Goal: Task Accomplishment & Management: Complete application form

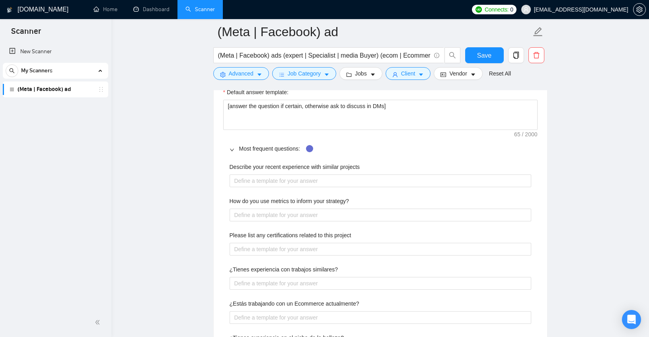
scroll to position [1140, 0]
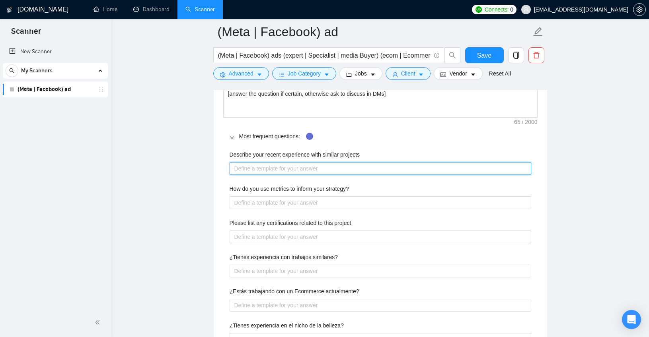
click at [263, 169] on projects "Describe your recent experience with similar projects" at bounding box center [381, 168] width 302 height 13
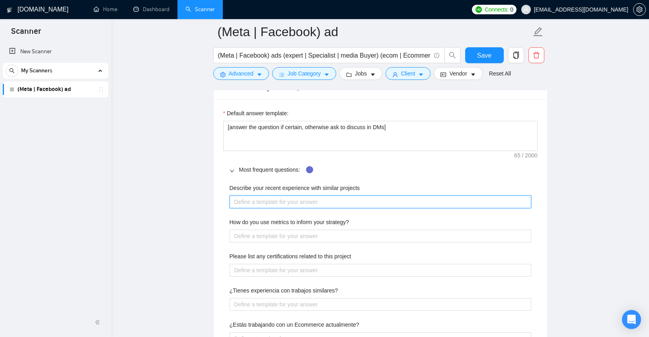
scroll to position [1107, 0]
click at [269, 197] on projects "Describe your recent experience with similar projects" at bounding box center [381, 201] width 302 height 13
paste projects "Scaled a fashion brand from £185k to £680k [DATE]. Scaled a cosmetics brand’s r…"
type projects "Scaled a fashion brand from £185k to £680k [DATE]. Scaled a cosmetics brand’s r…"
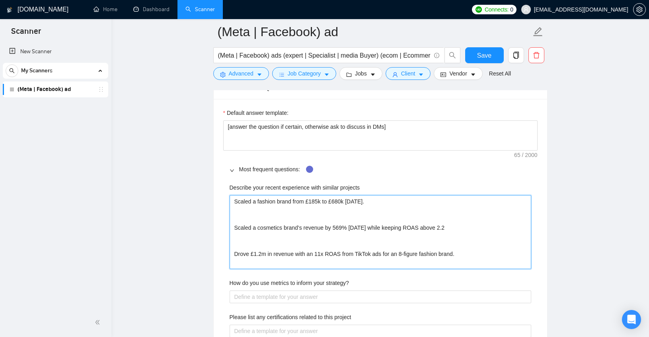
click at [259, 214] on projects "Scaled a fashion brand from £185k to £680k [DATE]. Scaled a cosmetics brand’s r…" at bounding box center [381, 232] width 302 height 74
type projects "Scaled a fashion brand from £185k to £680k [DATE]. Scaled a cosmetics brand’s r…"
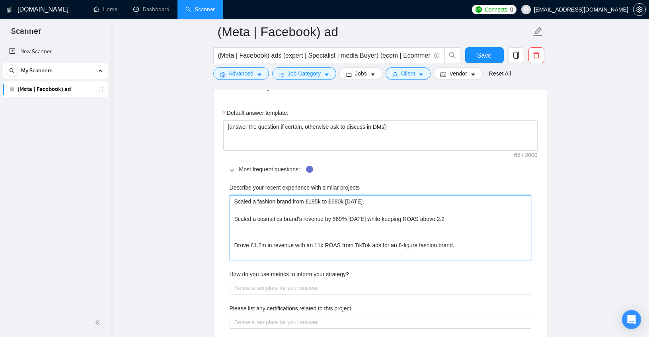
click at [253, 239] on projects "Scaled a fashion brand from £185k to £680k [DATE]. Scaled a cosmetics brand’s r…" at bounding box center [381, 227] width 302 height 65
type projects "Scaled a fashion brand from £185k to £680k [DATE]. Scaled a cosmetics brand’s r…"
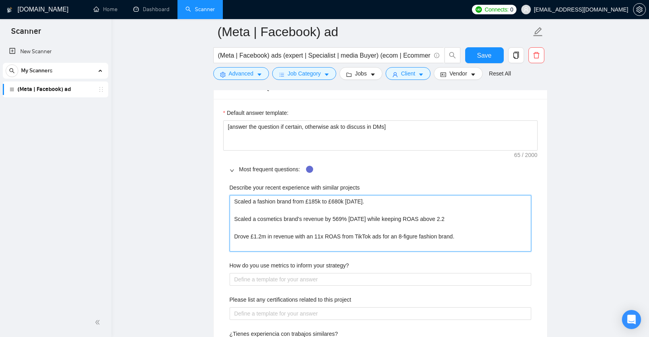
click at [325, 238] on projects "Scaled a fashion brand from £185k to £680k [DATE]. Scaled a cosmetics brand’s r…" at bounding box center [381, 223] width 302 height 57
type projects "Scaled a fashion brand from £185k to £680k [DATE]. Scaled a cosmetics brand’s r…"
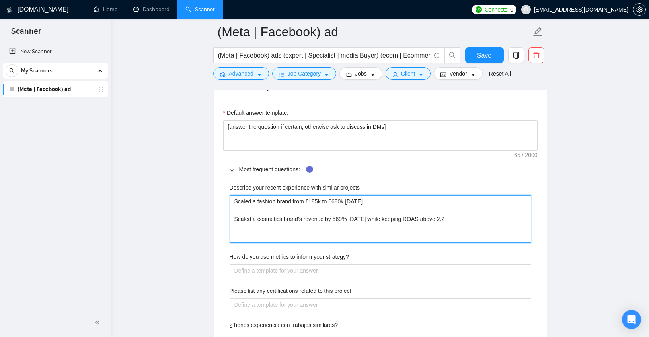
type projects "Scaled a fashion brand from £185k to £680k [DATE]. Scaled a cosmetics brand’s r…"
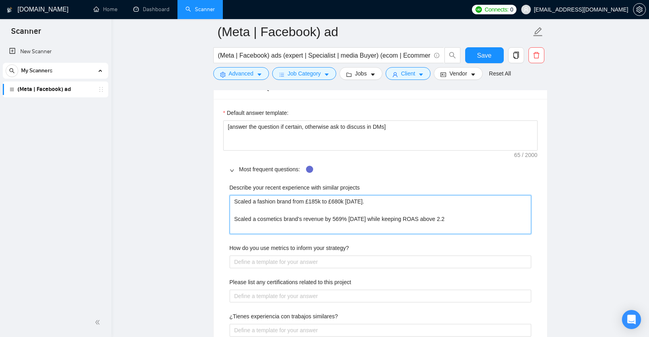
type projects "Scaled a fashion brand from £185k to £680k [DATE]. Scaled a cosmetics brand’s r…"
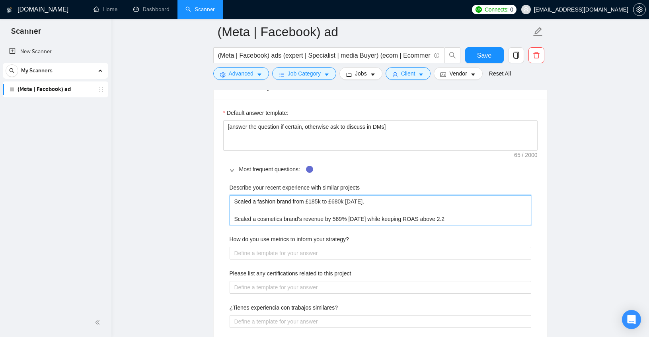
type projects "Scaled a fashion brand from £185k to £680k [DATE]. Scaled a cosmetics brand’s r…"
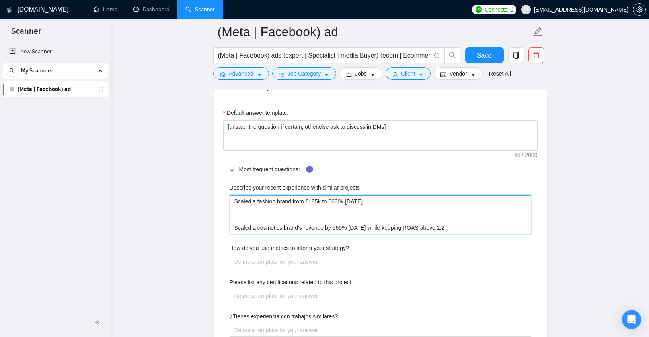
type projects "Scaled a fashion brand from £185k to £680k [DATE]. Scaled a cosmetics brand’s r…"
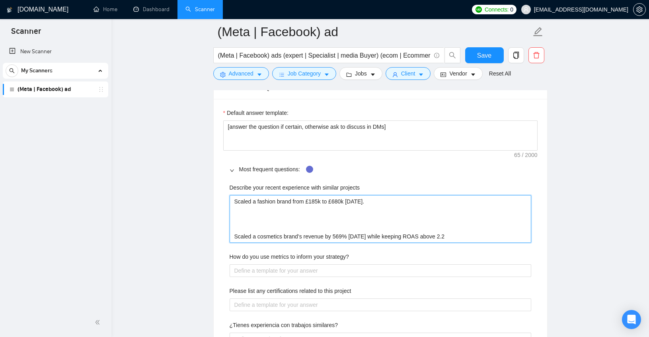
paste projects "Drove £1.2m in revenue with an 11x ROAS from TikTok ads for an 8-figure fashion…"
type projects "Scaled a fashion brand from £185k to £680k [DATE]. Drove £1.2m in revenue with …"
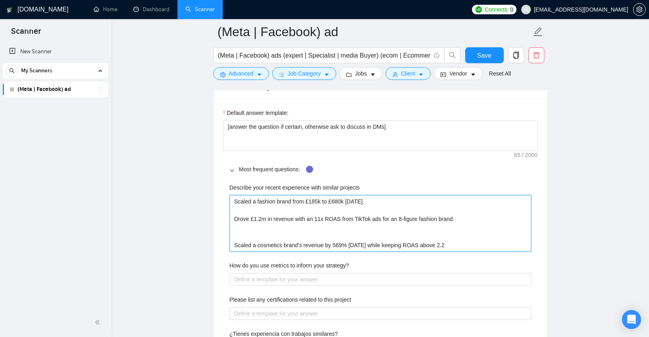
type projects "Scaled a fashion brand from £185k to £680k [DATE]. Drove £1.2m in revenue with …"
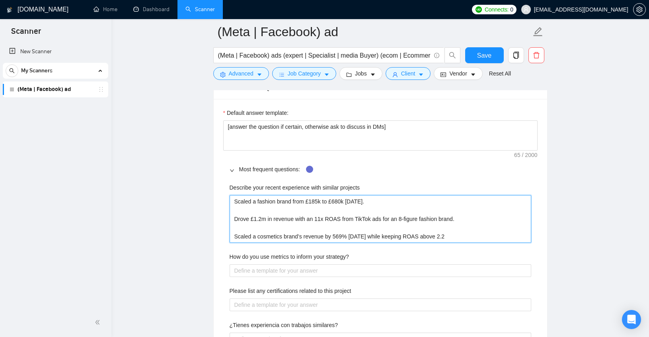
type projects "Scaled a fashion brand from £185k to £680k [DATE]. Drove £1.2m in revenue with …"
click at [161, 224] on main "(Meta | Facebook) ad (Meta | Facebook) ads (expert | Specialist | media Buyer) …" at bounding box center [380, 321] width 512 height 2792
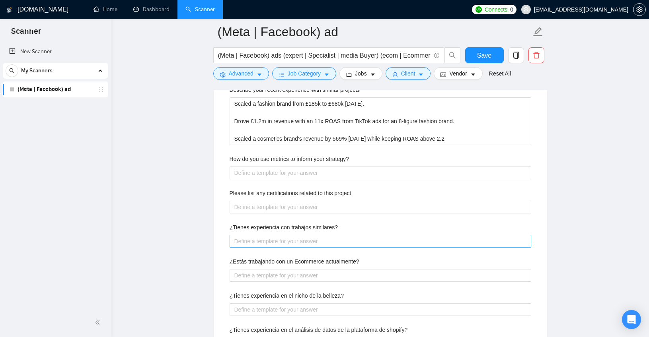
scroll to position [1205, 0]
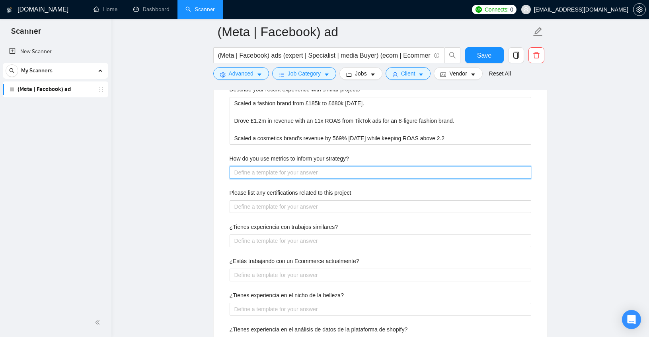
click at [318, 173] on strategy\? "How do you use metrics to inform your strategy?" at bounding box center [381, 172] width 302 height 13
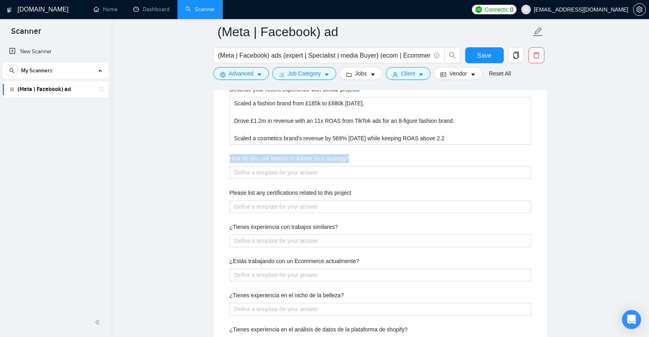
drag, startPoint x: 226, startPoint y: 157, endPoint x: 387, endPoint y: 164, distance: 160.9
click at [387, 164] on div "Describe your recent experience with similar projects Scaled a fashion brand fr…" at bounding box center [380, 222] width 314 height 284
copy label "How do you use metrics to inform your strategy?"
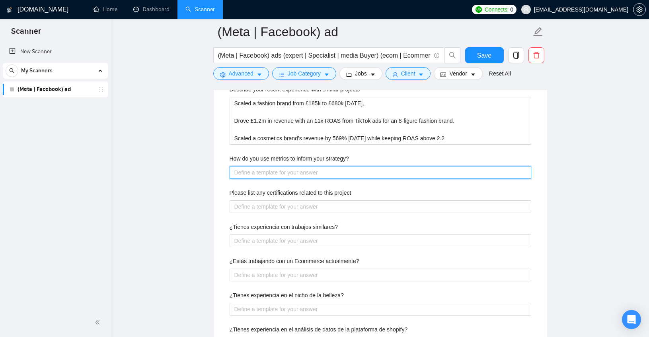
click at [296, 177] on strategy\? "How do you use metrics to inform your strategy?" at bounding box center [381, 172] width 302 height 13
paste strategy\? "use metrics to guide every decision. I track KPIs like ROAS, CAC, AOV, and CVR …"
type strategy\? "use metrics to guide every decision. I track KPIs like ROAS, CAC, AOV, and CVR …"
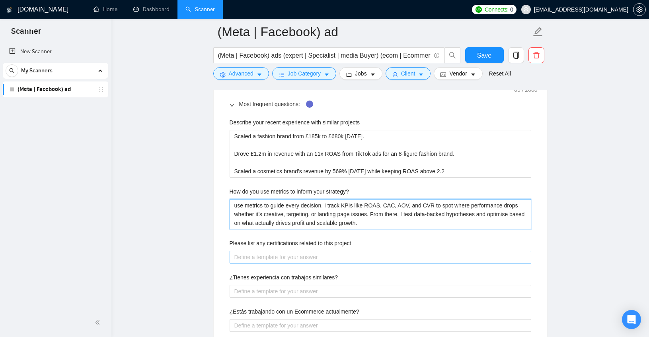
scroll to position [1181, 0]
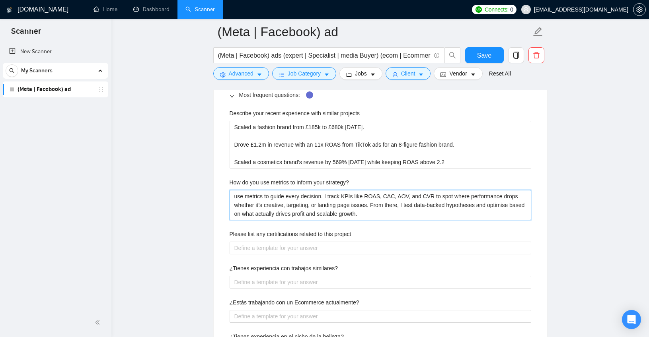
click at [235, 196] on strategy\? "use metrics to guide every decision. I track KPIs like ROAS, CAC, AOV, and CVR …" at bounding box center [381, 205] width 302 height 30
type strategy\? "Iuse metrics to guide every decision. I track KPIs like ROAS, CAC, AOV, and CVR…"
type strategy\? "I use metrics to guide every decision. I track KPIs like ROAS, CAC, AOV, and CV…"
click at [432, 199] on strategy\? "I use metrics to guide every decision. I track KPIs like ROAS, CAC, AOV, and CV…" at bounding box center [381, 205] width 302 height 30
type strategy\? "I use metrics to guide every decision. I track KPIs like ROAS, CAC, AOV, and VR…"
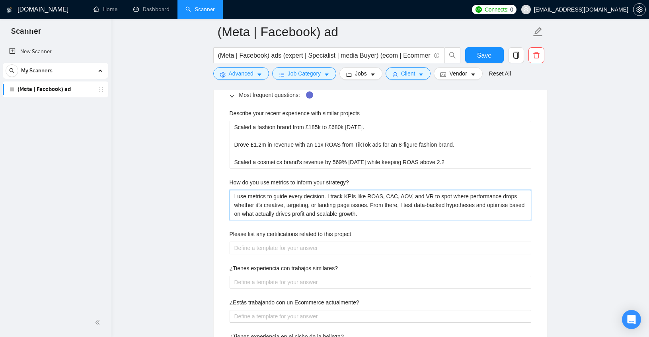
type strategy\? "I use metrics to guide every decision. I track KPIs like ROAS, CAC, AOV, andVR …"
type strategy\? "I use metrics to guide every decision. I track KPIs like ROAS, CAC, AOV, anVR t…"
type strategy\? "I use metrics to guide every decision. I track KPIs like ROAS, CAC, AOV, aVR to…"
type strategy\? "I use metrics to guide every decision. I track KPIs like ROAS, CAC, AOV, VR to …"
type strategy\? "I use metrics to guide every decision. I track KPIs like ROAS, CAC, AOV, ,VR to…"
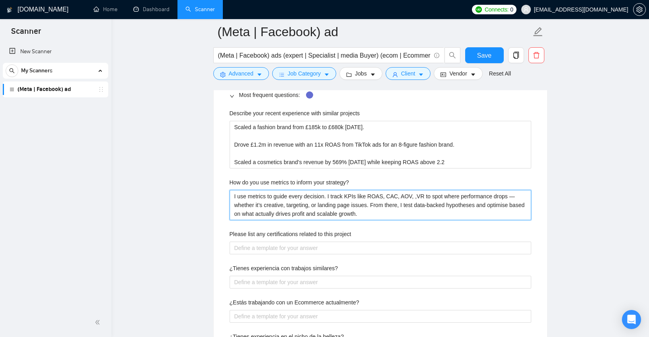
type strategy\? "I use metrics to guide every decision. I track KPIs like ROAS, CAC, AOV, VR to …"
type strategy\? "I use metrics to guide every decision. I track KPIs like ROAS, CAC, AOV, CVR to…"
type strategy\? "I use metrics to guide every decision. I track KPIs like ROAS, CAC, AOV, CVR, t…"
type strategy\? "I use metrics to guide every decision. I track KPIs like ROAS, CAC, AOV, CVR, T…"
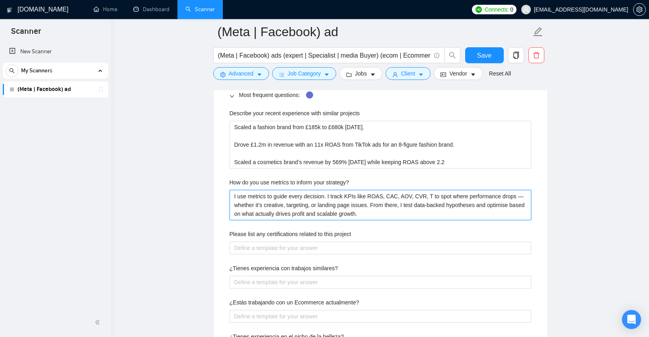
type strategy\? "I use metrics to guide every decision. I track KPIs like ROAS, CAC, AOV, CVR, T…"
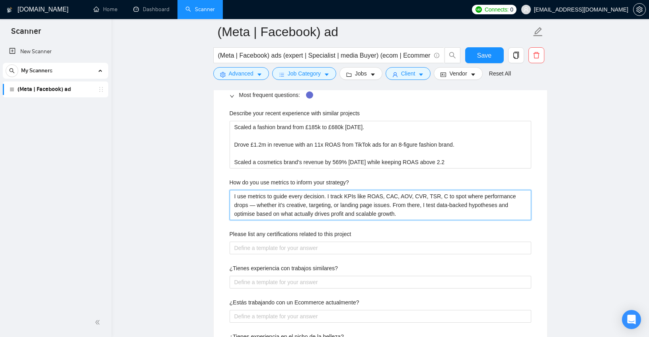
type strategy\? "I use metrics to guide every decision. I track KPIs like ROAS, CAC, AOV, CVR, T…"
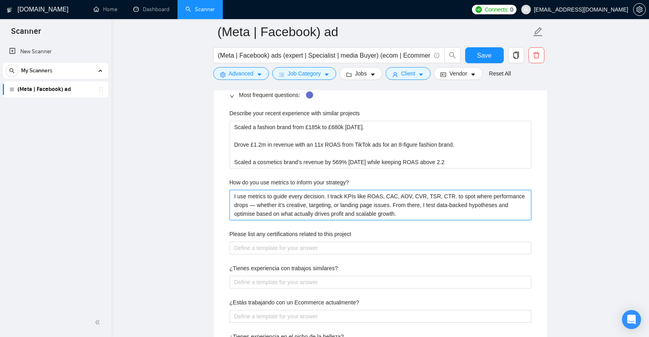
type strategy\? "I use metrics to guide every decision. I track KPIs like ROAS, CAC, AOV, CVR, T…"
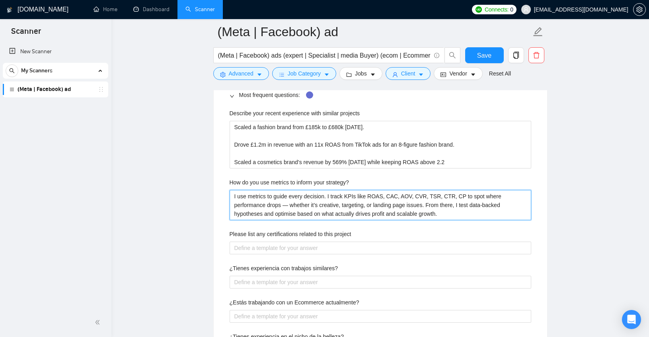
type strategy\? "I use metrics to guide every decision. I track KPIs like ROAS, CAC, AOV, CVR, T…"
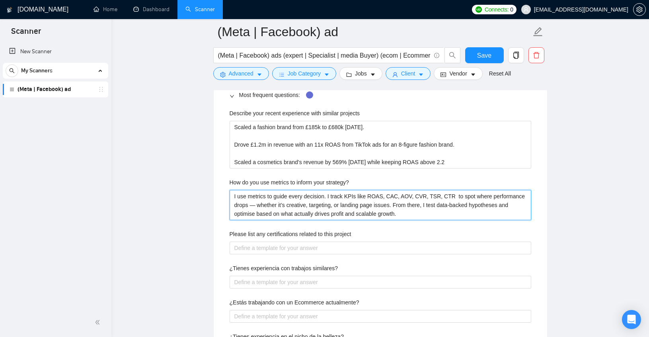
type strategy\? "I use metrics to guide every decision. I track KPIs like ROAS, CAC, AOV, CVR, T…"
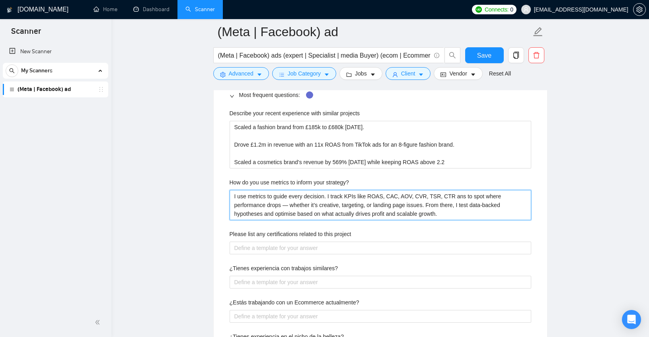
type strategy\? "I use metrics to guide every decision. I track KPIs like ROAS, CAC, AOV, CVR, T…"
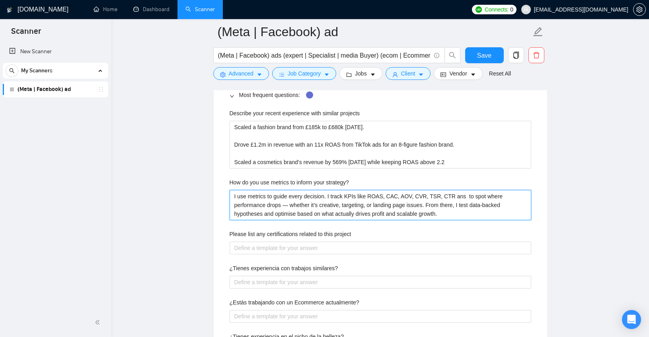
type strategy\? "I use metrics to guide every decision. I track KPIs like ROAS, CAC, AOV, CVR, T…"
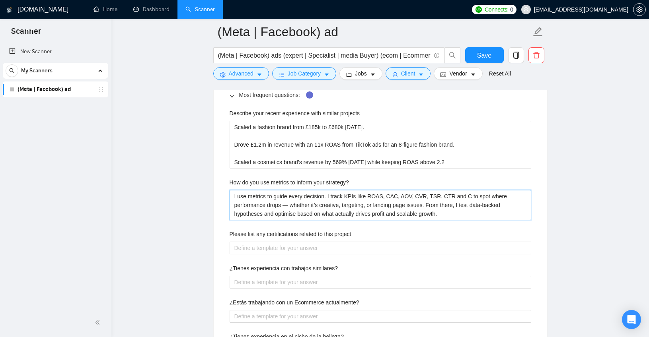
type strategy\? "I use metrics to guide every decision. I track KPIs like ROAS, CAC, AOV, CVR, T…"
click at [294, 205] on strategy\? "I use metrics to guide every decision. I track KPIs like ROAS, CAC, AOV, CVR, T…" at bounding box center [381, 205] width 302 height 30
type strategy\? "I use metrics to guide every decision. I track KPIs like ROAS, CAC, AOV, CVR, T…"
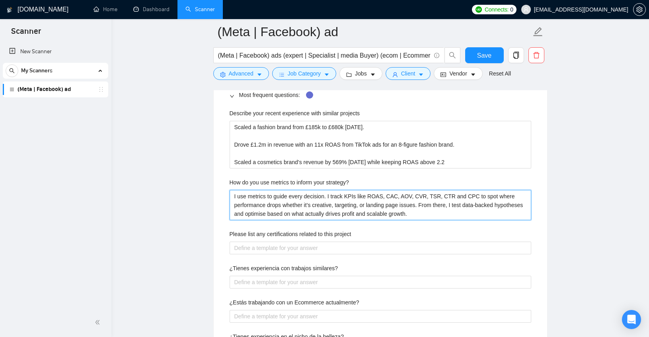
type strategy\? "I use metrics to guide every decision. I track KPIs like ROAS, CAC, AOV, CVR, T…"
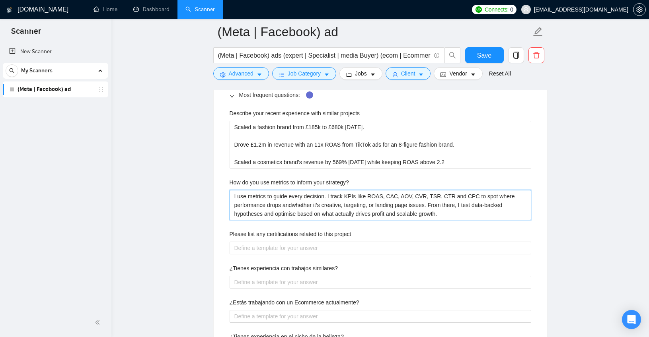
type strategy\? "I use metrics to guide every decision. I track KPIs like ROAS, CAC, AOV, CVR, T…"
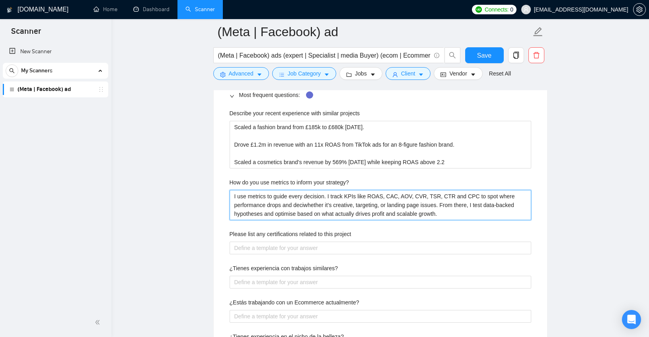
type strategy\? "I use metrics to guide every decision. I track KPIs like ROAS, CAC, AOV, CVR, T…"
click at [495, 212] on strategy\? "I use metrics to guide every decision. I track KPIs like ROAS, CAC, AOV, CVR, T…" at bounding box center [381, 205] width 302 height 30
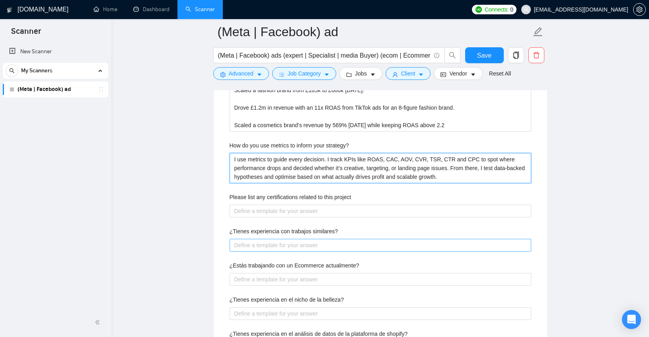
scroll to position [1233, 0]
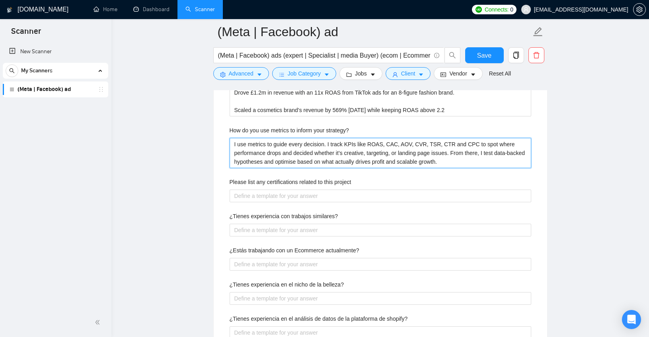
type strategy\? "I use metrics to guide every decision. I track KPIs like ROAS, CAC, AOV, CVR, T…"
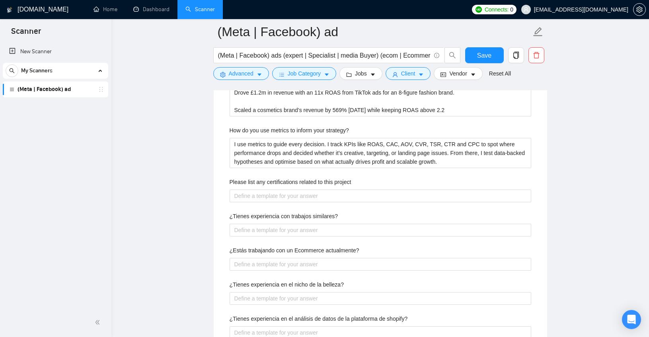
click at [344, 170] on div "Describe your recent experience with similar projects Scaled a fashion brand fr…" at bounding box center [380, 203] width 314 height 302
click at [291, 197] on project "Please list any certifications related to this project" at bounding box center [381, 196] width 302 height 13
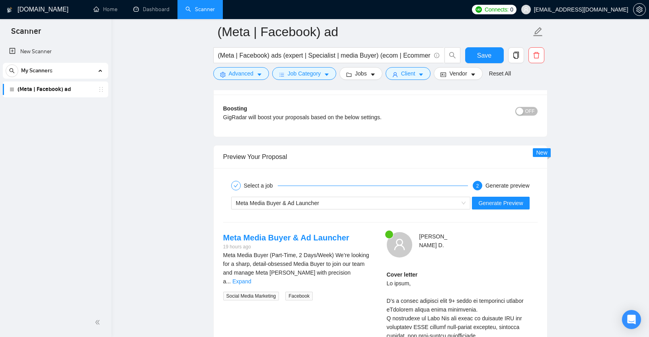
scroll to position [1770, 0]
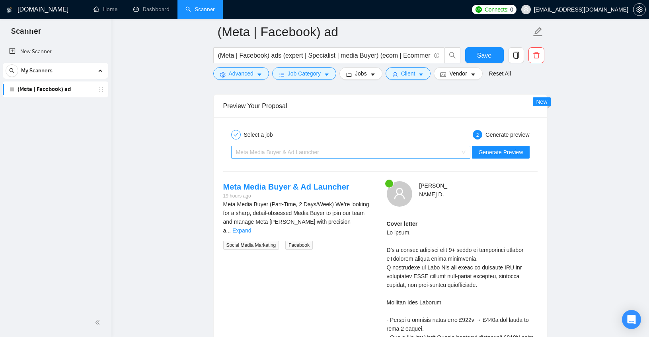
drag, startPoint x: 454, startPoint y: 152, endPoint x: 441, endPoint y: 158, distance: 13.7
click at [453, 152] on div "Meta Media Buyer & Ad Launcher" at bounding box center [347, 152] width 223 height 12
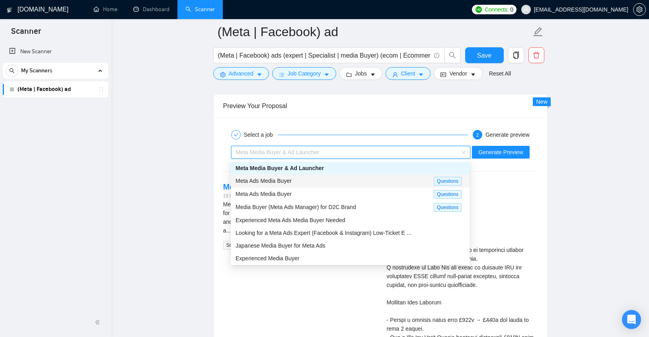
click at [362, 183] on div "Meta Ads Media Buyer" at bounding box center [335, 181] width 198 height 9
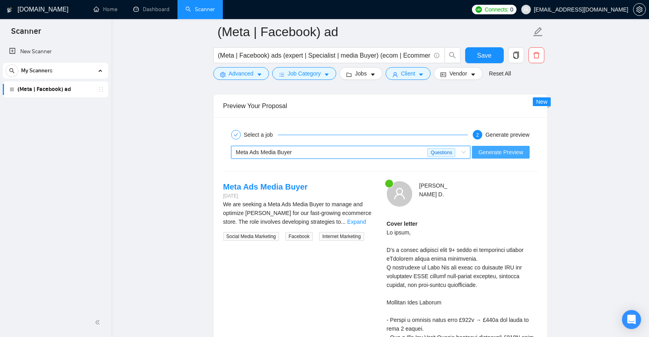
click at [510, 150] on span "Generate Preview" at bounding box center [500, 152] width 45 height 9
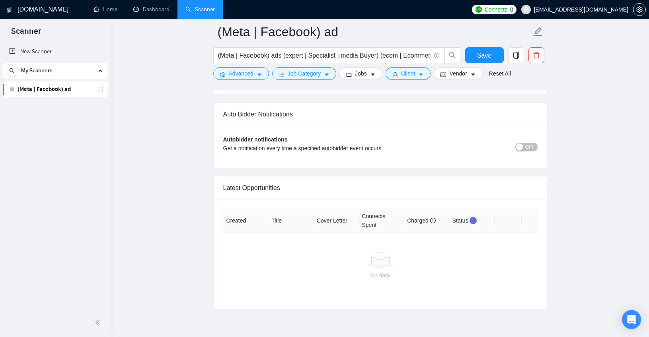
scroll to position [2138, 0]
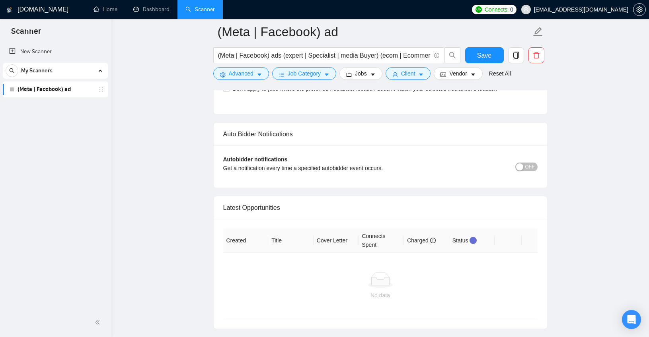
click at [528, 170] on span "OFF" at bounding box center [530, 167] width 10 height 9
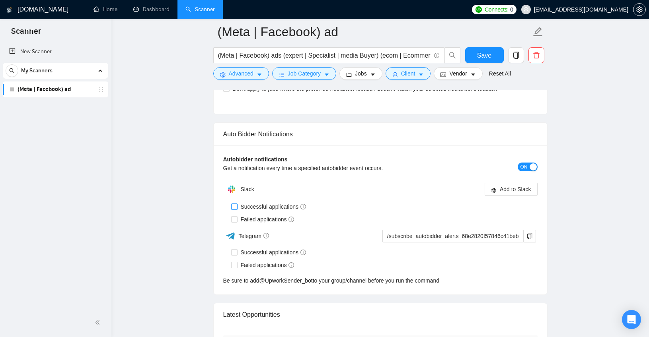
click at [238, 207] on span "Successful applications" at bounding box center [274, 207] width 72 height 9
click at [237, 207] on input "Successful applications" at bounding box center [234, 207] width 6 height 6
checkbox input "true"
click at [234, 219] on input "Failed applications" at bounding box center [234, 219] width 6 height 6
checkbox input "true"
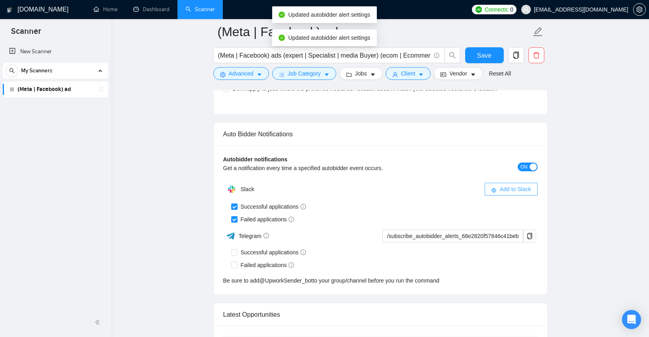
click at [506, 187] on span "Add to Slack" at bounding box center [515, 189] width 31 height 9
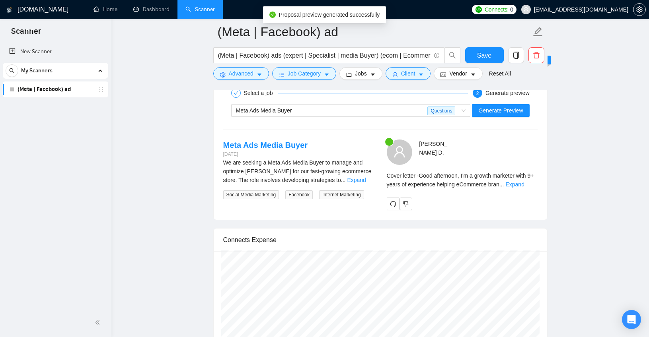
scroll to position [1473, 0]
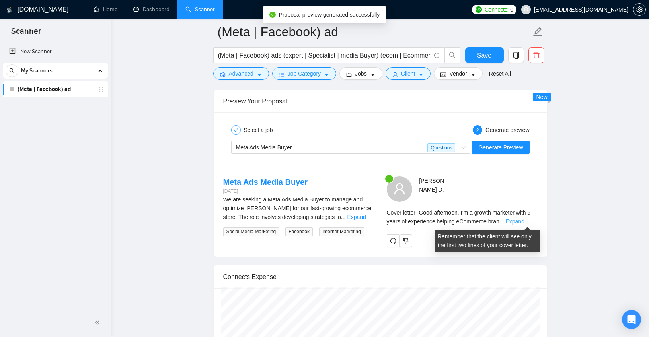
click at [524, 221] on link "Expand" at bounding box center [514, 221] width 19 height 6
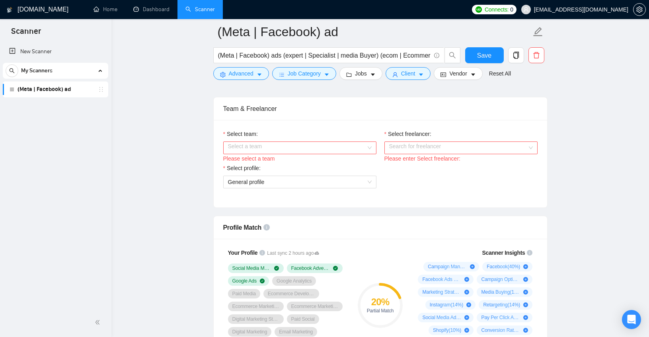
scroll to position [402, 0]
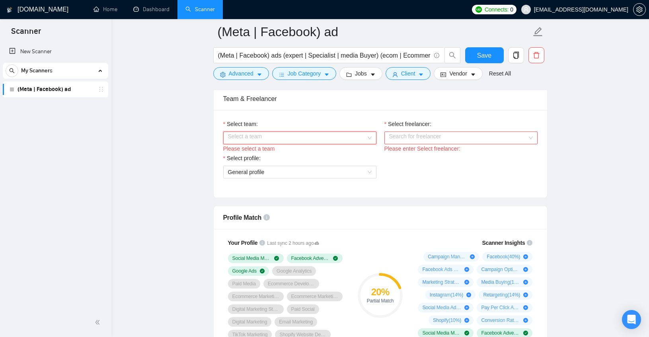
click at [331, 139] on input "Select team:" at bounding box center [297, 138] width 138 height 12
click at [308, 156] on div "Days Ahead" at bounding box center [300, 153] width 144 height 9
click at [468, 133] on input "Select freelancer:" at bounding box center [458, 138] width 138 height 12
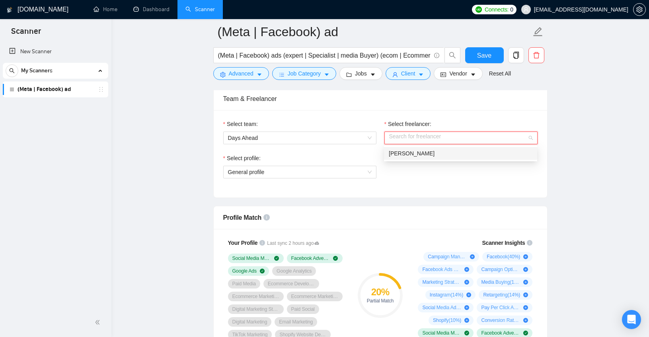
click at [461, 155] on div "[PERSON_NAME]" at bounding box center [461, 153] width 144 height 9
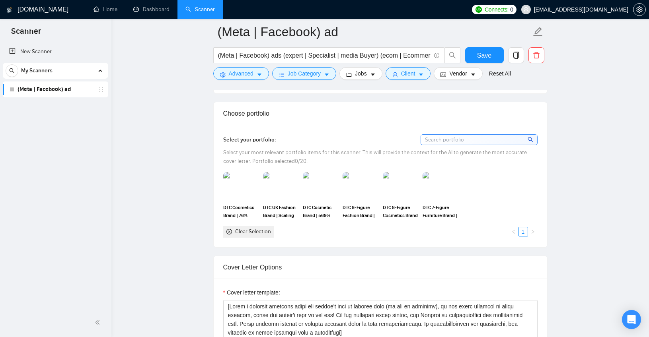
scroll to position [684, 0]
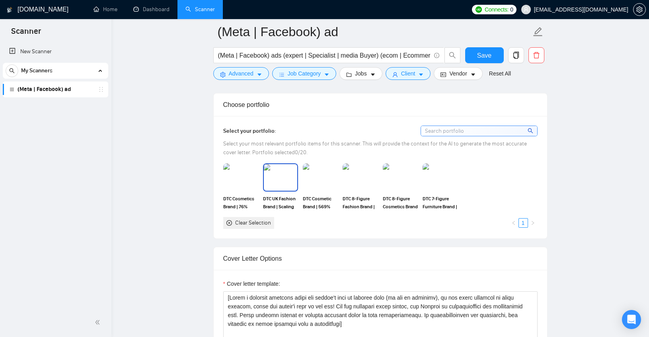
click at [273, 185] on img at bounding box center [280, 177] width 33 height 26
click at [335, 180] on img at bounding box center [320, 177] width 33 height 26
click at [374, 182] on img at bounding box center [360, 178] width 35 height 28
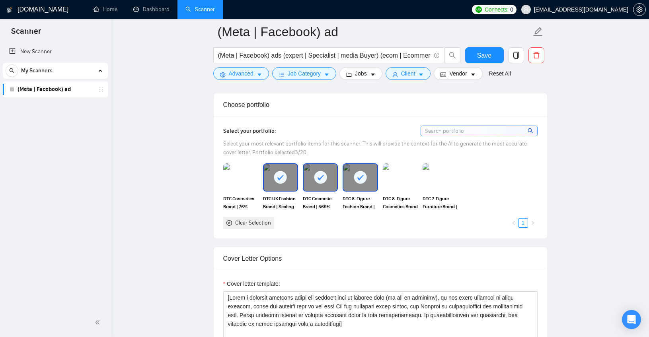
click at [358, 187] on div at bounding box center [359, 177] width 33 height 26
click at [360, 189] on img at bounding box center [359, 177] width 33 height 26
drag, startPoint x: 395, startPoint y: 189, endPoint x: 435, endPoint y: 188, distance: 40.2
click at [395, 189] on img at bounding box center [400, 177] width 33 height 26
click at [454, 186] on img at bounding box center [439, 177] width 33 height 26
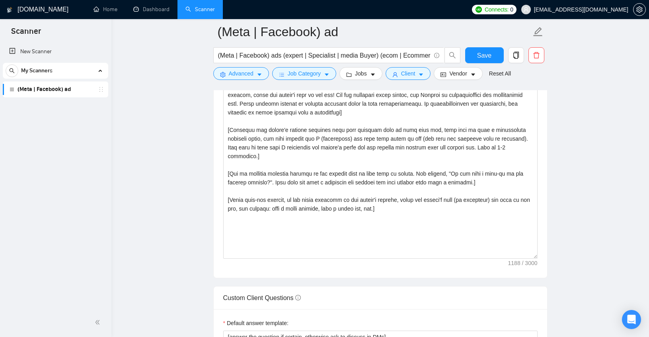
scroll to position [913, 0]
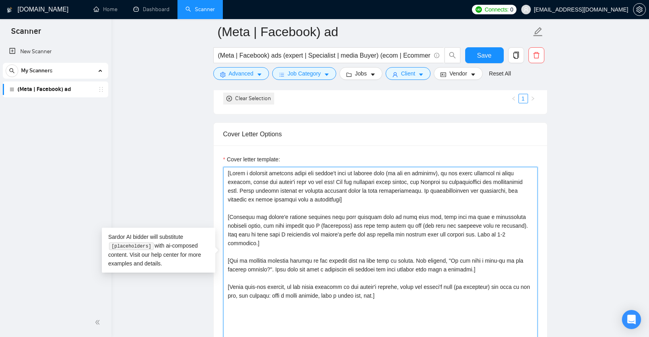
drag, startPoint x: 447, startPoint y: 213, endPoint x: 238, endPoint y: -23, distance: 315.4
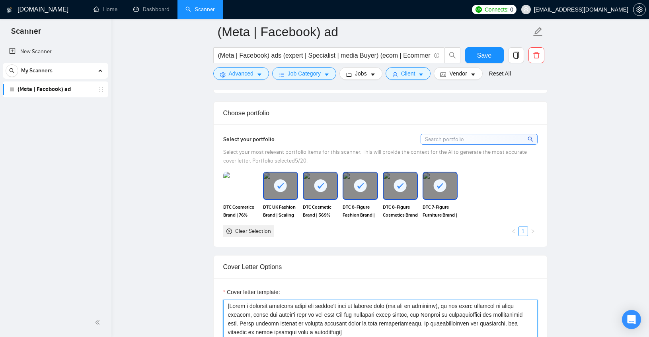
scroll to position [691, 0]
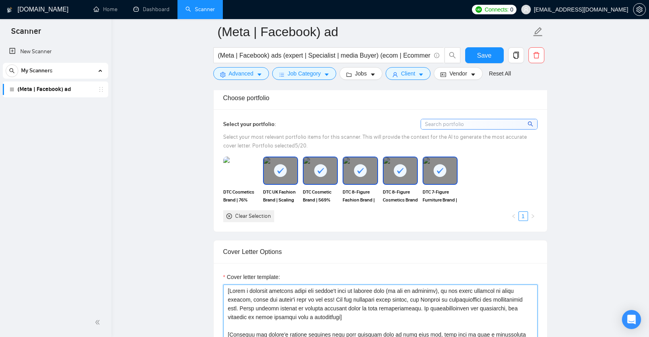
paste textarea "Lo [ipsum d sitametc adipisci elits doe tempor’i utla et dolorem aliq (en admin…"
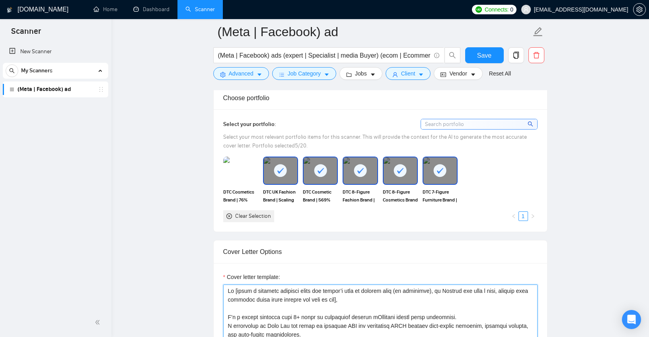
scroll to position [817, 0]
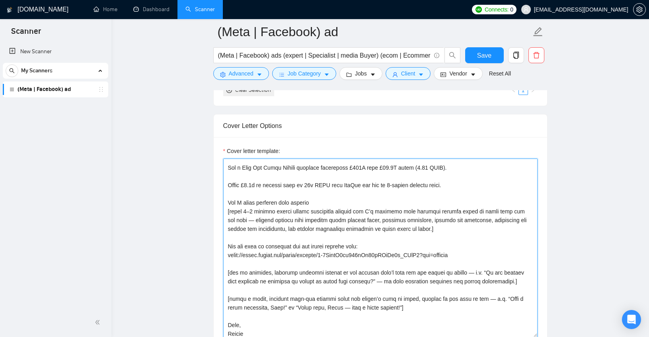
click at [274, 203] on textarea "Cover letter template:" at bounding box center [380, 248] width 314 height 179
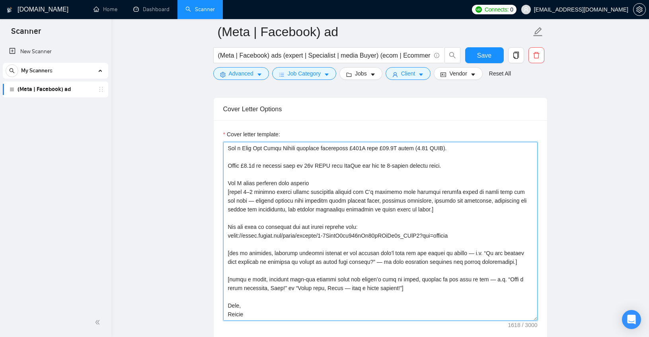
scroll to position [868, 0]
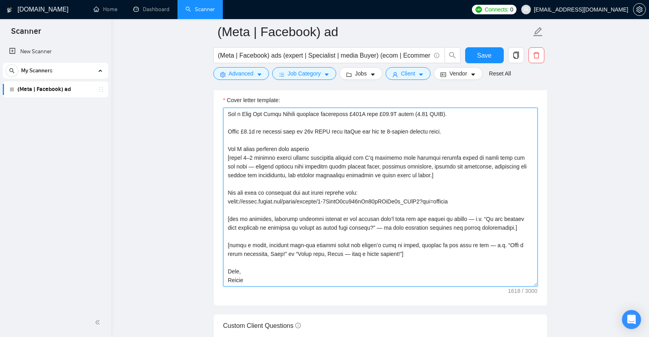
click at [236, 271] on textarea "Cover letter template:" at bounding box center [380, 197] width 314 height 179
click at [371, 247] on textarea "Cover letter template:" at bounding box center [380, 197] width 314 height 179
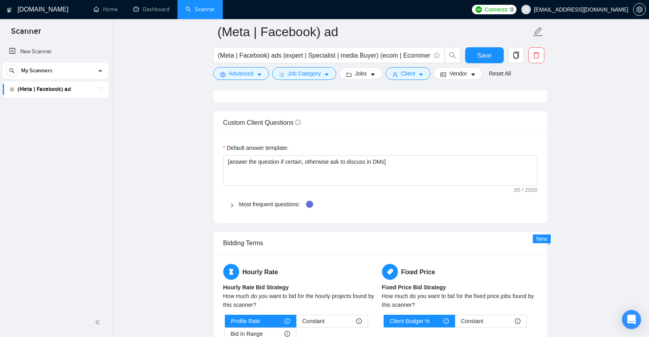
scroll to position [1094, 0]
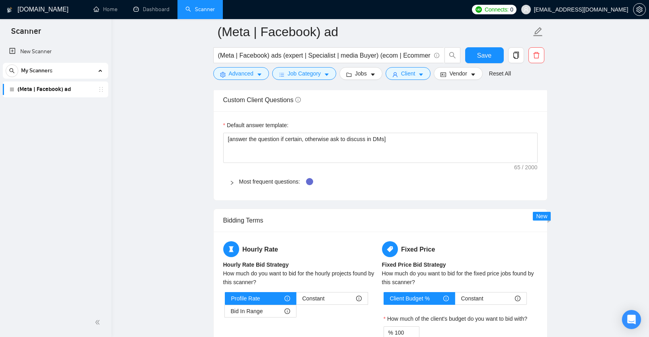
type textarea "Lo [ipsum d sitametc adipisci elits doe tempor’i utla et dolorem aliq (en admin…"
click at [234, 181] on div at bounding box center [235, 181] width 10 height 9
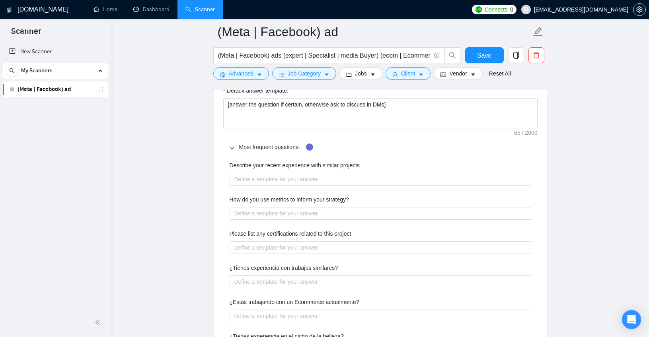
scroll to position [1176, 0]
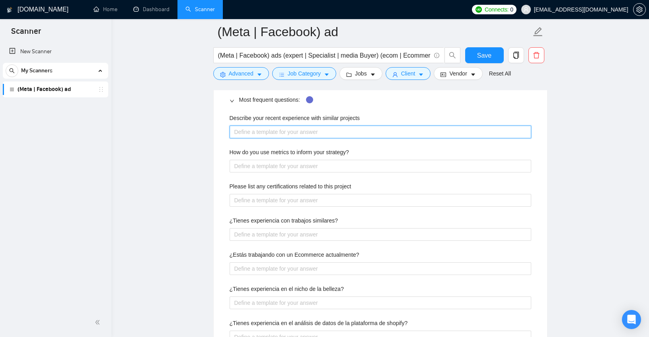
click at [287, 134] on projects "Describe your recent experience with similar projects" at bounding box center [381, 132] width 302 height 13
paste projects "Scaled a fashion brand from £185k to £680k [DATE]."
type projects "Scaled a fashion brand from £185k to £680k [DATE]."
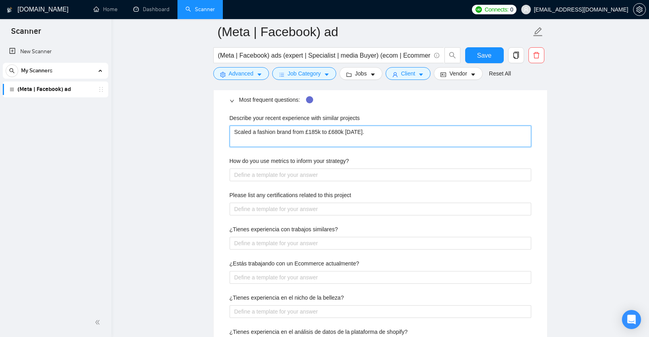
click at [236, 133] on projects "Scaled a fashion brand from £185k to £680k [DATE]." at bounding box center [381, 136] width 302 height 21
click at [234, 131] on projects "Scaled a fashion brand from £185k to £680k [DATE]." at bounding box center [381, 136] width 302 height 21
type projects "-Scaled a fashion brand from £185k to £680k [DATE]."
type projects "- Scaled a fashion brand from £185k to £680k [DATE]."
click at [314, 142] on projects "- Scaled a fashion brand from £185k to £680k [DATE]." at bounding box center [381, 136] width 302 height 21
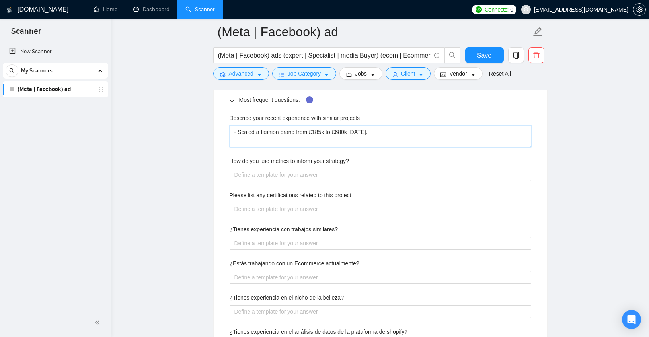
type projects "- Scaled a fashion brand from £185k to £680k [DATE]."
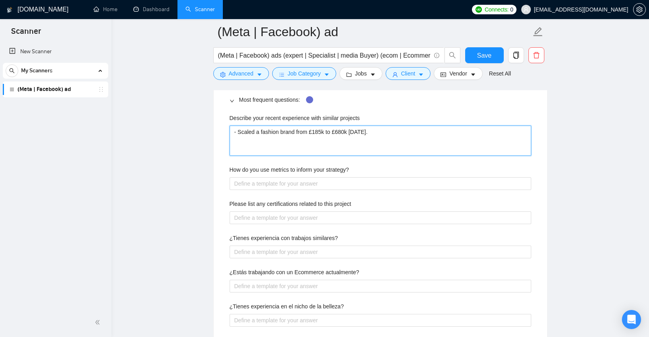
type projects "- Scaled a fashion brand from £185k to £680k [DATE]."
type projects "- Scaled a fashion brand from £185k to £680k [DATE]. -"
paste projects "Ran a Meta Ads [DATE][DATE] campaign generating £444K from £82.5K spend (5.38 R…"
type projects "- Scaled a fashion brand from £185k to £680k [DATE]. - Ran a Meta Ads [DATE][DA…"
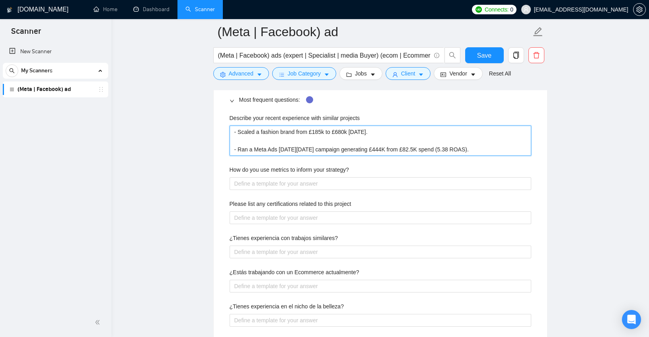
type projects "- Scaled a fashion brand from £185k to £680k [DATE]. - Ran a Meta Ads [DATE][DA…"
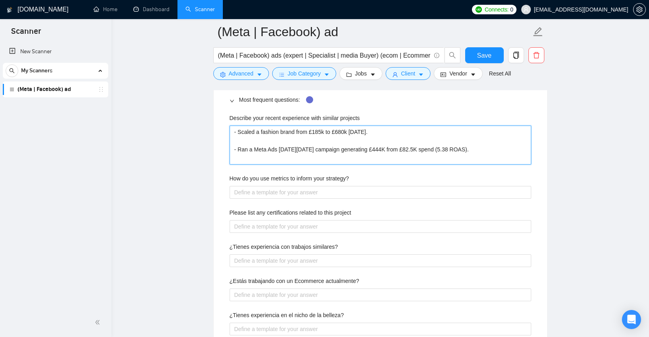
type projects "- Scaled a fashion brand from £185k to £680k [DATE]. - Ran a Meta Ads [DATE][DA…"
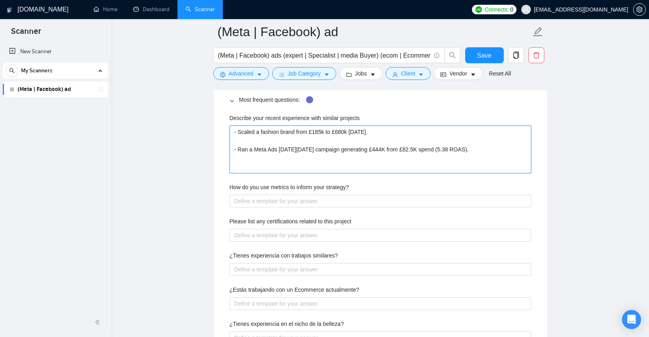
type projects "- Scaled a fashion brand from £185k to £680k [DATE]. - Ran a Meta Ads [DATE][DA…"
paste projects "Drove £1.2m in revenue with an 11x ROAS from TikTok ads for an 8-figure fashion…"
type projects "- Scaled a fashion brand from £185k to £680k [DATE]. - Ran a Meta Ads [DATE][DA…"
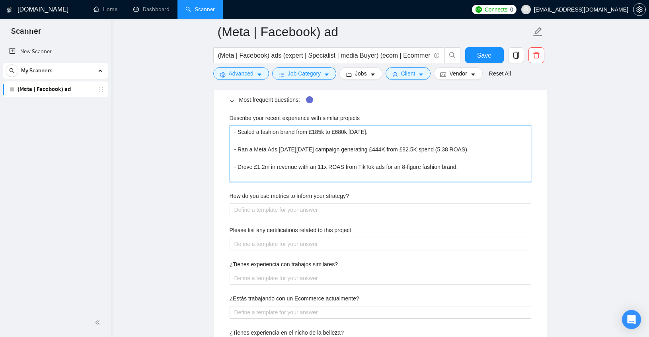
type projects "- Scaled a fashion brand from £185k to £680k [DATE]. - Ran a Meta Ads [DATE][DA…"
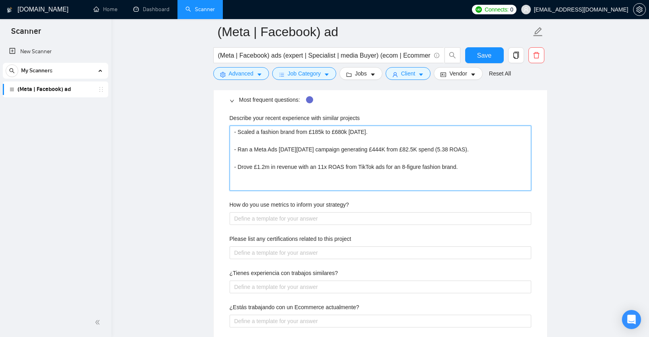
type projects "- Scaled a fashion brand from £185k to £680k [DATE]. - Ran a Meta Ads [DATE][DA…"
paste projects "Scaled a haircare brands revenue by 1,500%"
type projects "- Scaled a fashion brand from £185k to £680k [DATE]. - Ran a Meta Ads [DATE][DA…"
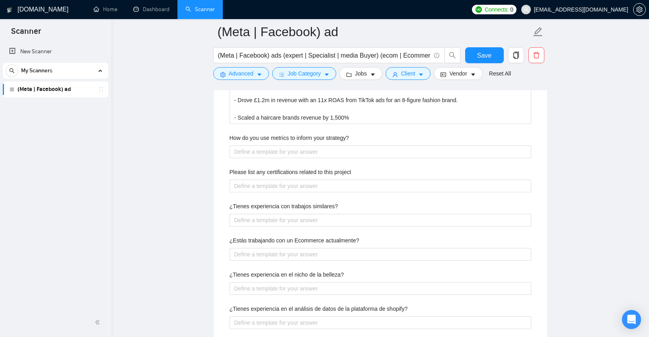
scroll to position [1241, 0]
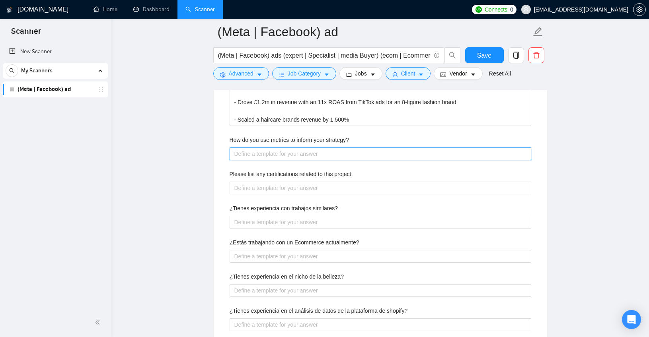
click at [275, 151] on strategy\? "How do you use metrics to inform your strategy?" at bounding box center [381, 154] width 302 height 13
paste strategy\? "I use metrics to guide every decision. I track KPIs like ROAS, CAC, AOV, and CV…"
type strategy\? "I use metrics to guide every decision. I track KPIs like ROAS, CAC, AOV, and CV…"
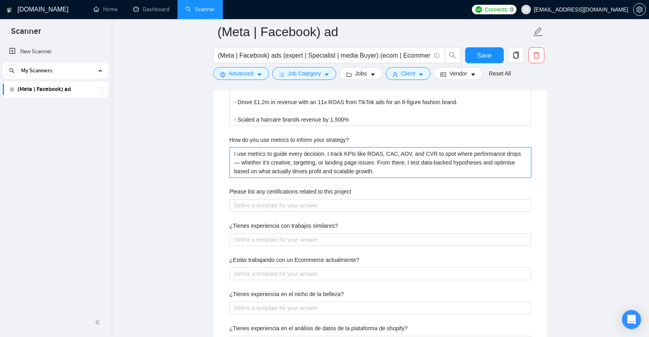
click at [429, 153] on strategy\? "I use metrics to guide every decision. I track KPIs like ROAS, CAC, AOV, and CV…" at bounding box center [381, 163] width 302 height 30
type strategy\? "I use metrics to guide every decision. I track KPIs like ROAS, CAC, AOV, andCVR…"
click at [292, 163] on strategy\? "I use metrics to guide every decision. I track KPIs like ROAS, CAC, AOV, CVR, T…" at bounding box center [381, 163] width 302 height 30
click at [370, 160] on strategy\? "I use metrics to guide every decision. I track KPIs like ROAS, CAC, AOV, CVR, T…" at bounding box center [381, 163] width 302 height 30
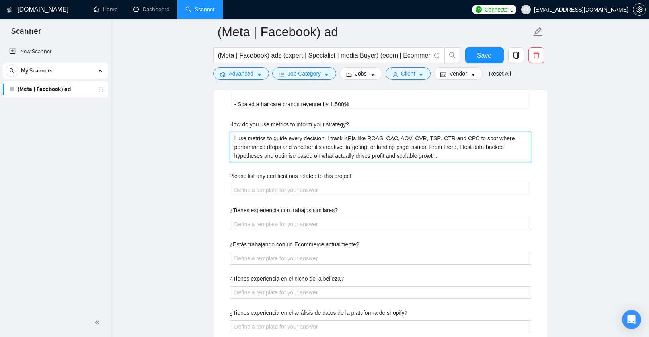
scroll to position [1267, 0]
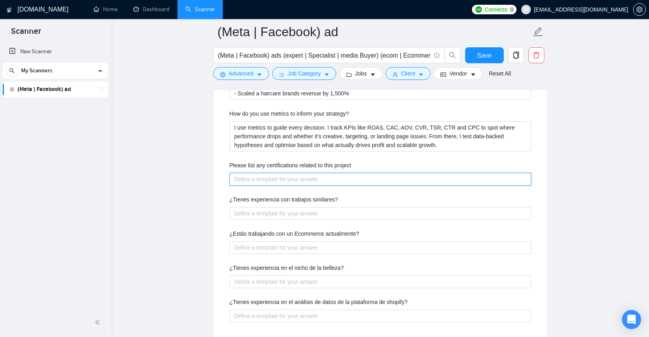
click at [282, 178] on project "Please list any certifications related to this project" at bounding box center [381, 179] width 302 height 13
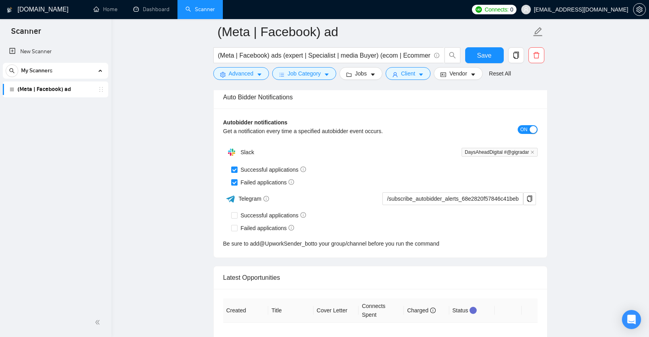
scroll to position [2997, 0]
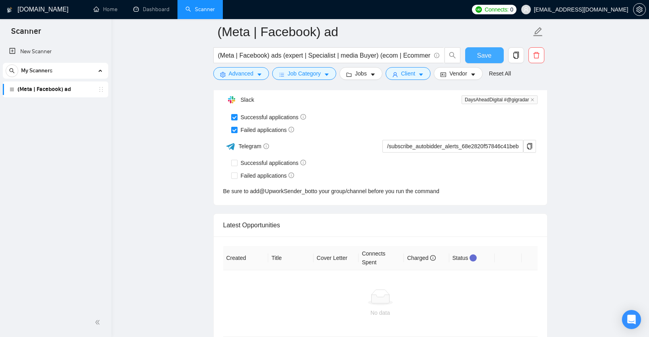
click at [481, 55] on span "Save" at bounding box center [484, 56] width 14 height 10
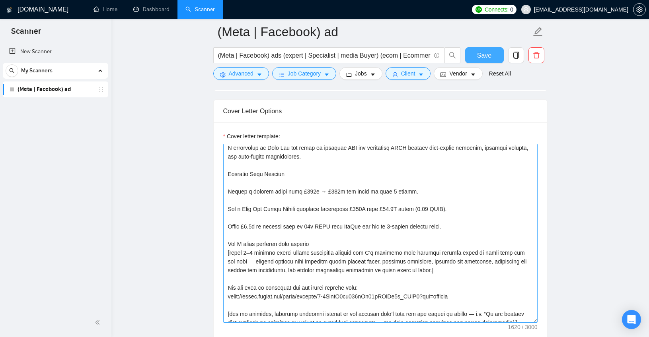
scroll to position [36, 0]
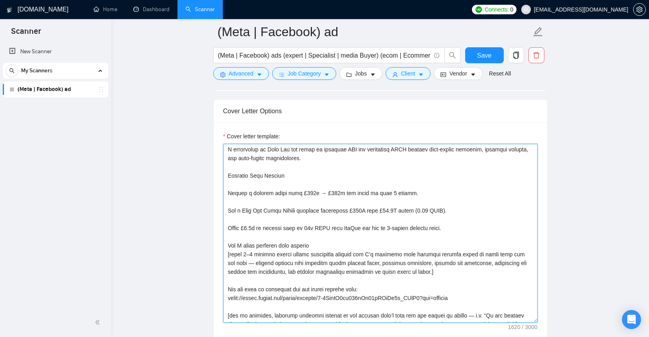
click at [229, 195] on textarea "Cover letter template:" at bounding box center [380, 233] width 314 height 179
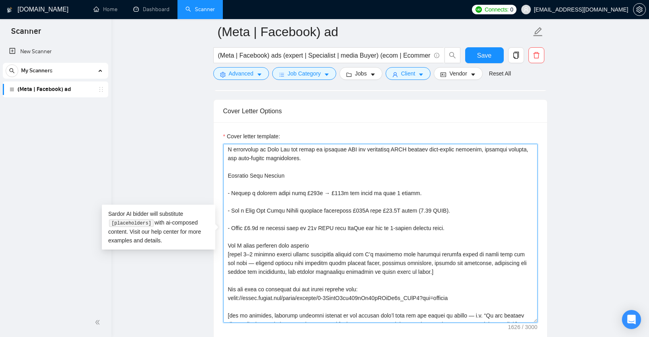
click at [324, 224] on textarea "Cover letter template:" at bounding box center [380, 233] width 314 height 179
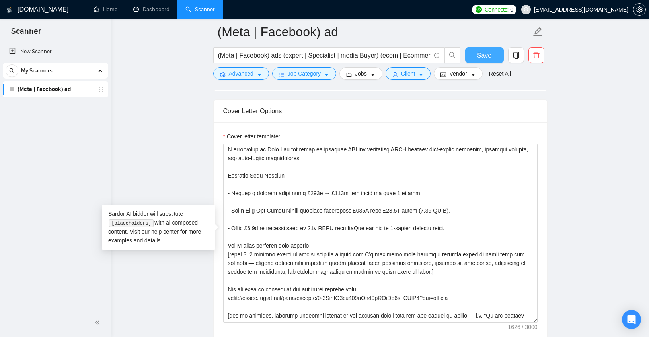
click at [482, 57] on span "Save" at bounding box center [484, 56] width 14 height 10
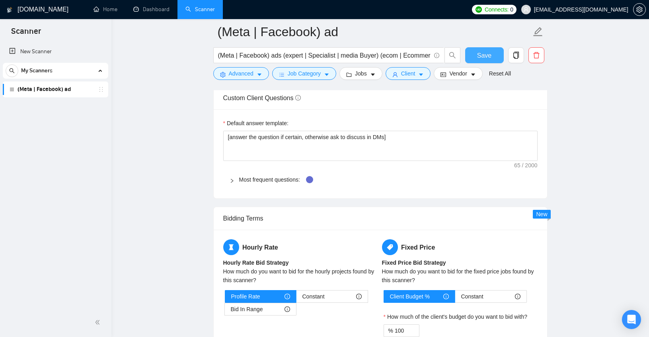
scroll to position [1102, 0]
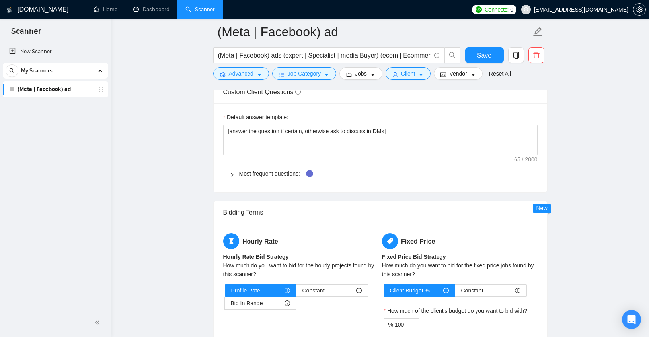
click at [226, 170] on div "Most frequent questions:" at bounding box center [380, 174] width 314 height 18
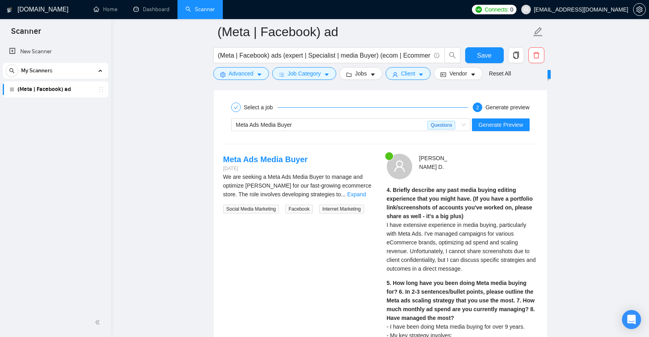
scroll to position [1816, 0]
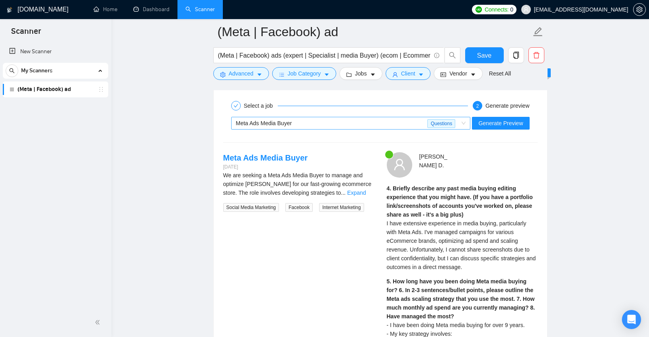
click at [326, 124] on div "Meta Ads Media Buyer" at bounding box center [332, 123] width 192 height 12
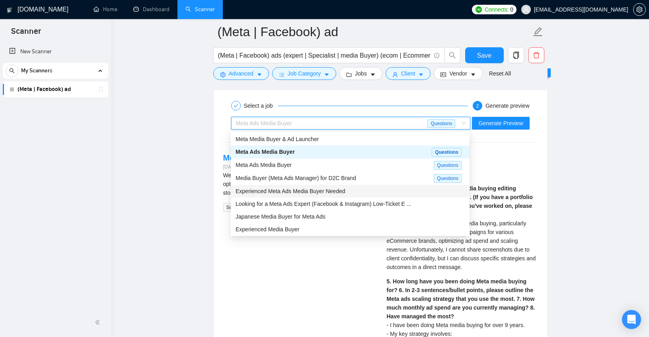
click at [314, 195] on div "Experienced Meta Ads Media Buyer Needed" at bounding box center [350, 191] width 229 height 9
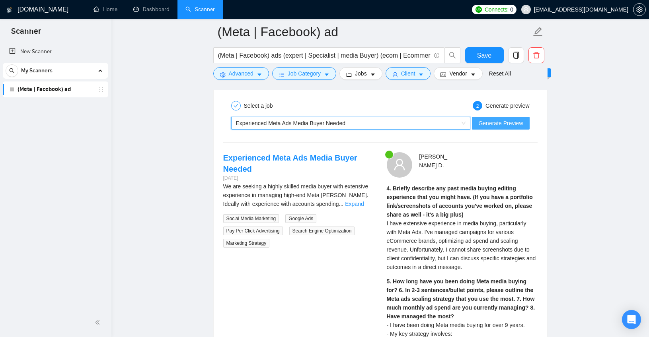
click at [512, 123] on span "Generate Preview" at bounding box center [500, 123] width 45 height 9
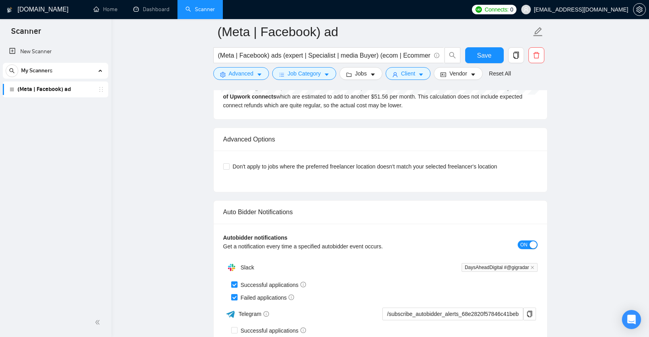
scroll to position [1797, 0]
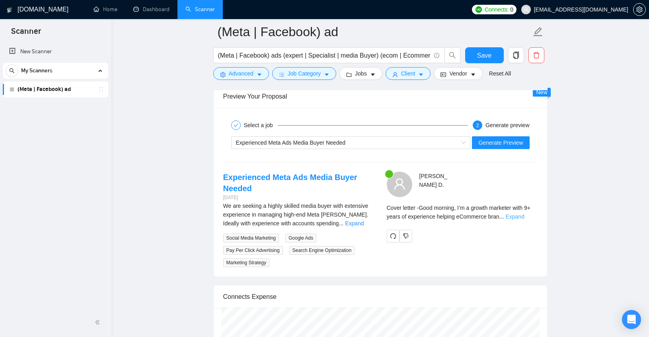
click at [524, 218] on link "Expand" at bounding box center [514, 217] width 19 height 6
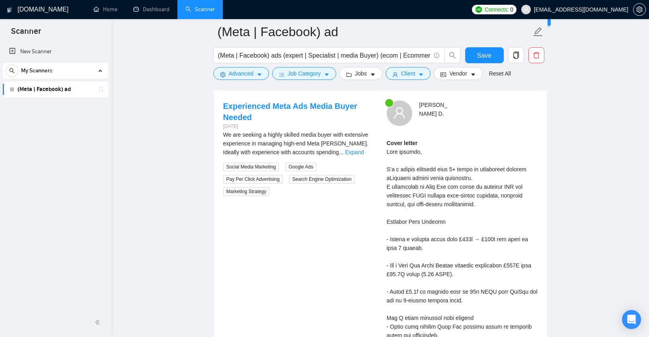
scroll to position [1860, 0]
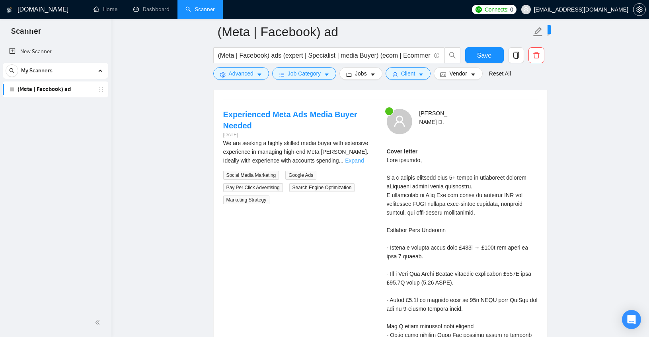
click at [364, 160] on link "Expand" at bounding box center [354, 161] width 19 height 6
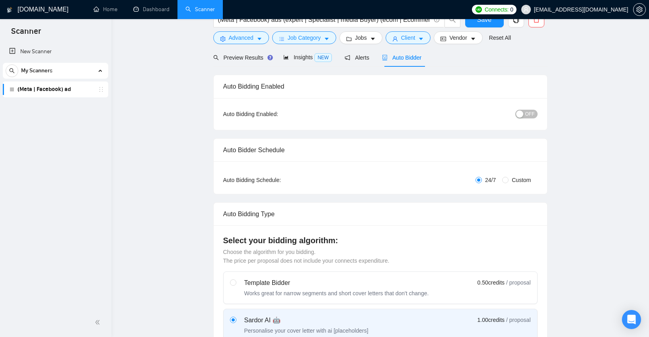
scroll to position [0, 0]
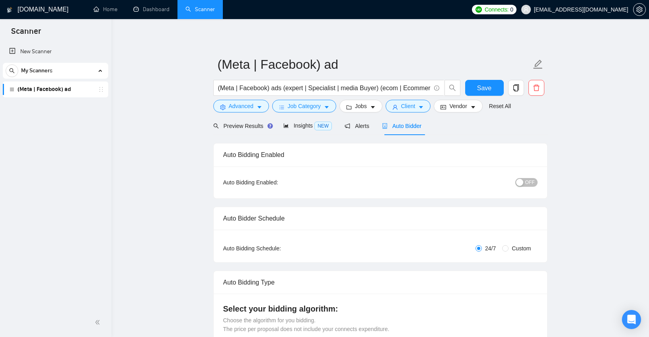
click at [529, 183] on span "OFF" at bounding box center [530, 182] width 10 height 9
click at [491, 84] on button "Save" at bounding box center [484, 88] width 39 height 16
click at [361, 124] on span "Alerts" at bounding box center [357, 126] width 25 height 6
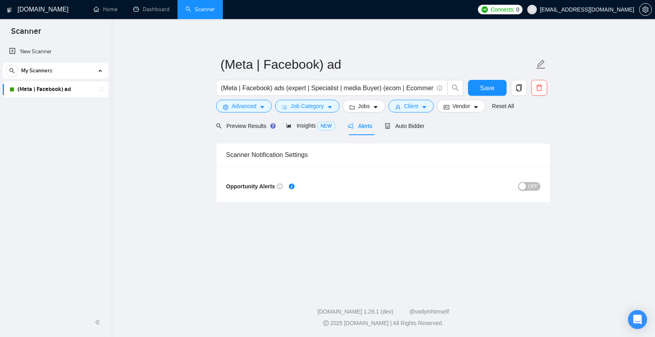
click at [536, 187] on span "OFF" at bounding box center [533, 186] width 10 height 9
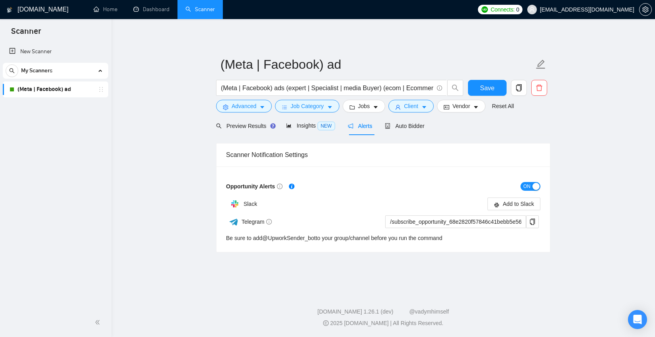
click at [536, 186] on div "button" at bounding box center [535, 186] width 7 height 7
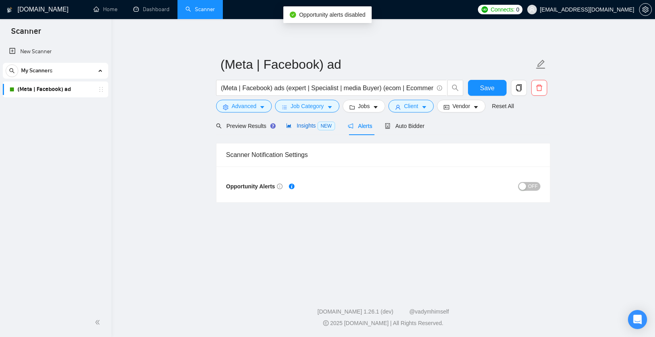
click at [319, 126] on span "NEW" at bounding box center [327, 126] width 18 height 9
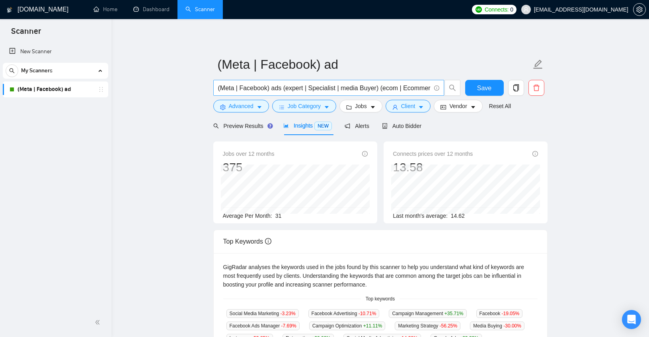
click at [279, 89] on input "(Meta | Facebook) ads (expert | Specialist | media Buyer) (ecom | Ecommerce | D…" at bounding box center [324, 88] width 212 height 10
click at [10, 49] on link "New Scanner" at bounding box center [55, 52] width 93 height 16
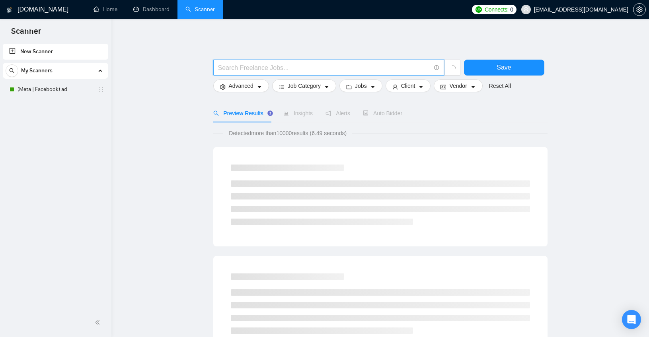
click at [261, 67] on input "text" at bounding box center [324, 68] width 212 height 10
paste input "(Meta | Facebook) ads (expert | Specialist | media Buyer) (ecom | Ecommerce | D…"
drag, startPoint x: 335, startPoint y: 68, endPoint x: 159, endPoint y: 69, distance: 176.7
click at [224, 67] on input "(Meta | Facebook) ads (expert | Specialist | media Buyer) (ecom | Ecommerce | D…" at bounding box center [324, 68] width 212 height 10
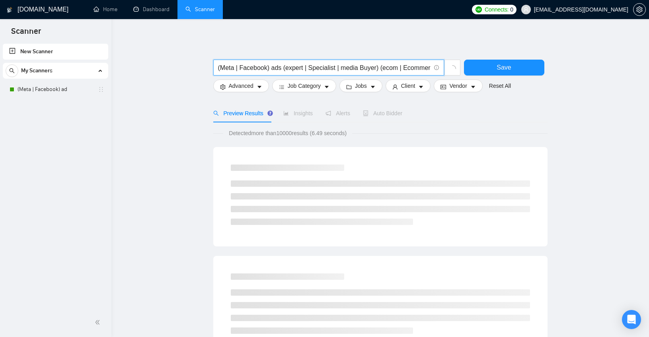
click at [224, 67] on input "(Meta | Facebook) ads (expert | Specialist | media Buyer) (ecom | Ecommerce | D…" at bounding box center [324, 68] width 212 height 10
drag, startPoint x: 271, startPoint y: 68, endPoint x: 238, endPoint y: 68, distance: 33.0
click at [238, 68] on input "(TikTok | Facebook) ads (expert | Specialist | media Buyer) (ecom | Ecommerce |…" at bounding box center [324, 68] width 212 height 10
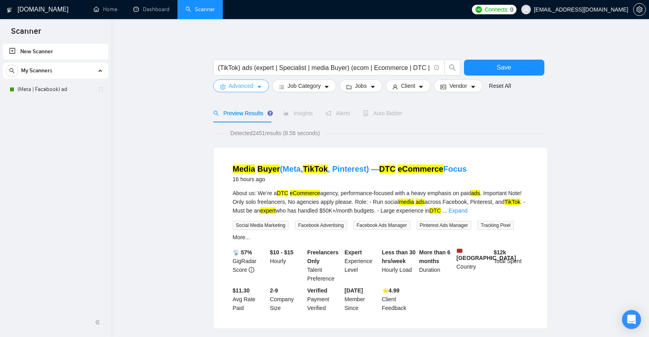
click at [251, 89] on span "Advanced" at bounding box center [241, 86] width 25 height 9
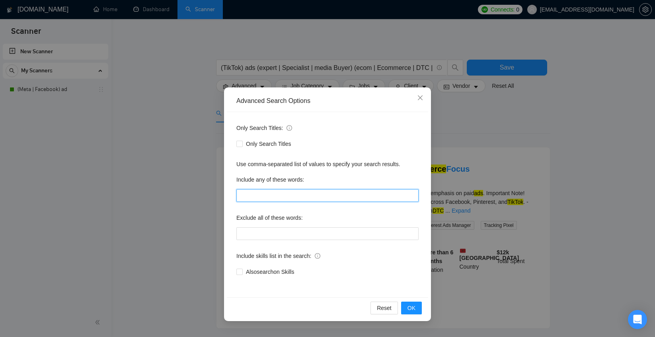
click at [274, 200] on input "text" at bounding box center [327, 195] width 182 height 13
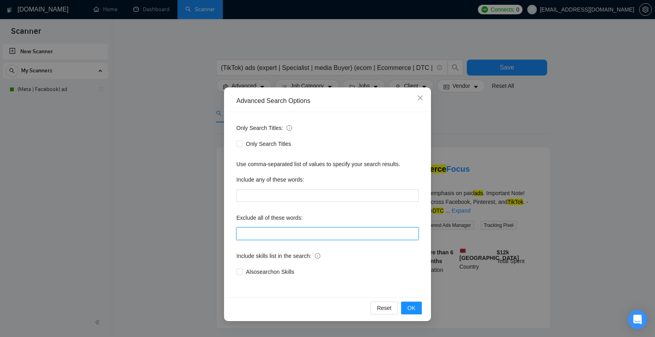
click at [267, 235] on input "text" at bounding box center [327, 234] width 182 height 13
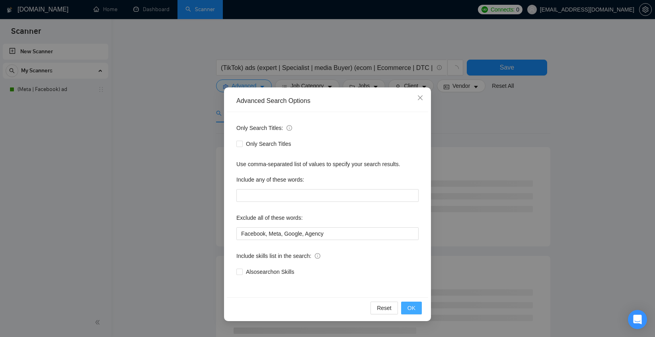
click at [409, 306] on span "OK" at bounding box center [411, 308] width 8 height 9
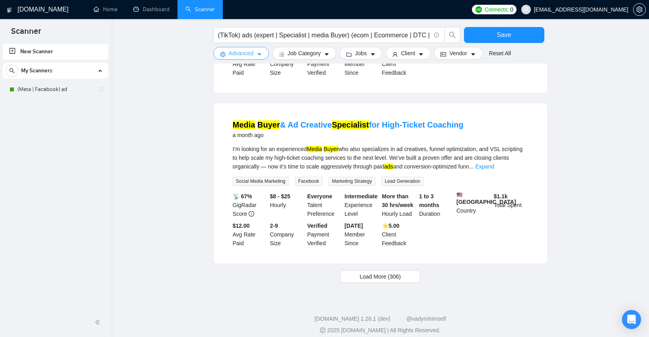
scroll to position [743, 0]
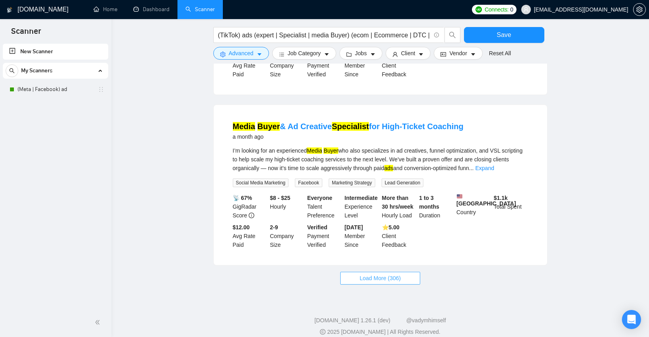
click at [392, 283] on span "Load More (306)" at bounding box center [380, 278] width 41 height 9
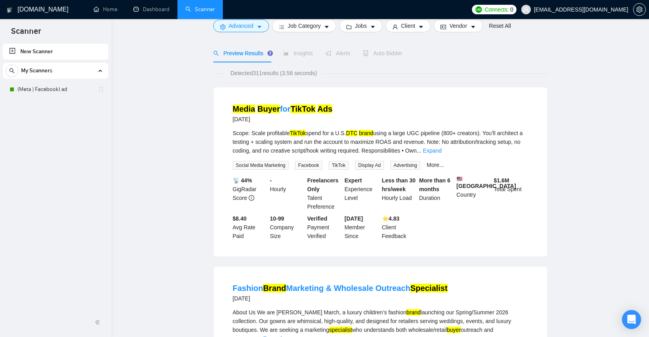
scroll to position [0, 0]
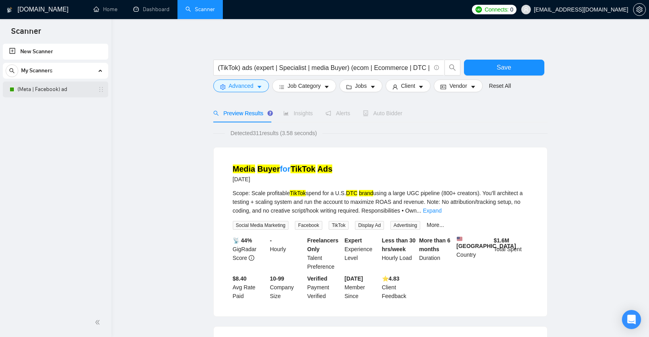
click at [27, 92] on link "(Meta | Facebook) ad" at bounding box center [56, 90] width 76 height 16
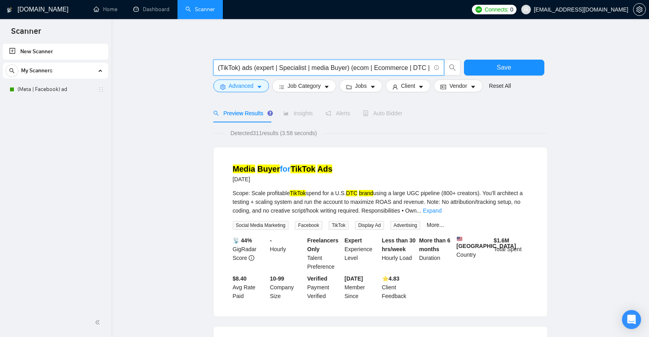
click at [328, 69] on input "(TikTok) ads (expert | Specialist | media Buyer) (ecom | Ecommerce | DTC | Bran…" at bounding box center [324, 68] width 212 height 10
drag, startPoint x: 354, startPoint y: 67, endPoint x: 254, endPoint y: 66, distance: 99.5
click at [254, 66] on input "(TikTok) ads (expert | Specialist | media Buyer) (ecom | Ecommerce | DTC | Bran…" at bounding box center [324, 68] width 212 height 10
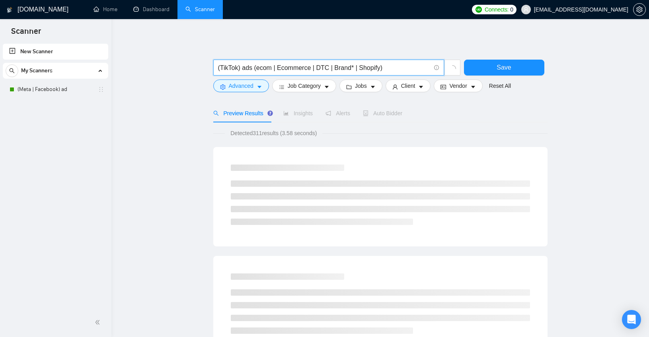
click at [228, 65] on input "(TikTok) ads (ecom | Ecommerce | DTC | Brand* | Shopify)" at bounding box center [324, 68] width 212 height 10
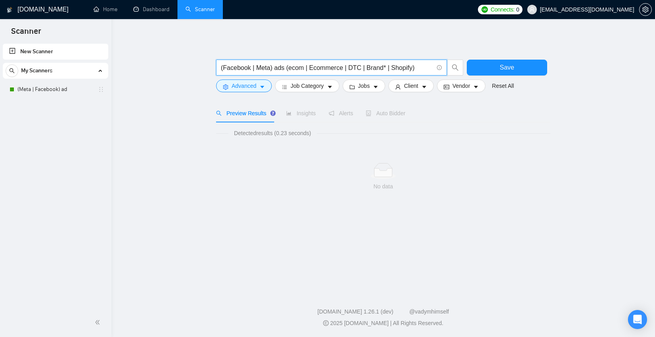
click at [591, 108] on main "(Facebook | Meta) ads (ecom | Ecommerce | DTC | Brand* | Shopify) Save Advanced…" at bounding box center [383, 154] width 518 height 244
click at [333, 65] on input "(Facebook | Meta) ads (ecom | Ecommerce | DTC | Brand* | Shopify)" at bounding box center [327, 68] width 212 height 10
click at [288, 68] on input "(Facebook | Meta) ads (ecom | Ecommerce | DTC | Brand* | Shopify)" at bounding box center [327, 68] width 212 height 10
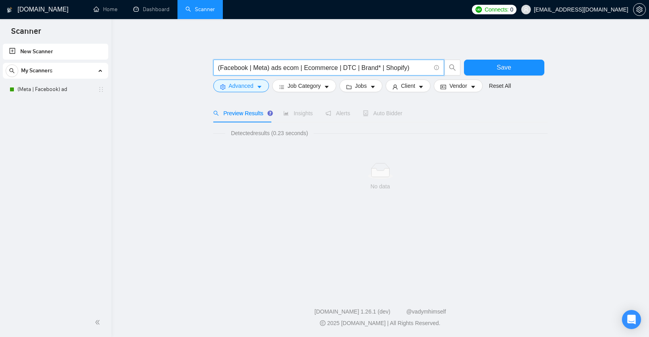
click at [415, 65] on input "(Facebook | Meta) ads ecom | Ecommerce | DTC | Brand* | Shopify)" at bounding box center [324, 68] width 212 height 10
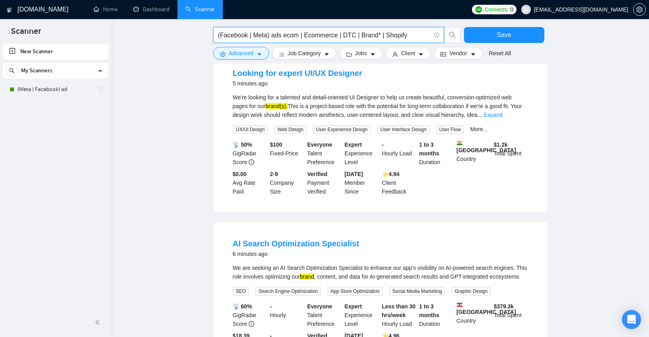
scroll to position [183, 0]
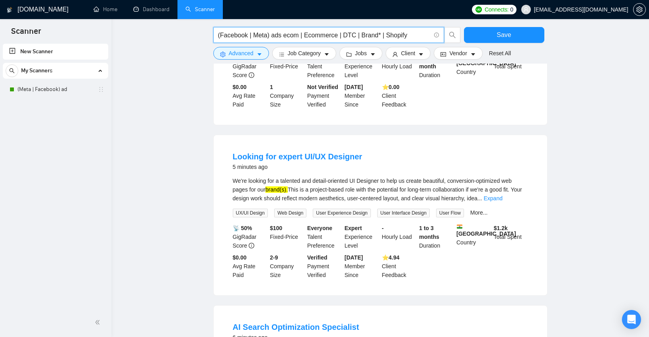
click at [283, 35] on input "(Facebook | Meta) ads ecom | Ecommerce | DTC | Brand* | Shopify" at bounding box center [324, 35] width 212 height 10
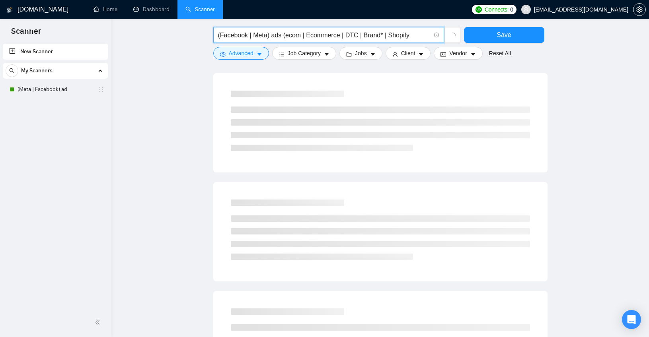
click at [409, 35] on input "(Facebook | Meta) ads (ecom | Ecommerce | DTC | Brand* | Shopify" at bounding box center [324, 35] width 212 height 10
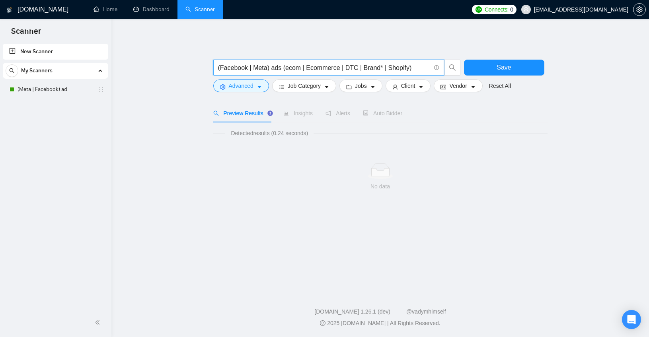
scroll to position [0, 0]
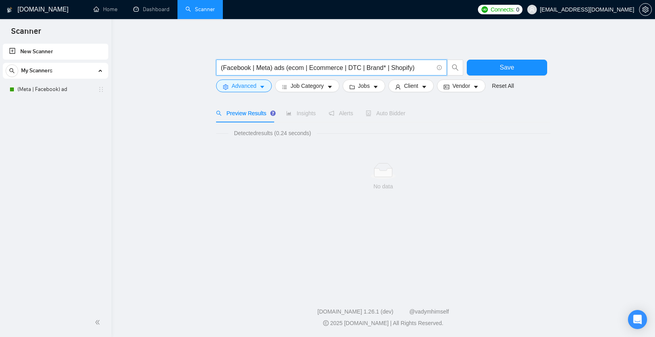
click at [224, 66] on input "(Facebook | Meta) ads (ecom | Ecommerce | DTC | Brand* | Shopify)" at bounding box center [327, 68] width 212 height 10
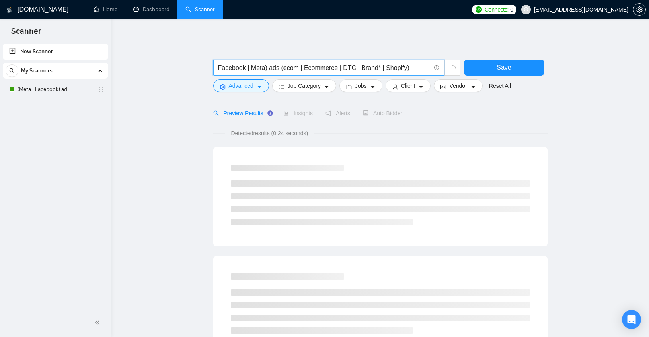
click at [267, 67] on input "Facebook | Meta) ads (ecom | Ecommerce | DTC | Brand* | Shopify)" at bounding box center [324, 68] width 212 height 10
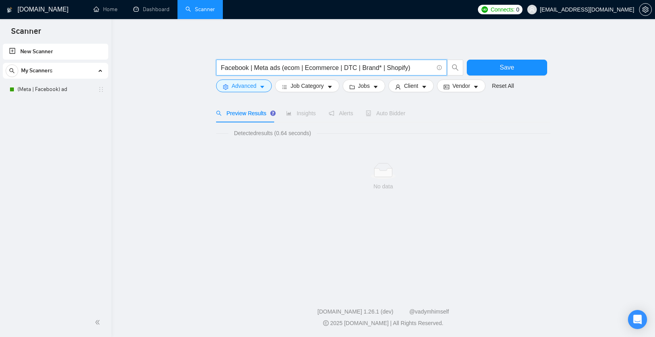
click at [284, 66] on input "Facebook | Meta ads (ecom | Ecommerce | DTC | Brand* | Shopify)" at bounding box center [327, 68] width 212 height 10
click at [44, 70] on span "My Scanners" at bounding box center [36, 71] width 31 height 16
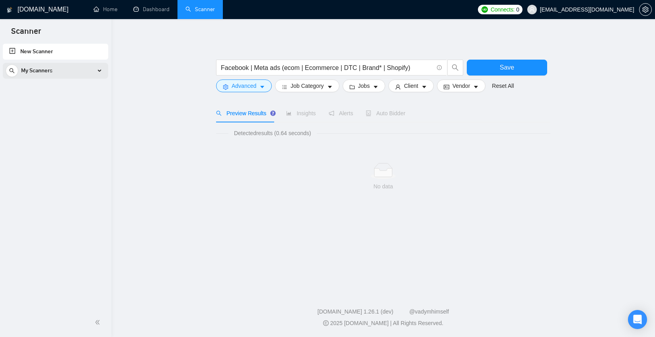
click at [44, 70] on span "My Scanners" at bounding box center [36, 71] width 31 height 16
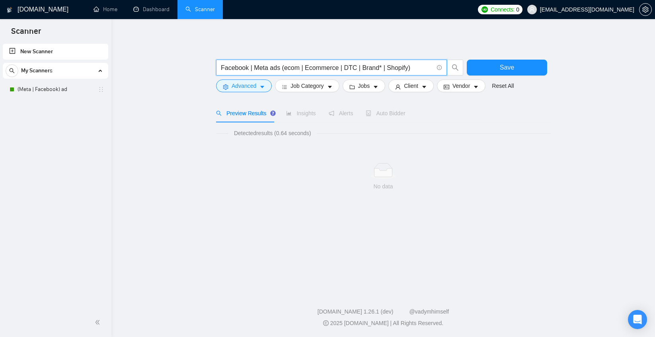
click at [413, 66] on input "Facebook | Meta ads (ecom | Ecommerce | DTC | Brand* | Shopify)" at bounding box center [327, 68] width 212 height 10
drag, startPoint x: 430, startPoint y: 68, endPoint x: 193, endPoint y: 70, distance: 236.8
click at [193, 70] on main "Facebook | Meta ads (ecom | Ecommerce | DTC | Brand* | Shopify) Save Advanced J…" at bounding box center [383, 154] width 518 height 244
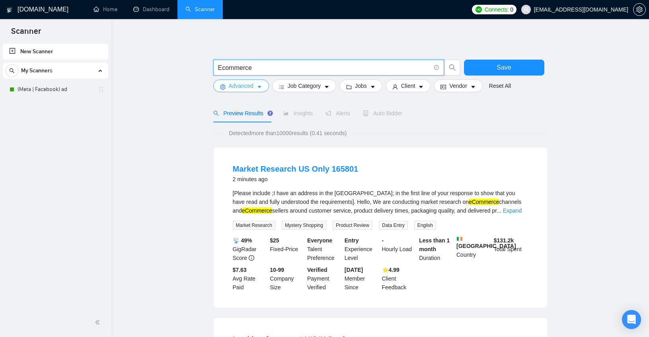
click at [258, 86] on icon "caret-down" at bounding box center [260, 87] width 6 height 6
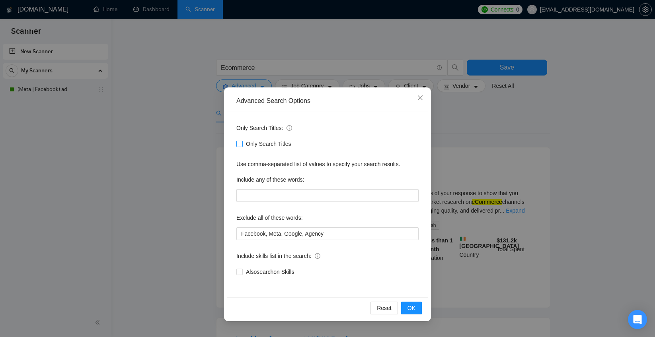
click at [249, 146] on span "Only Search Titles" at bounding box center [269, 144] width 52 height 9
click at [242, 146] on input "Only Search Titles" at bounding box center [239, 144] width 6 height 6
click at [407, 308] on span "OK" at bounding box center [411, 308] width 8 height 9
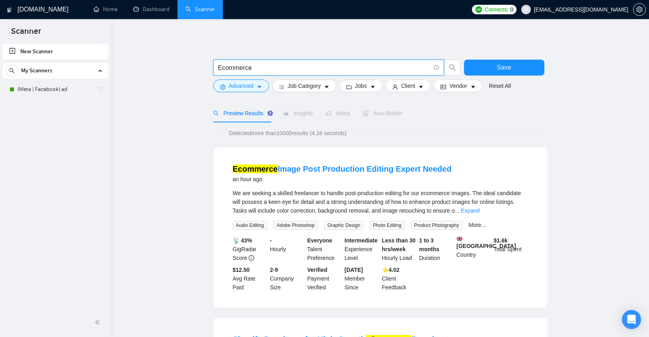
click at [264, 69] on input "Ecommerce" at bounding box center [324, 68] width 212 height 10
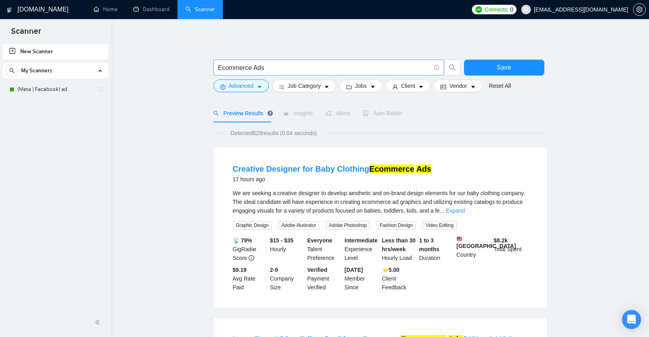
click at [218, 65] on input "Ecommerce Ads" at bounding box center [324, 68] width 212 height 10
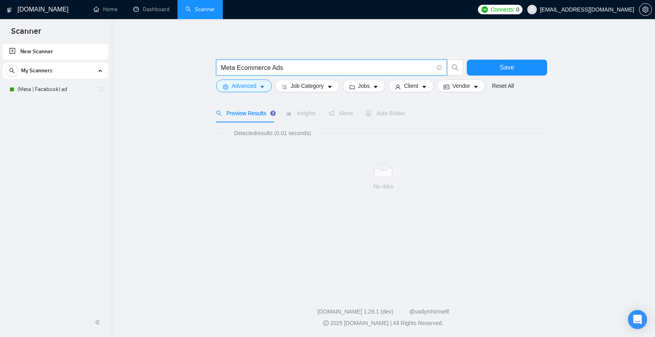
click at [256, 71] on input "Meta Ecommerce Ads" at bounding box center [327, 68] width 212 height 10
click at [144, 112] on main "Meta Ads Save Advanced Job Category Jobs Client Vendor Reset All Preview Result…" at bounding box center [383, 154] width 518 height 244
click at [249, 65] on input "Meta Ads" at bounding box center [327, 68] width 212 height 10
click at [265, 87] on icon "caret-down" at bounding box center [262, 87] width 6 height 6
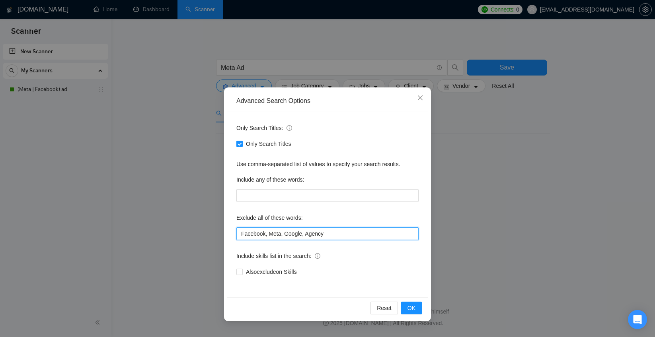
click at [352, 234] on input "Facebook, Meta, Google, Agency" at bounding box center [327, 234] width 182 height 13
click at [426, 94] on span "Close" at bounding box center [419, 98] width 21 height 21
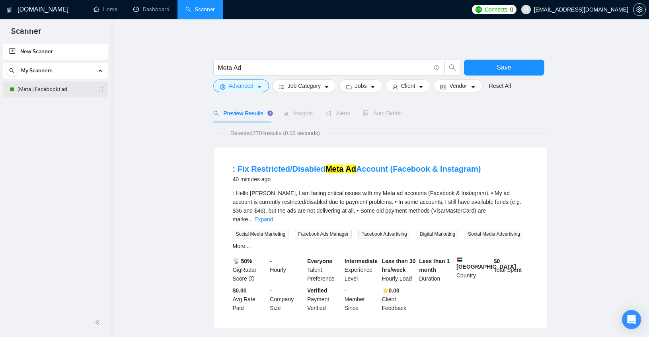
click at [30, 90] on link "(Meta | Facebook) ad" at bounding box center [56, 90] width 76 height 16
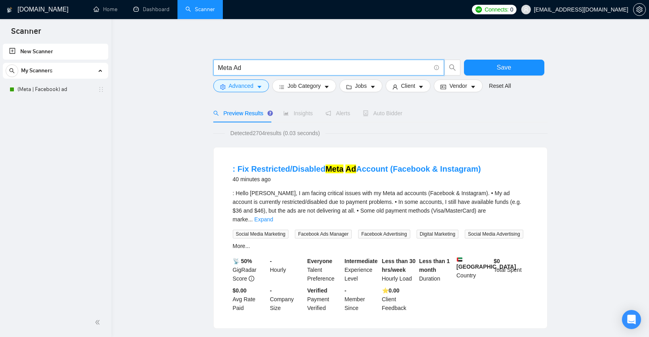
click at [294, 68] on input "Meta Ad" at bounding box center [324, 68] width 212 height 10
paste input "(Meta | Facebook) ads (expert | Specialist | media Buyer) (ecom | Ecommerce | D…"
drag, startPoint x: 381, startPoint y: 67, endPoint x: 150, endPoint y: 66, distance: 230.4
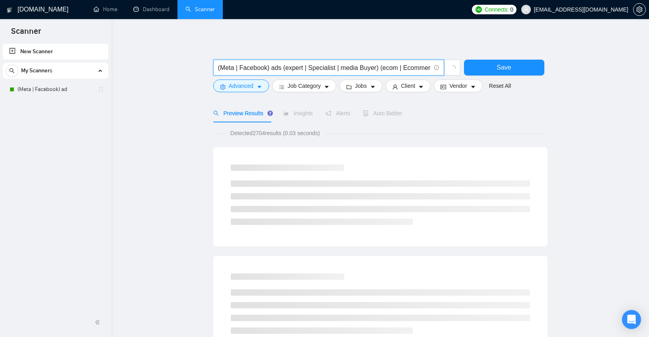
click at [257, 66] on input "(Meta | Facebook) ads (expert | Specialist | media Buyer) (ecom | Ecommerce | D…" at bounding box center [324, 68] width 212 height 10
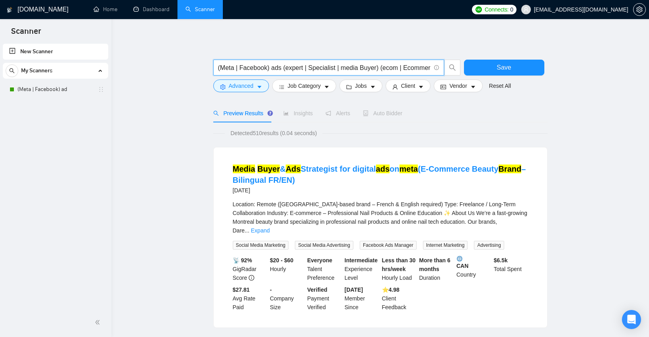
click at [221, 68] on input "(Meta | Facebook) ads (expert | Specialist | media Buyer) (ecom | Ecommerce | D…" at bounding box center [324, 68] width 212 height 10
click at [317, 66] on input "(Meta | Facebook) ads (expert | Specialist | media Buyer) (ecom | Ecommerce | D…" at bounding box center [324, 68] width 212 height 10
drag, startPoint x: 382, startPoint y: 67, endPoint x: 284, endPoint y: 66, distance: 97.9
click at [284, 66] on input "(Meta | Facebook) ads (expert | Specialist | media Buyer) (ecom | Ecommerce | D…" at bounding box center [324, 68] width 212 height 10
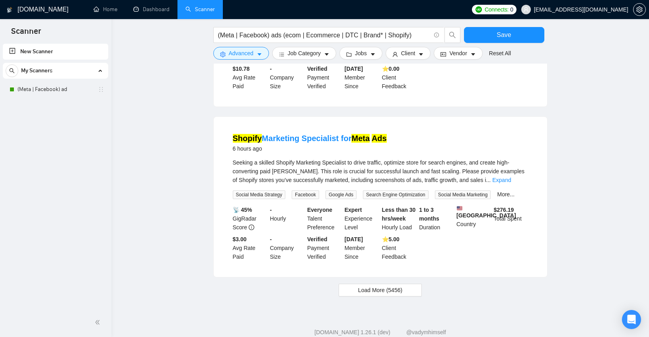
scroll to position [708, 0]
click at [400, 294] on span "Load More (5456)" at bounding box center [380, 289] width 44 height 9
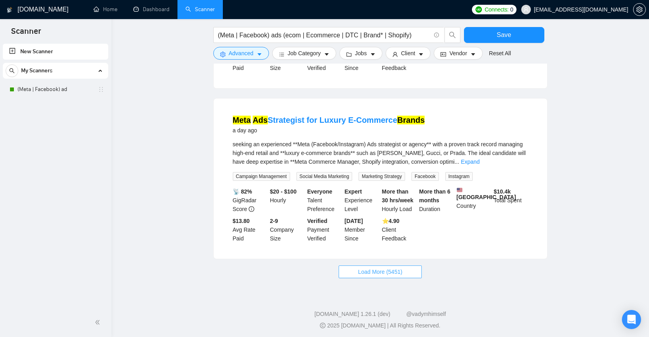
scroll to position [1613, 0]
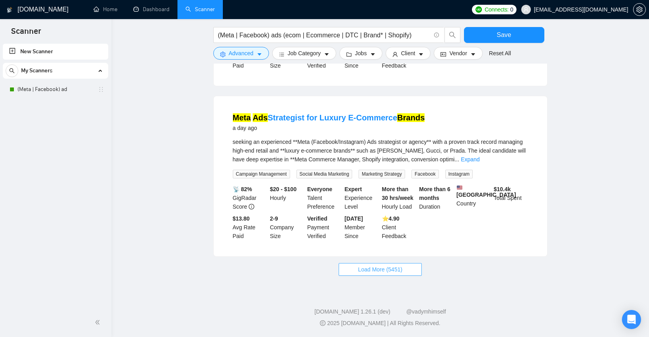
click at [368, 275] on button "Load More (5451)" at bounding box center [380, 269] width 83 height 13
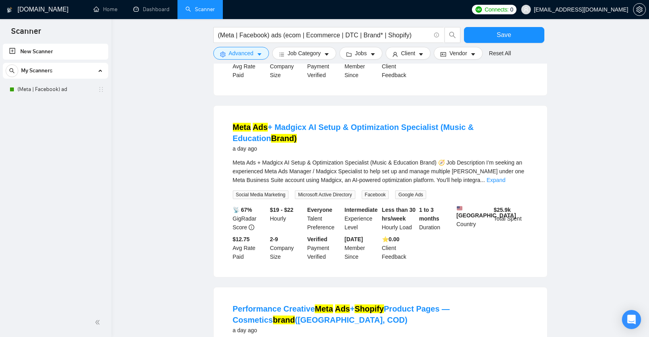
scroll to position [1930, 0]
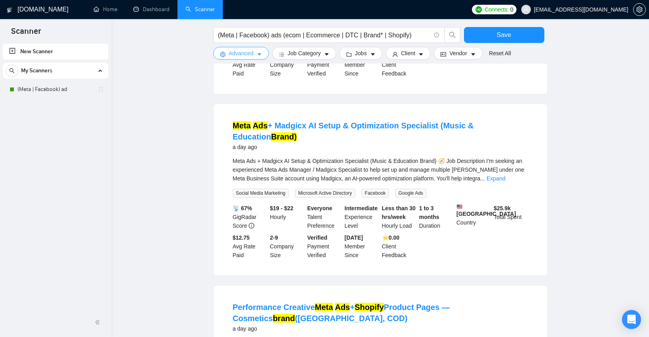
click at [252, 54] on span "Advanced" at bounding box center [241, 53] width 25 height 9
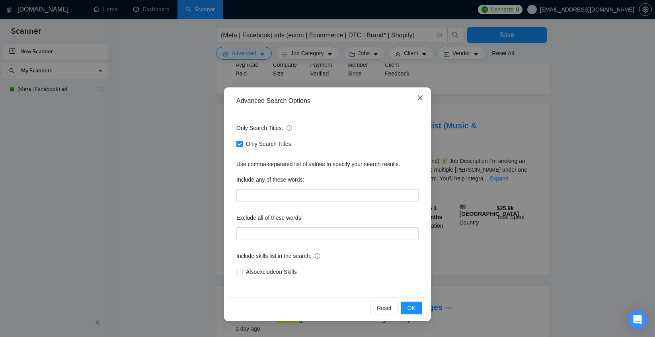
click at [418, 96] on icon "close" at bounding box center [420, 97] width 5 height 5
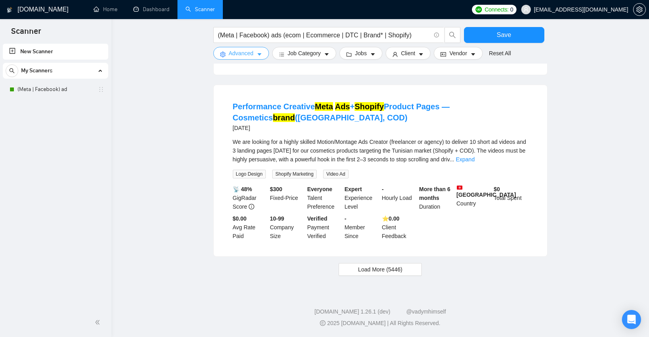
scroll to position [2512, 0]
click at [388, 271] on span "Load More (5446)" at bounding box center [380, 269] width 44 height 9
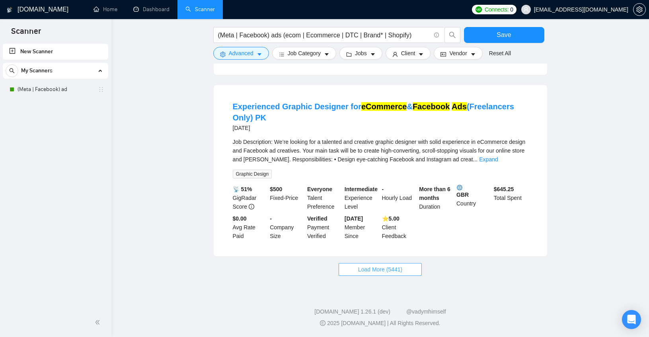
scroll to position [3398, 0]
click at [378, 273] on span "Load More (5441)" at bounding box center [380, 269] width 44 height 9
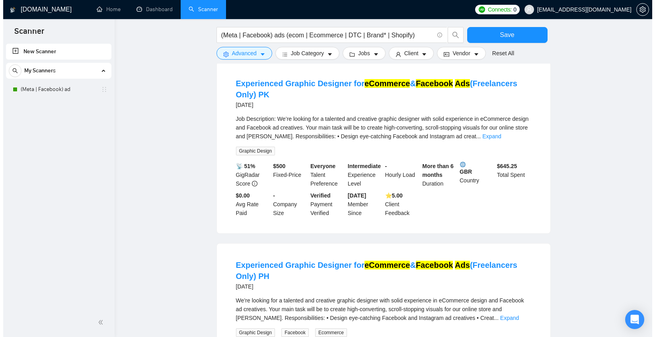
scroll to position [3379, 0]
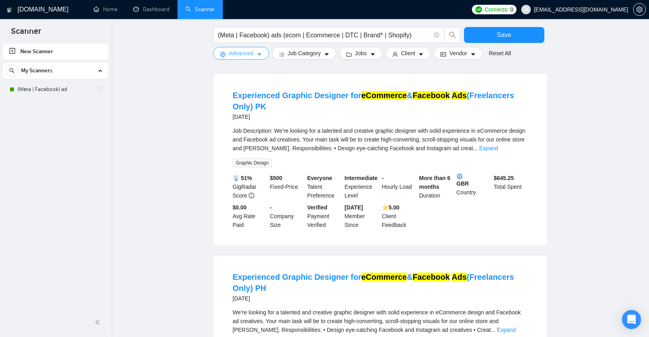
click at [260, 55] on icon "caret-down" at bounding box center [259, 54] width 4 height 2
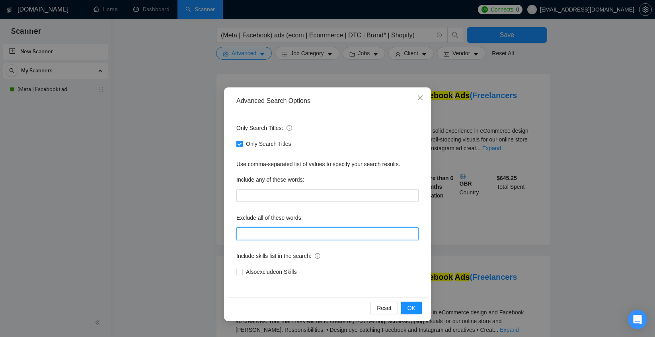
click at [274, 239] on input "text" at bounding box center [327, 234] width 182 height 13
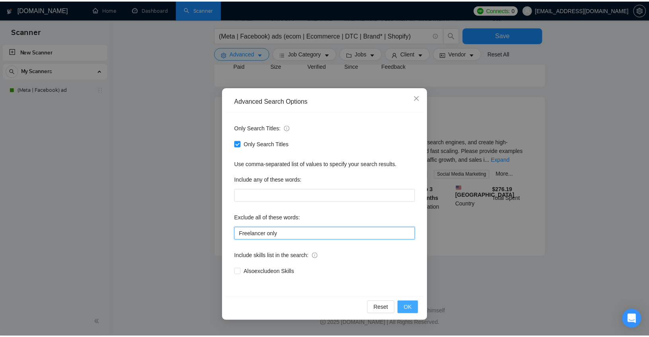
scroll to position [426, 0]
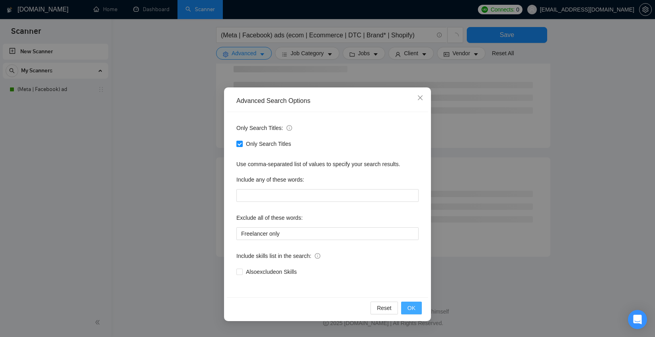
click at [416, 306] on button "OK" at bounding box center [411, 308] width 21 height 13
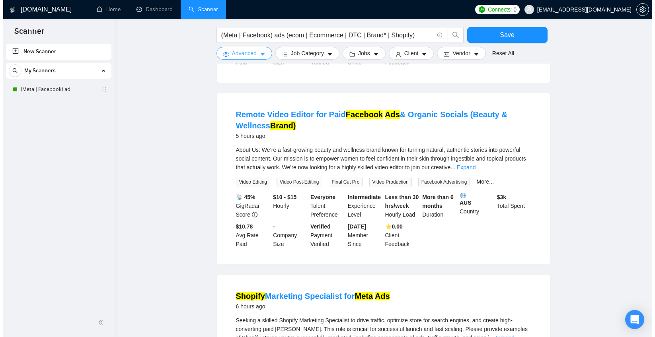
scroll to position [555, 0]
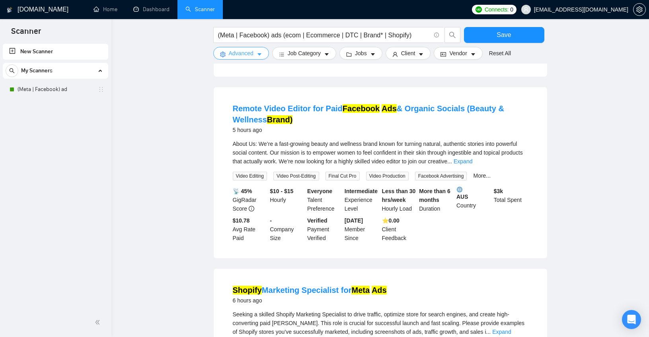
click at [255, 55] on button "Advanced" at bounding box center [241, 53] width 56 height 13
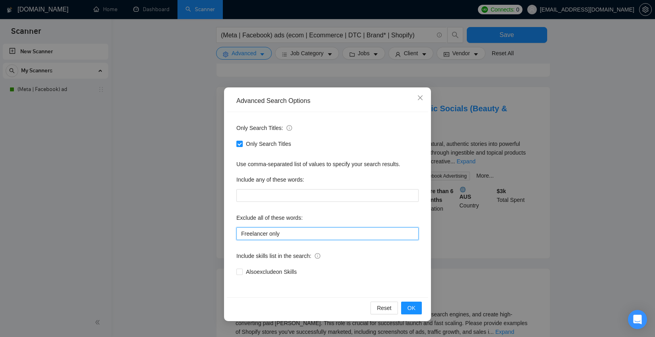
click at [240, 232] on input "Freelancer only" at bounding box center [327, 234] width 182 height 13
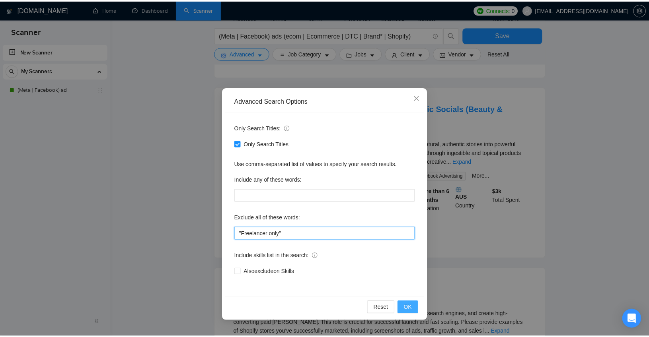
scroll to position [426, 0]
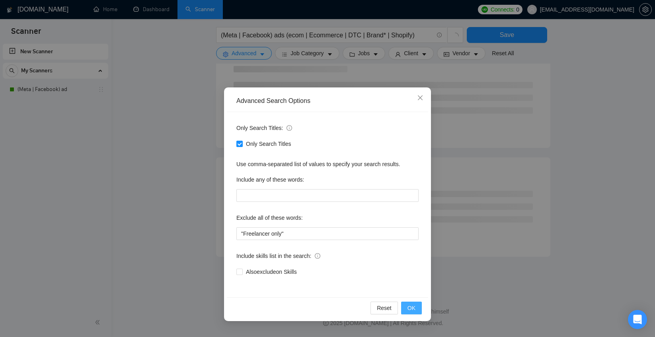
click at [407, 308] on span "OK" at bounding box center [411, 308] width 8 height 9
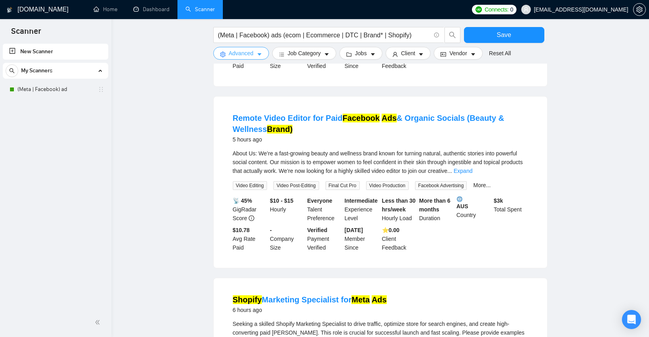
scroll to position [733, 0]
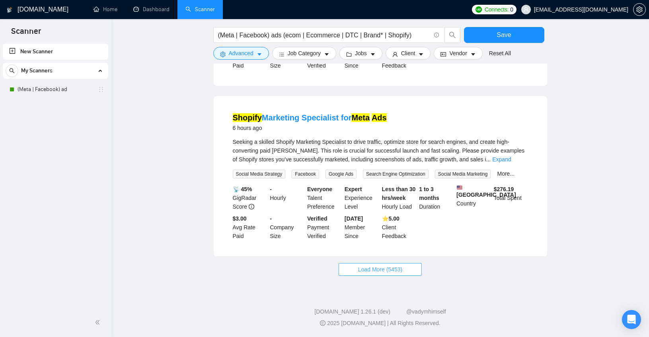
click at [371, 266] on span "Load More (5453)" at bounding box center [380, 269] width 44 height 9
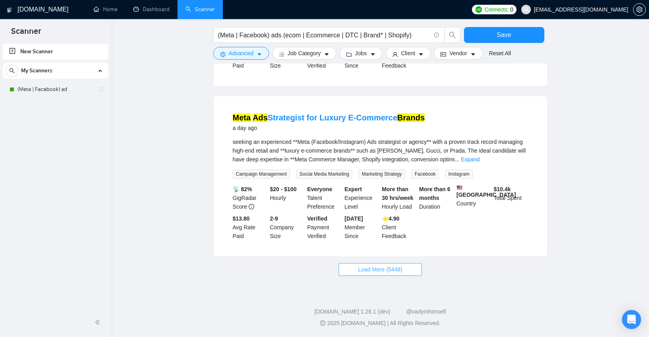
scroll to position [1613, 0]
click at [349, 270] on button "Load More (5448)" at bounding box center [380, 269] width 83 height 13
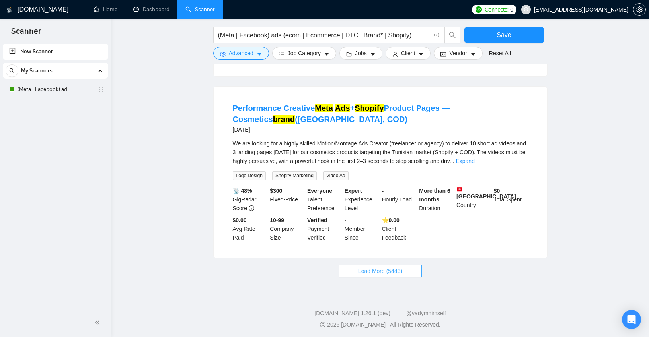
scroll to position [2485, 0]
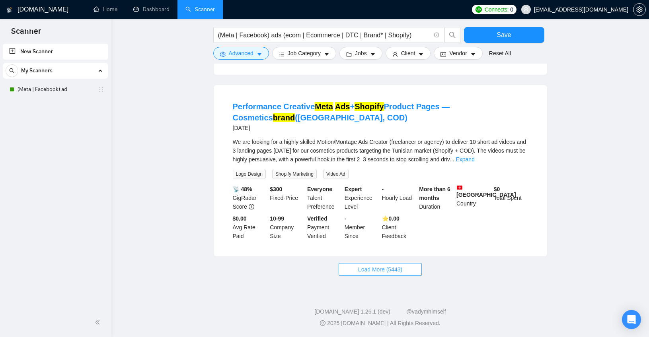
click at [361, 276] on button "Load More (5443)" at bounding box center [380, 269] width 83 height 13
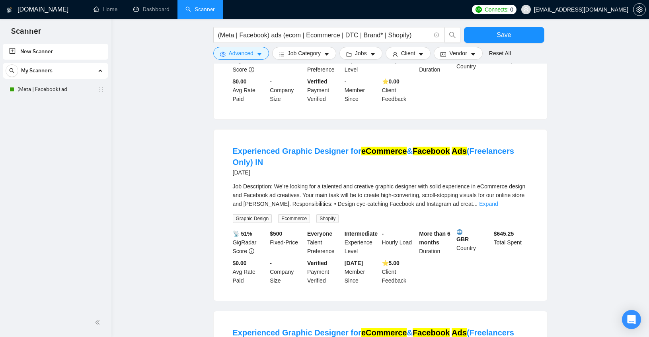
scroll to position [3143, 0]
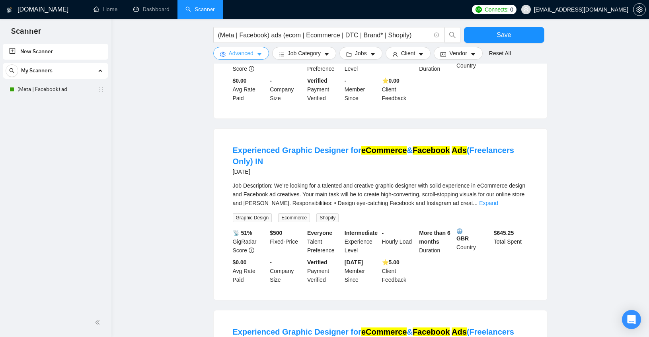
click at [256, 52] on button "Advanced" at bounding box center [241, 53] width 56 height 13
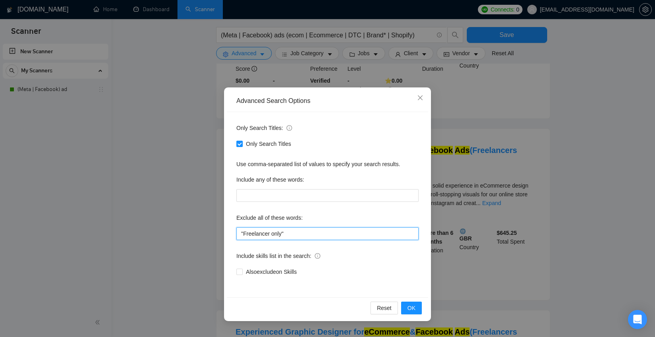
click at [271, 236] on input ""Freelancer only"" at bounding box center [327, 234] width 182 height 13
click at [419, 310] on button "OK" at bounding box center [411, 308] width 21 height 13
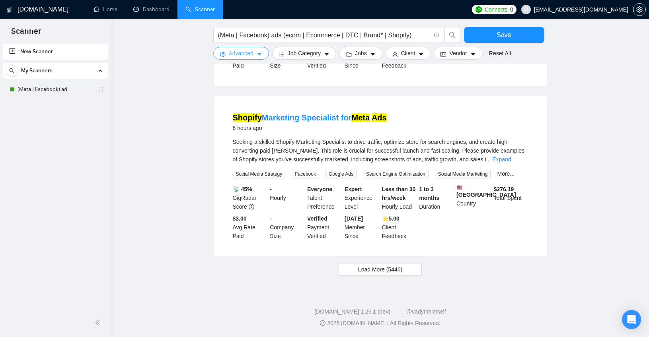
scroll to position [733, 0]
click at [369, 271] on span "Load More (5446)" at bounding box center [380, 269] width 44 height 9
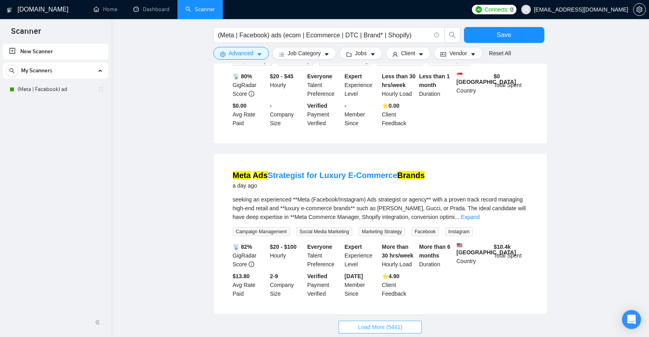
scroll to position [1613, 0]
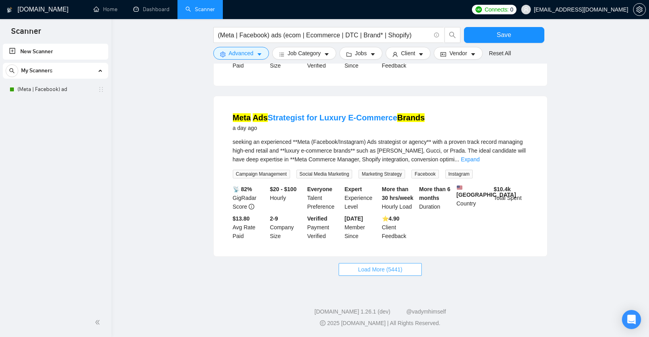
click at [370, 266] on span "Load More (5441)" at bounding box center [380, 269] width 44 height 9
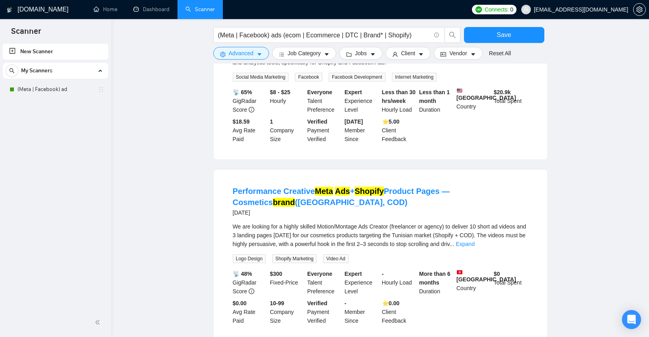
scroll to position [2512, 0]
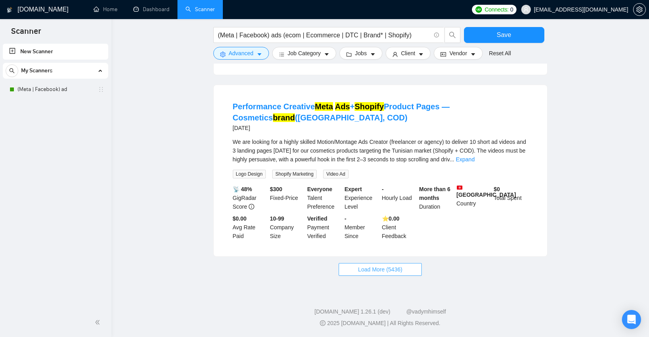
click at [371, 270] on span "Load More (5436)" at bounding box center [380, 269] width 44 height 9
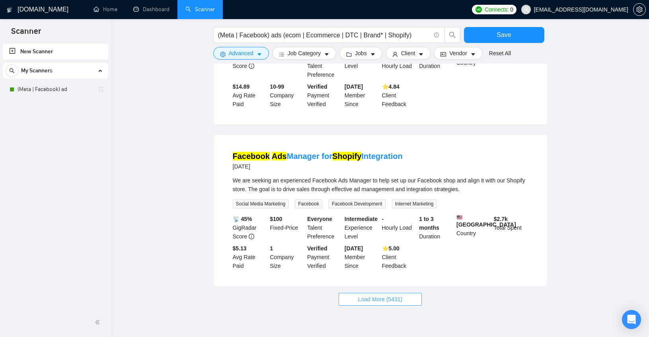
scroll to position [3382, 0]
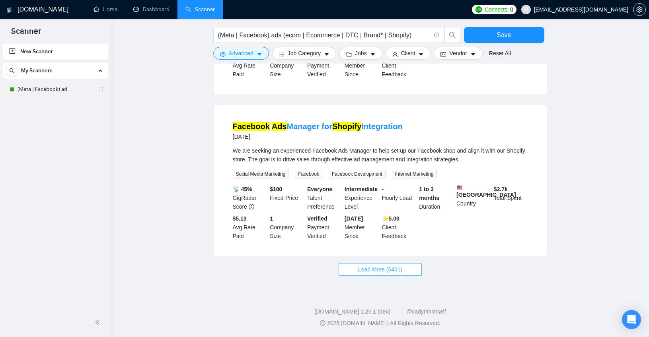
click at [371, 267] on span "Load More (5431)" at bounding box center [380, 269] width 44 height 9
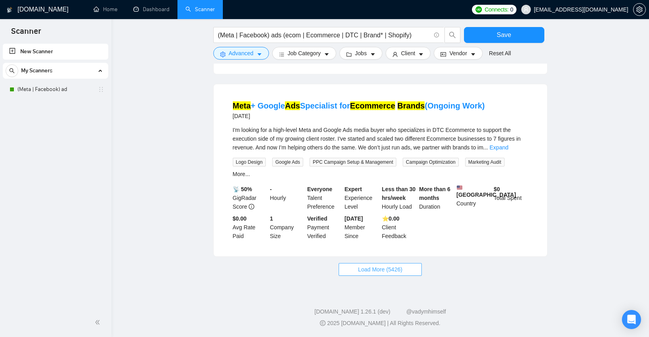
scroll to position [4287, 0]
click at [371, 267] on span "Load More (5426)" at bounding box center [380, 269] width 44 height 9
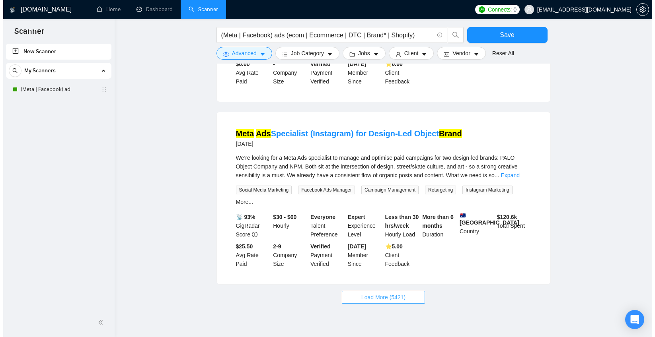
scroll to position [5062, 0]
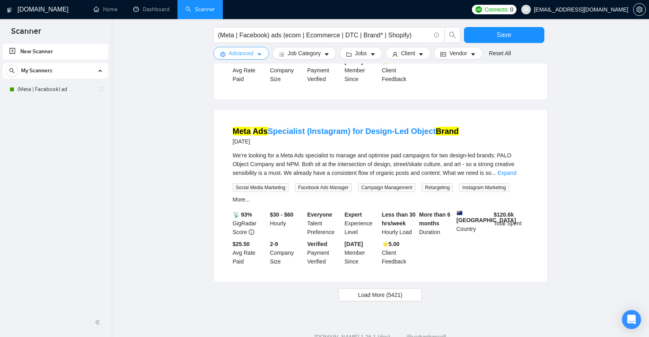
click at [259, 54] on icon "caret-down" at bounding box center [259, 54] width 4 height 2
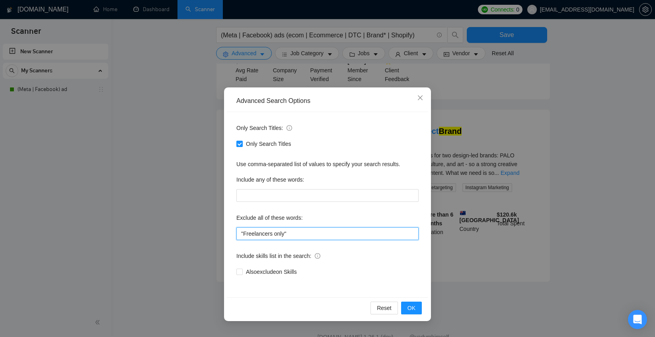
click at [293, 236] on input ""Freelancers only"" at bounding box center [327, 234] width 182 height 13
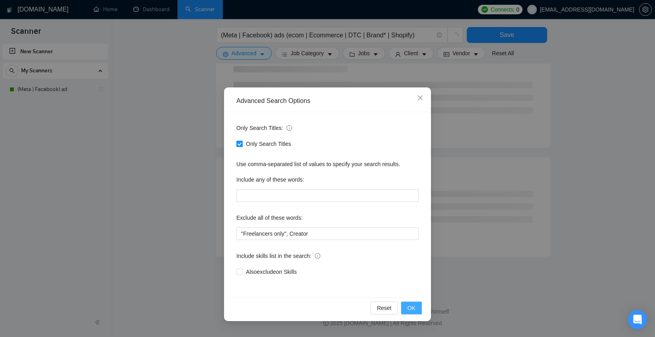
click at [408, 310] on span "OK" at bounding box center [411, 308] width 8 height 9
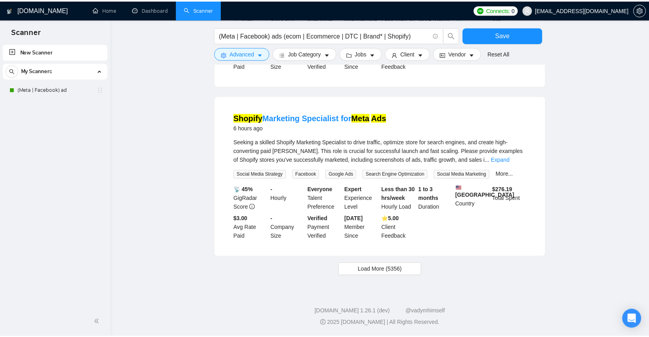
scroll to position [733, 0]
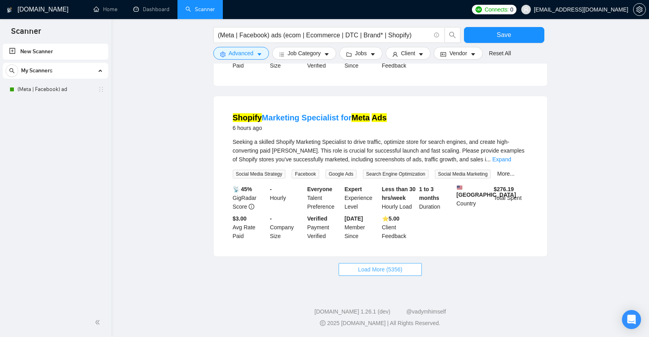
click at [381, 268] on span "Load More (5356)" at bounding box center [380, 269] width 44 height 9
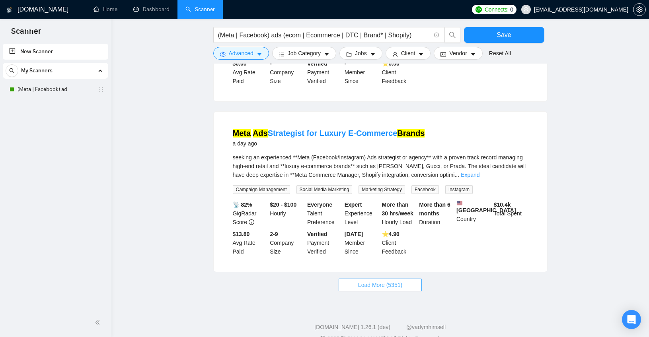
scroll to position [1613, 0]
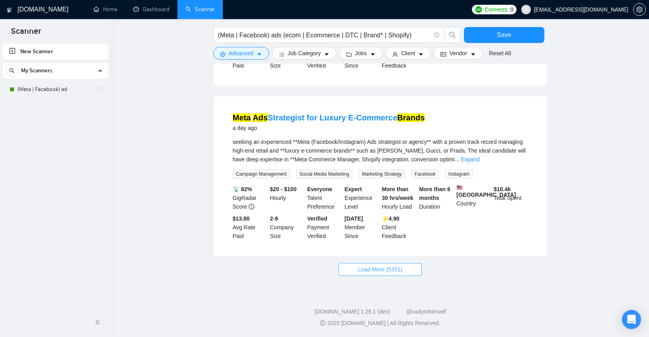
click at [409, 269] on button "Load More (5351)" at bounding box center [380, 269] width 83 height 13
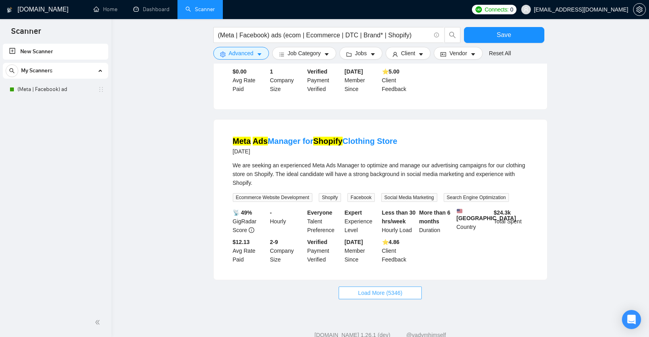
scroll to position [2495, 0]
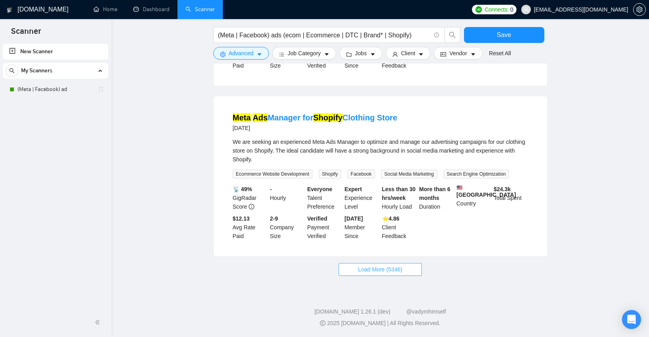
click at [384, 270] on span "Load More (5346)" at bounding box center [380, 269] width 44 height 9
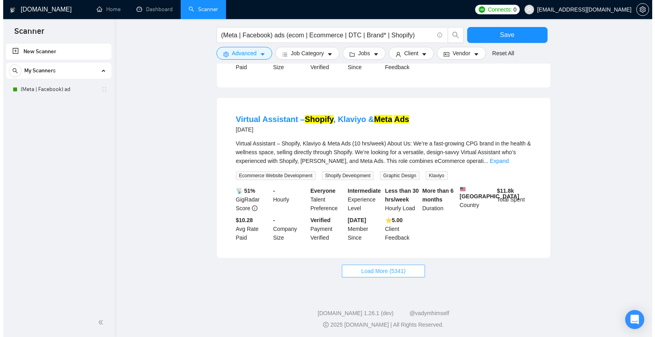
scroll to position [3315, 0]
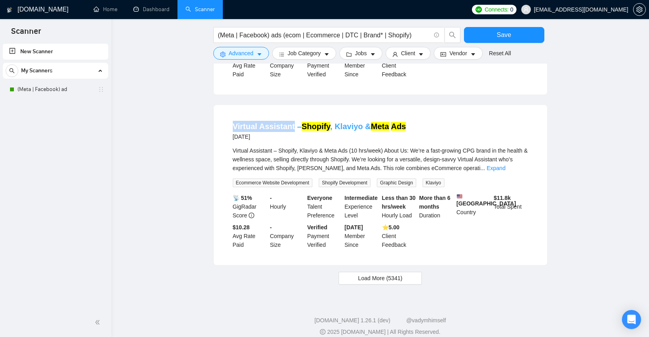
drag, startPoint x: 229, startPoint y: 160, endPoint x: 293, endPoint y: 161, distance: 63.7
click at [293, 161] on li "Virtual Assistant – Shopify , Klaviyo & Meta Ads [DATE] Virtual Assistant – Sho…" at bounding box center [380, 185] width 314 height 141
copy link "Virtual Assistant"
click at [253, 51] on span "Advanced" at bounding box center [241, 53] width 25 height 9
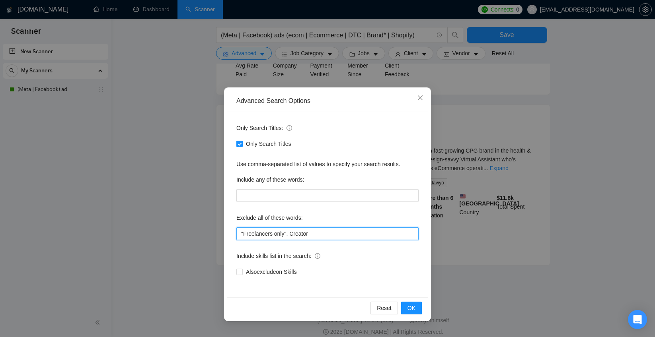
click at [329, 233] on input ""Freelancers only", Creator" at bounding box center [327, 234] width 182 height 13
paste input "Virtual Assistant"
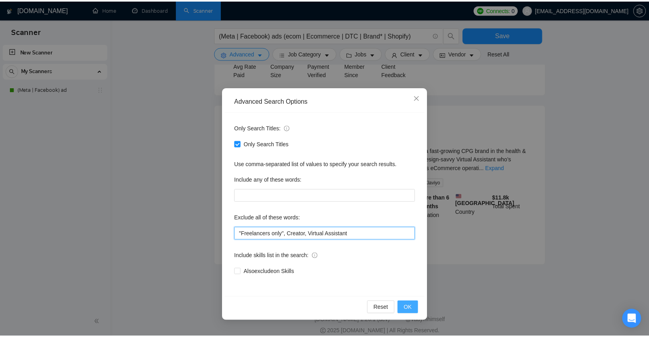
scroll to position [2061, 0]
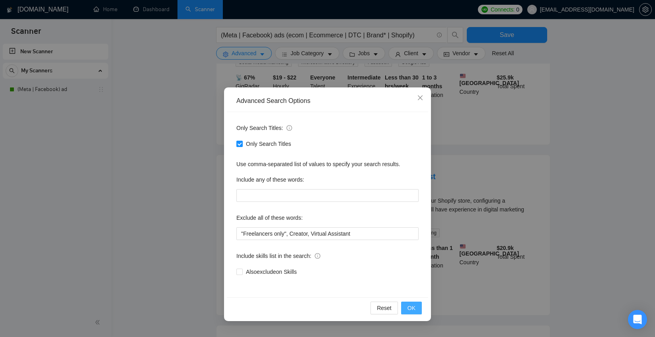
click at [414, 310] on span "OK" at bounding box center [411, 308] width 8 height 9
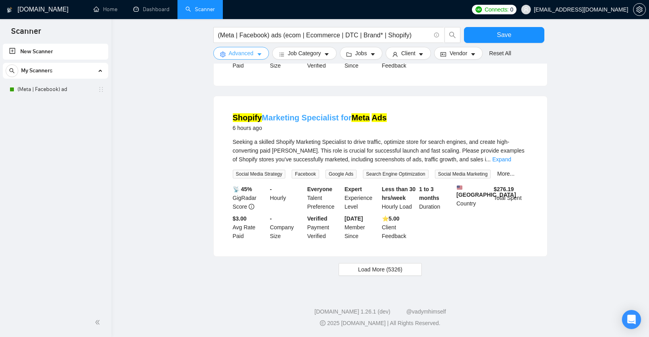
scroll to position [733, 0]
click at [397, 267] on span "Load More (5326)" at bounding box center [380, 269] width 44 height 9
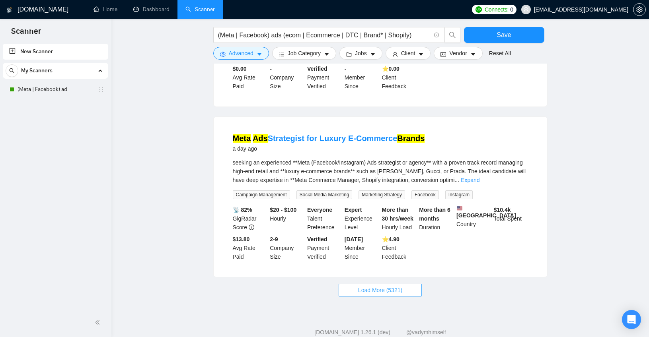
scroll to position [1613, 0]
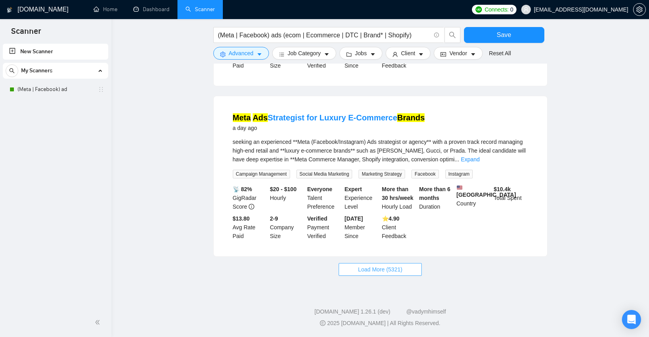
click at [380, 271] on span "Load More (5321)" at bounding box center [380, 269] width 44 height 9
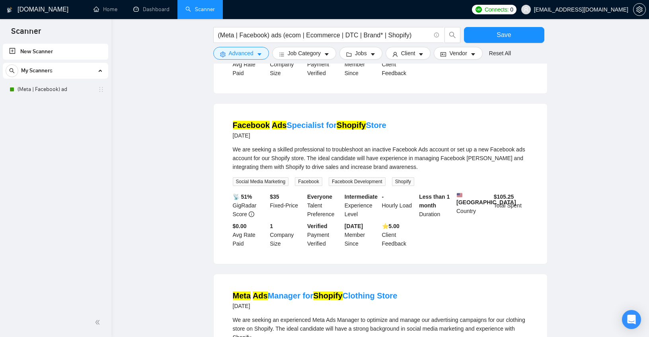
scroll to position [2495, 0]
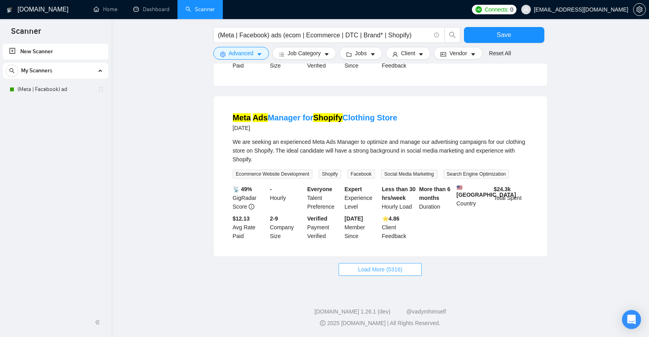
click at [392, 269] on span "Load More (5316)" at bounding box center [380, 269] width 44 height 9
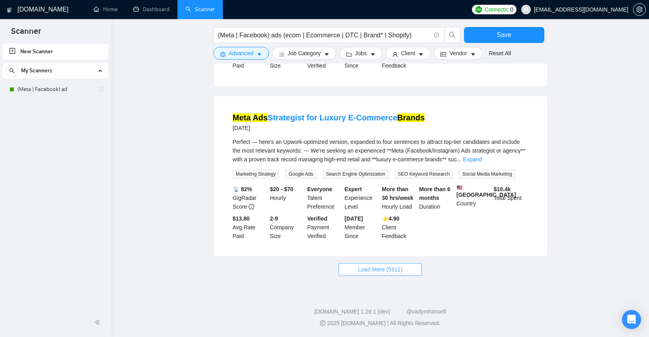
scroll to position [3377, 0]
click at [384, 272] on span "Load More (5311)" at bounding box center [380, 269] width 44 height 9
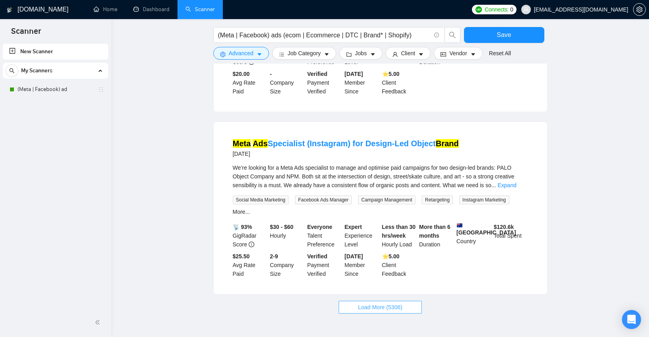
scroll to position [4277, 0]
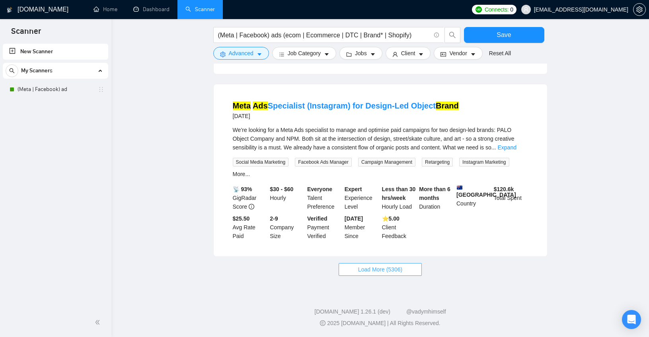
click at [368, 268] on span "Load More (5306)" at bounding box center [380, 269] width 44 height 9
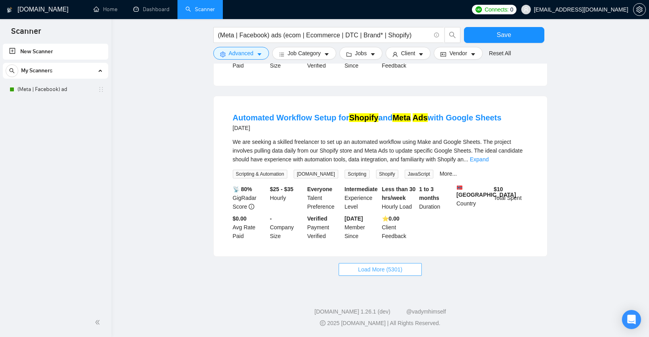
scroll to position [5159, 0]
click at [382, 273] on span "Load More (5301)" at bounding box center [380, 269] width 44 height 9
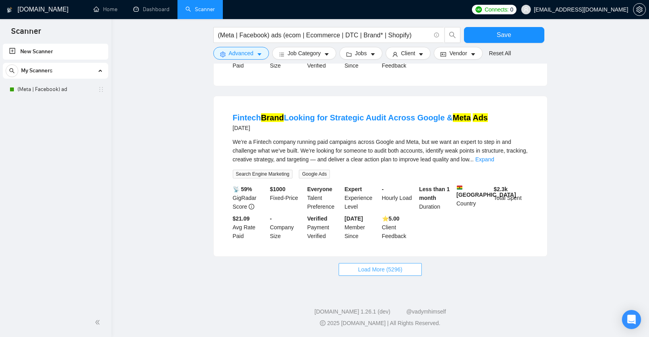
scroll to position [6036, 0]
click at [379, 271] on span "Load More (5296)" at bounding box center [380, 269] width 44 height 9
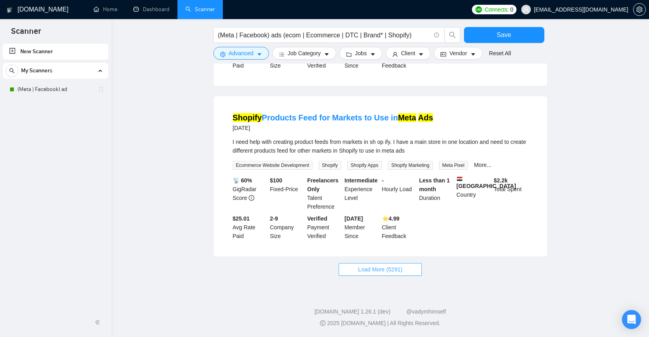
scroll to position [6917, 0]
click at [366, 270] on span "Load More (5291)" at bounding box center [380, 269] width 44 height 9
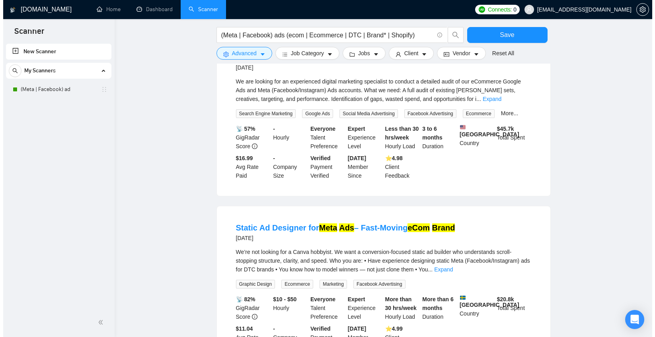
scroll to position [7793, 0]
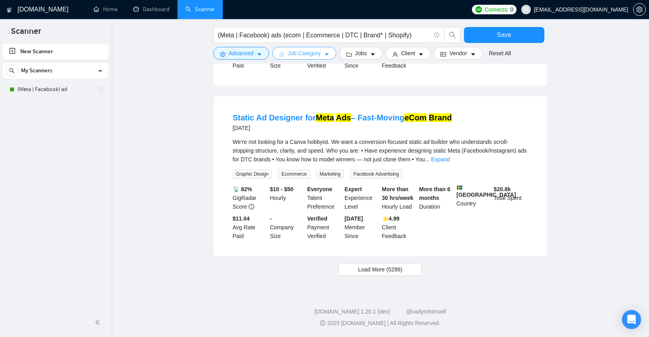
click at [321, 55] on span "Job Category" at bounding box center [304, 53] width 33 height 9
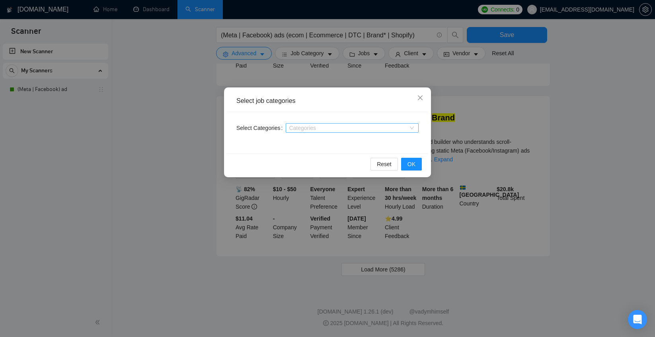
click at [374, 128] on div at bounding box center [348, 128] width 121 height 6
click at [414, 98] on span "Close" at bounding box center [419, 98] width 21 height 21
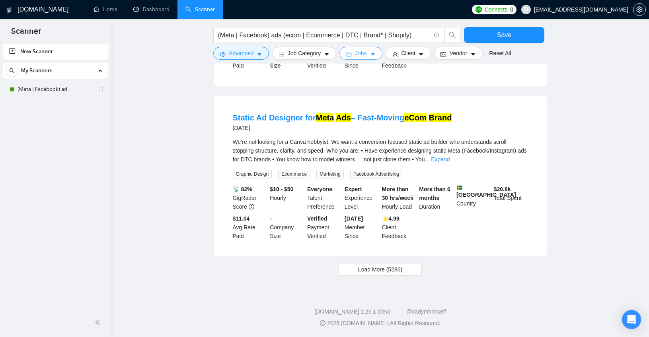
click at [372, 54] on button "Jobs" at bounding box center [360, 53] width 43 height 13
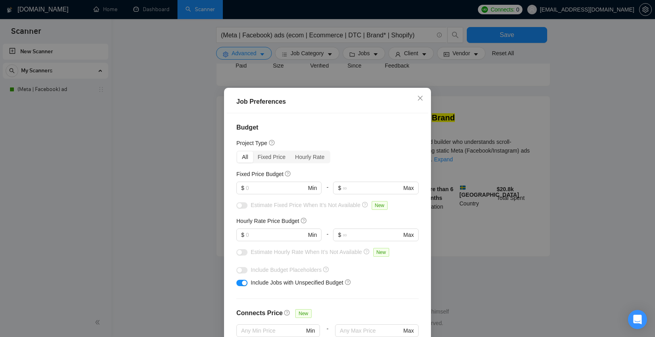
scroll to position [0, 0]
click at [417, 101] on icon "close" at bounding box center [420, 99] width 6 height 6
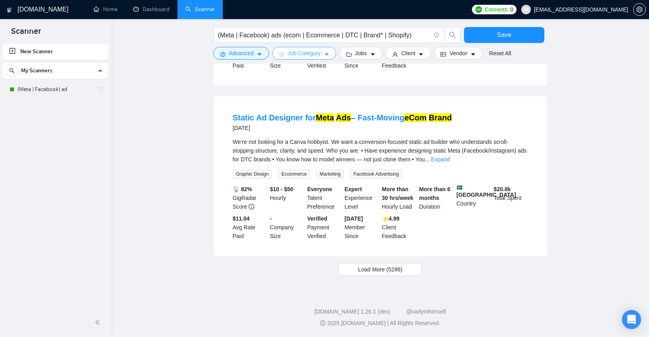
click at [323, 54] on button "Job Category" at bounding box center [304, 53] width 64 height 13
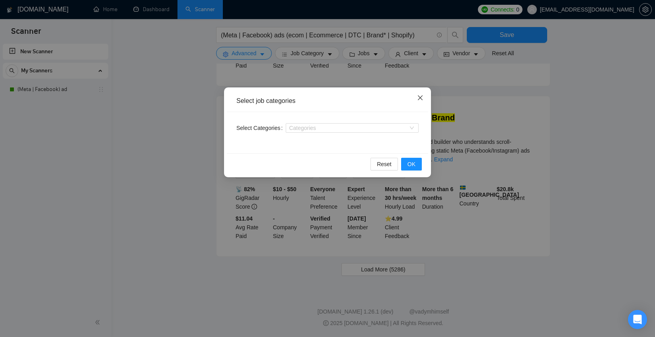
click at [423, 97] on span "Close" at bounding box center [419, 98] width 21 height 21
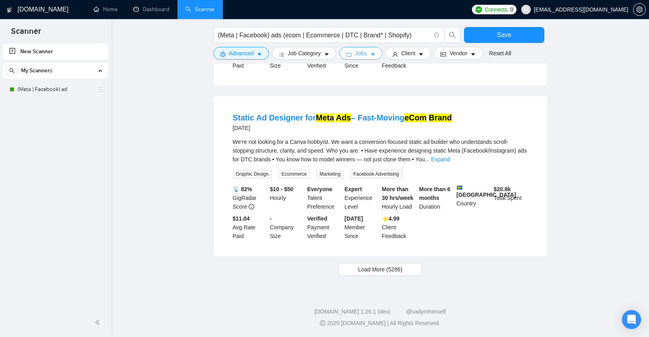
click at [376, 54] on icon "caret-down" at bounding box center [373, 55] width 6 height 6
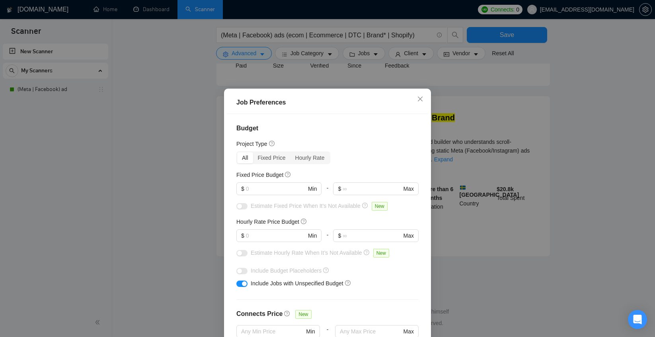
click at [426, 57] on div "Job Preferences Budget Project Type All Fixed Price Hourly Rate Fixed Price Bud…" at bounding box center [327, 168] width 655 height 337
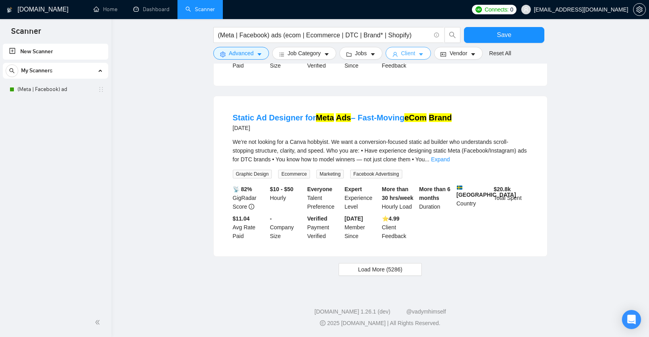
click at [422, 53] on icon "caret-down" at bounding box center [421, 55] width 6 height 6
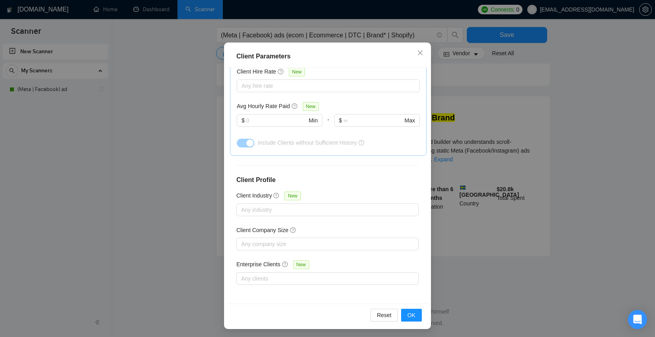
scroll to position [48, 0]
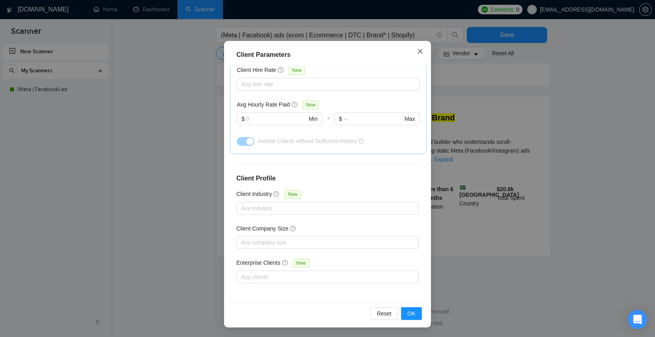
click at [417, 52] on icon "close" at bounding box center [420, 51] width 6 height 6
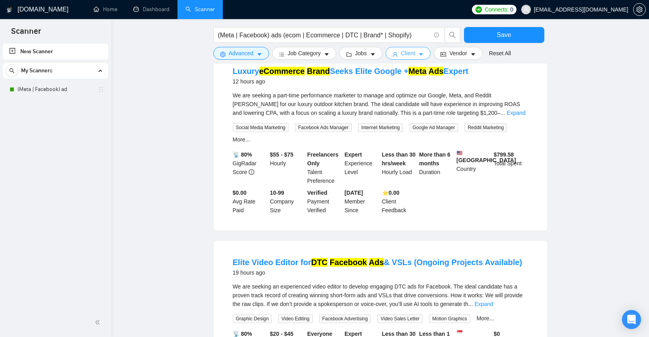
scroll to position [0, 0]
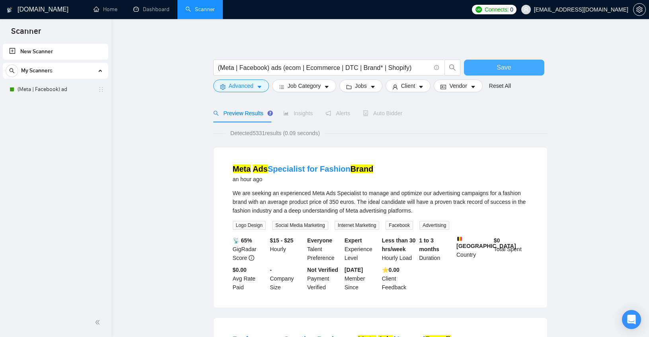
click at [492, 64] on button "Save" at bounding box center [504, 68] width 80 height 16
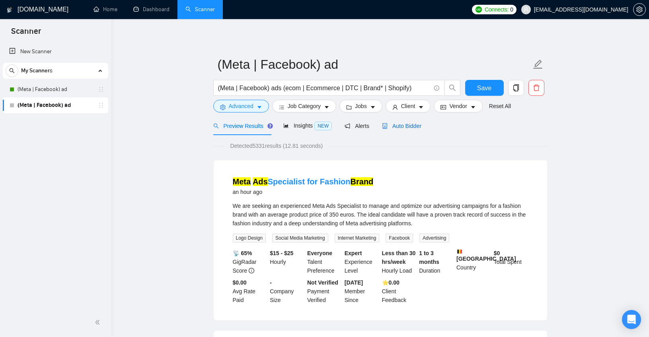
click at [415, 125] on span "Auto Bidder" at bounding box center [401, 126] width 39 height 6
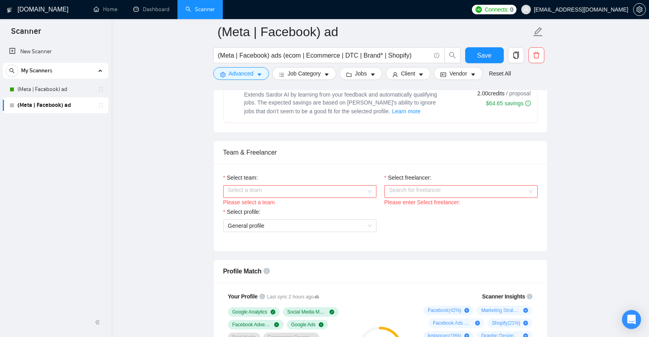
scroll to position [355, 0]
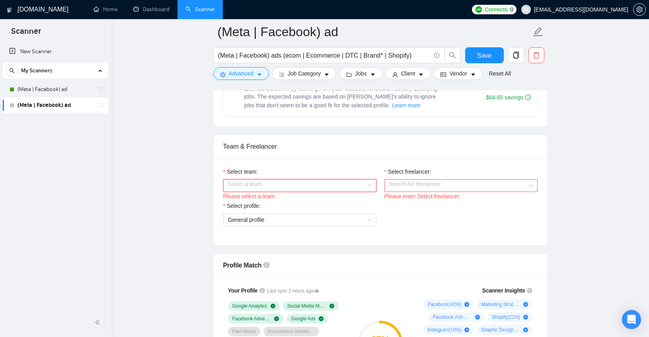
click at [292, 181] on input "Select team:" at bounding box center [297, 186] width 138 height 12
click at [313, 205] on div "Days Ahead" at bounding box center [300, 201] width 144 height 9
click at [445, 187] on input "Select freelancer:" at bounding box center [458, 186] width 138 height 12
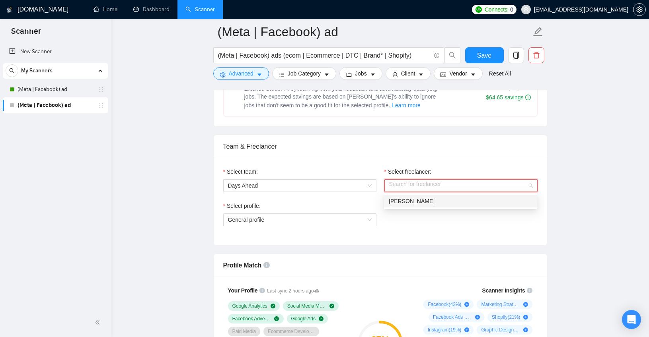
click at [440, 199] on div "[PERSON_NAME]" at bounding box center [461, 201] width 144 height 9
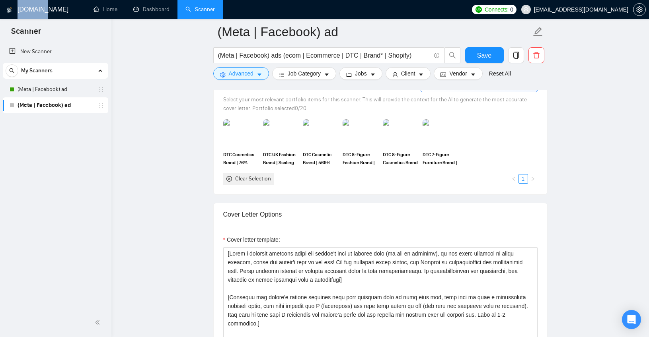
scroll to position [690, 0]
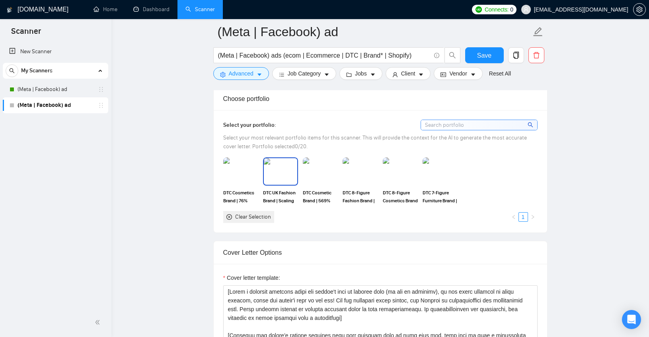
click at [286, 192] on span "DTC UK Fashion Brand | Scaling from £185k to £680k" at bounding box center [280, 197] width 35 height 16
click at [323, 194] on span "DTC Cosmetic Brand | 569% Increase in Revenue" at bounding box center [320, 197] width 35 height 16
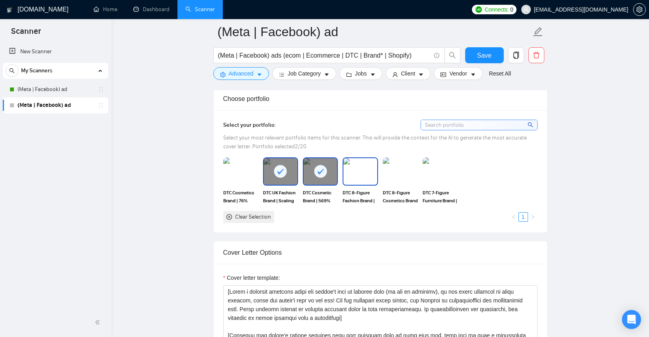
click at [360, 196] on span "DTC 8-Figure Fashion Brand | £1.2m revenue from TikTok Ads" at bounding box center [360, 197] width 35 height 16
click at [401, 191] on span "DTC 8-Figure Cosmetics Brand | BFCM Scaling Meta ads to £444K rev" at bounding box center [400, 197] width 35 height 16
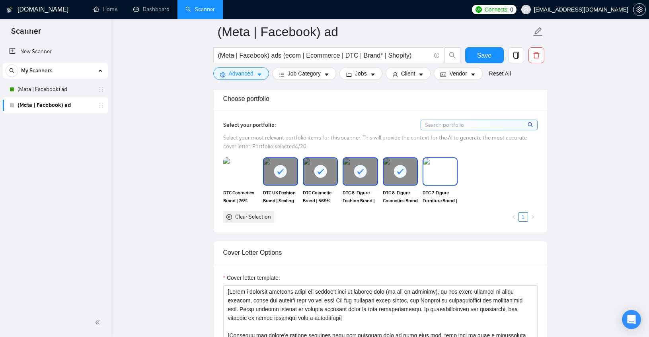
click at [444, 191] on span "DTC 7-Figure Furniture Brand | 11x ROAS Meta Ads, £396k Revenue" at bounding box center [440, 197] width 35 height 16
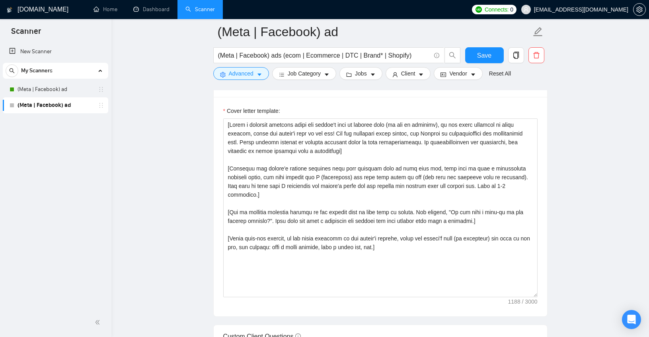
scroll to position [859, 0]
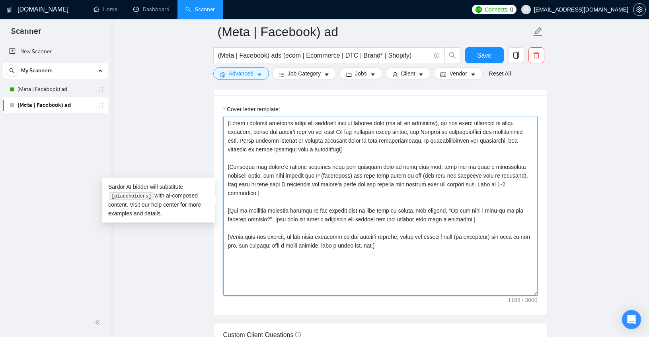
drag, startPoint x: 430, startPoint y: 252, endPoint x: 189, endPoint y: 68, distance: 303.1
click at [189, 68] on main "(Meta | Facebook) ad (Meta | Facebook) ads (ecom | Ecommerce | DTC | Brand* | S…" at bounding box center [380, 233] width 512 height 2120
paste textarea "Lo [ipsum d sitametc adipisci elits doe tempor’i utla et dolorem aliq (en admin…"
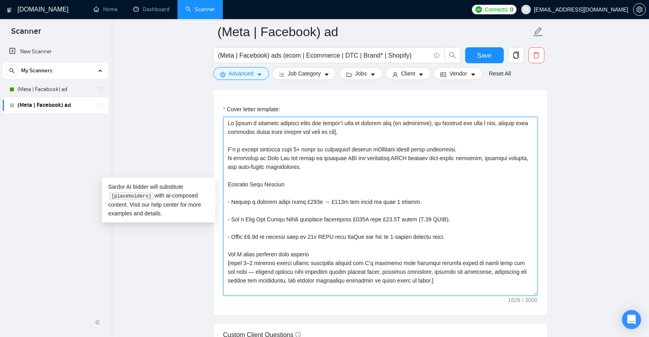
scroll to position [94, 0]
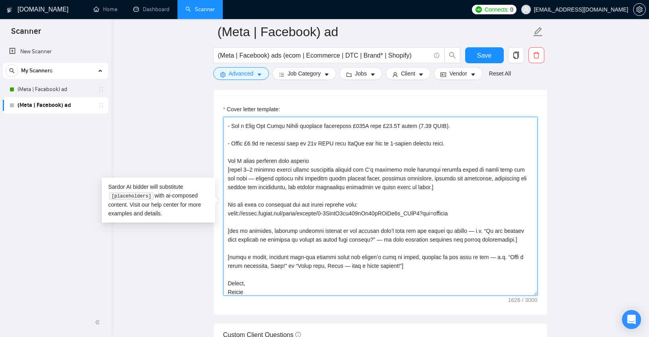
click at [274, 185] on textarea "Cover letter template:" at bounding box center [380, 206] width 314 height 179
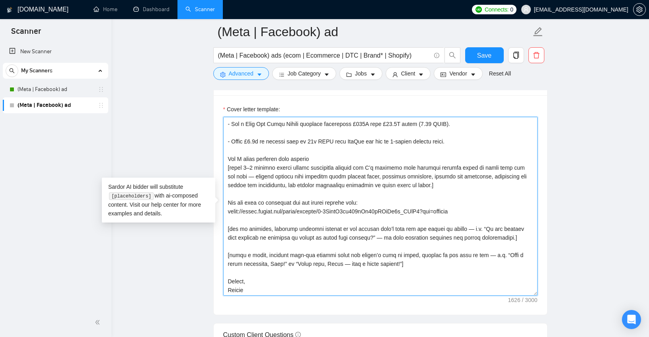
scroll to position [96, 0]
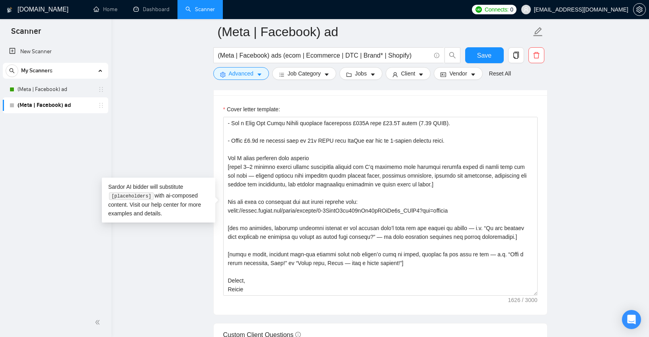
click at [181, 130] on main "(Meta | Facebook) ad (Meta | Facebook) ads (ecom | Ecommerce | DTC | Brand* | S…" at bounding box center [380, 233] width 512 height 2120
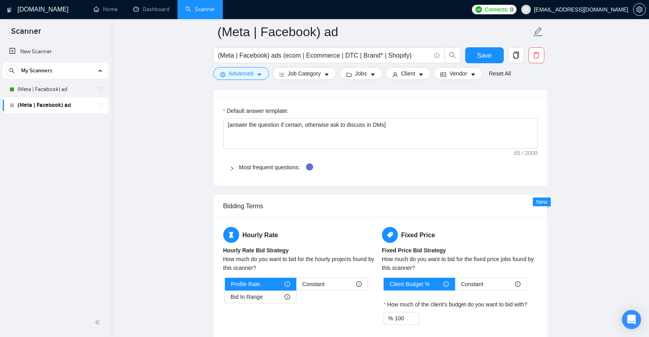
scroll to position [1110, 0]
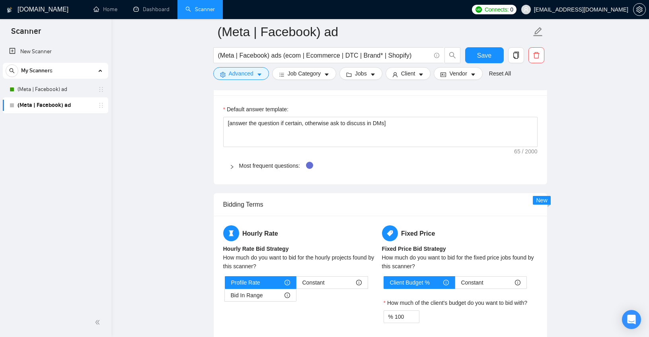
click at [236, 165] on div at bounding box center [235, 166] width 10 height 9
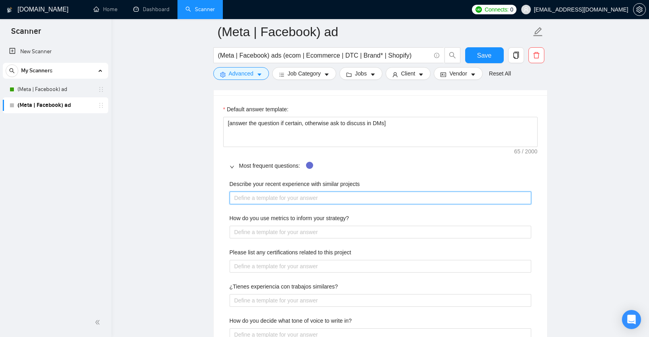
click at [267, 199] on projects "Describe your recent experience with similar projects" at bounding box center [381, 198] width 302 height 13
paste projects "- Scaled a fashion brand from £185k to £680k [DATE]. - Ran a Meta Ads [DATE][DA…"
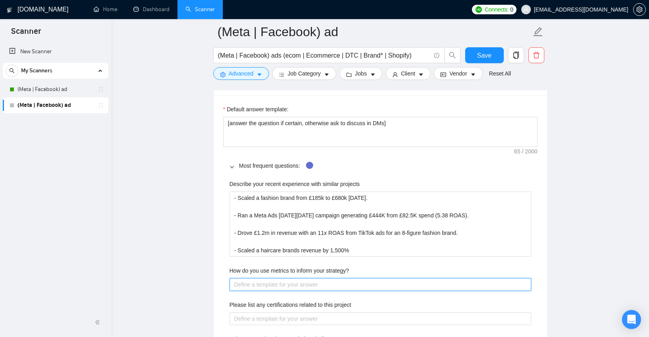
click at [308, 286] on strategy\? "How do you use metrics to inform your strategy?" at bounding box center [381, 285] width 302 height 13
paste strategy\? "I use metrics to guide every decision. I track KPIs like ROAS, CAC, AOV, CVR, T…"
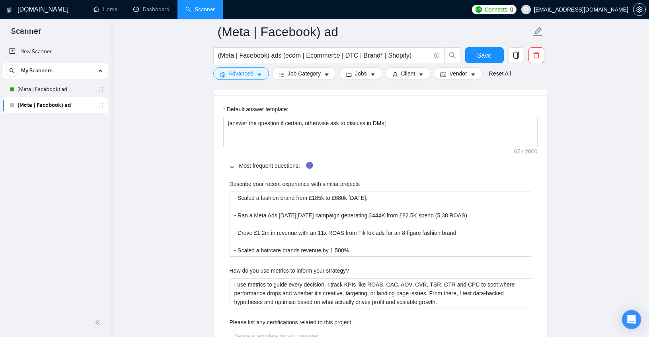
click at [184, 181] on main "(Meta | Facebook) ad (Meta | Facebook) ads (ecom | Ecommerce | DTC | Brand* | S…" at bounding box center [380, 193] width 512 height 2542
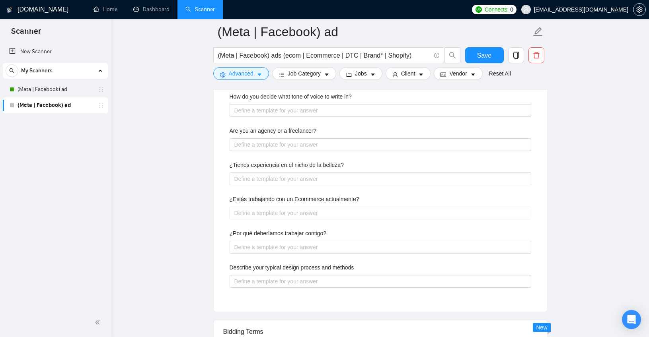
scroll to position [1366, 0]
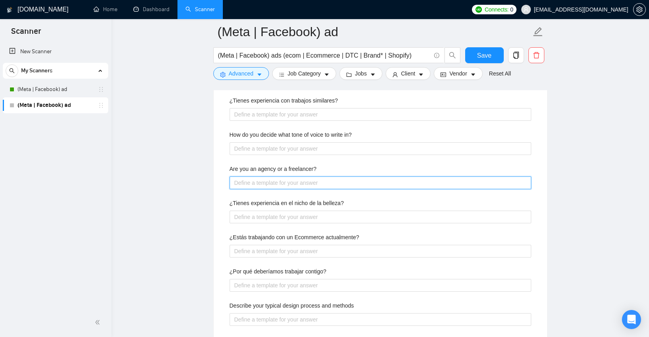
click at [258, 181] on freelancer\? "Are you an agency or a freelancer?" at bounding box center [381, 183] width 302 height 13
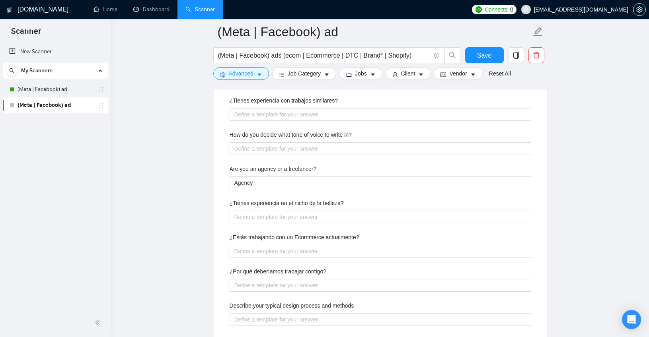
click at [259, 159] on div "Describe your recent experience with similar projects - Scaled a fashion brand …" at bounding box center [380, 130] width 314 height 422
click at [269, 144] on in\? "How do you decide what tone of voice to write in?" at bounding box center [381, 148] width 302 height 13
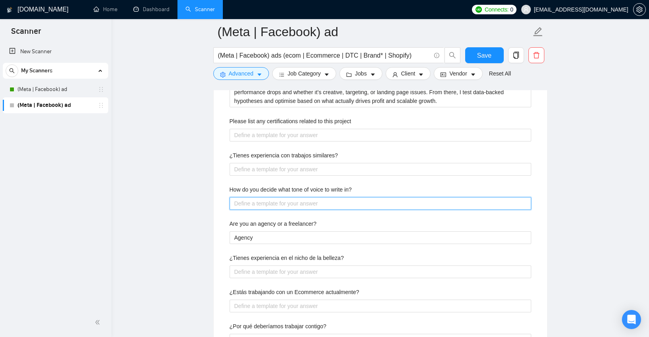
scroll to position [1311, 0]
click at [295, 191] on label "How do you decide what tone of voice to write in?" at bounding box center [291, 190] width 122 height 9
click at [295, 198] on in\? "How do you decide what tone of voice to write in?" at bounding box center [381, 204] width 302 height 13
click at [295, 191] on label "How do you decide what tone of voice to write in?" at bounding box center [291, 190] width 122 height 9
click at [295, 198] on in\? "How do you decide what tone of voice to write in?" at bounding box center [381, 204] width 302 height 13
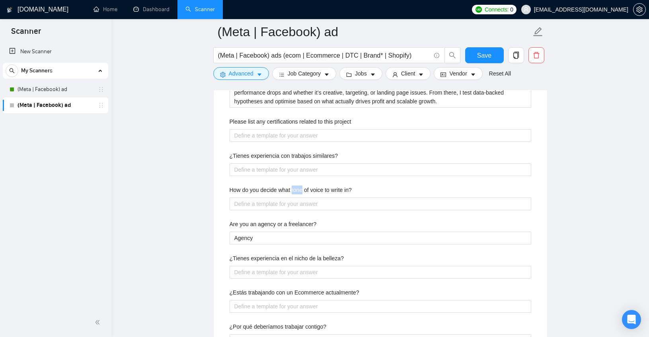
click at [295, 190] on label "How do you decide what tone of voice to write in?" at bounding box center [291, 190] width 122 height 9
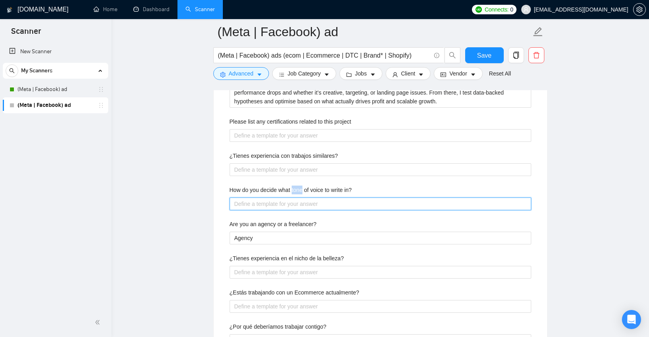
click at [295, 198] on in\? "How do you decide what tone of voice to write in?" at bounding box center [381, 204] width 302 height 13
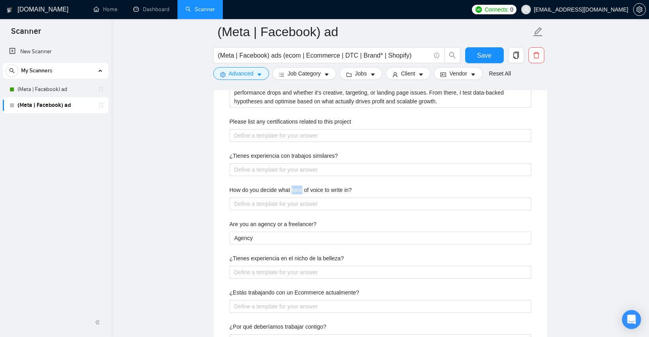
click at [295, 190] on label "How do you decide what tone of voice to write in?" at bounding box center [291, 190] width 122 height 9
click at [295, 198] on in\? "How do you decide what tone of voice to write in?" at bounding box center [381, 204] width 302 height 13
click at [295, 190] on label "How do you decide what tone of voice to write in?" at bounding box center [291, 190] width 122 height 9
click at [295, 198] on in\? "How do you decide what tone of voice to write in?" at bounding box center [381, 204] width 302 height 13
copy label "How do you decide what tone of voice to write in?"
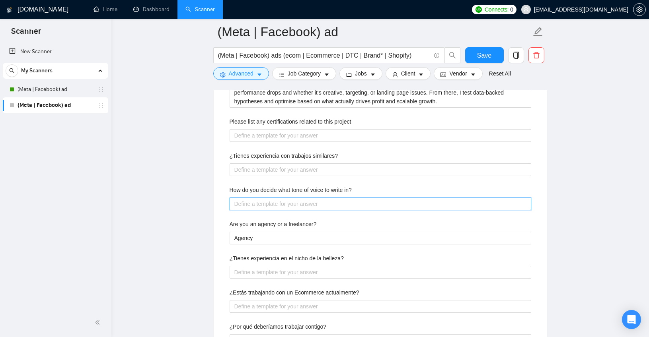
click at [290, 204] on in\? "How do you decide what tone of voice to write in?" at bounding box center [381, 204] width 302 height 13
paste in\? "I decide the tone of voice by first understanding the brand’s audience and posi…"
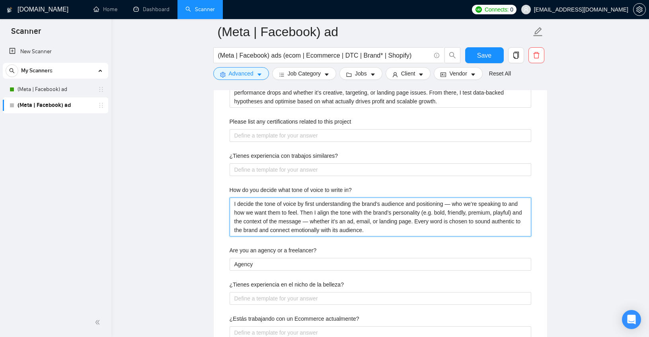
click at [459, 205] on in\? "I decide the tone of voice by first understanding the brand’s audience and posi…" at bounding box center [381, 217] width 302 height 39
click at [421, 207] on in\? "I decide the tone of voice by first understanding the brand’s audience and posi…" at bounding box center [381, 217] width 302 height 39
click at [481, 222] on in\? "I decide the tone of voice by first understanding the brand’s audience, positio…" at bounding box center [381, 217] width 302 height 39
click at [322, 222] on in\? "I decide the tone of voice by first understanding the brand’s audience, positio…" at bounding box center [381, 217] width 302 height 39
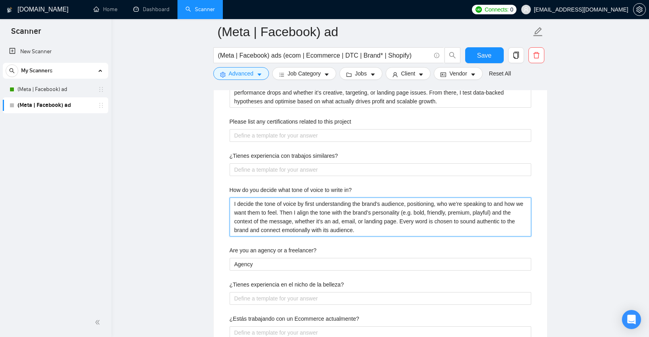
click at [375, 226] on in\? "I decide the tone of voice by first understanding the brand’s audience, positio…" at bounding box center [381, 217] width 302 height 39
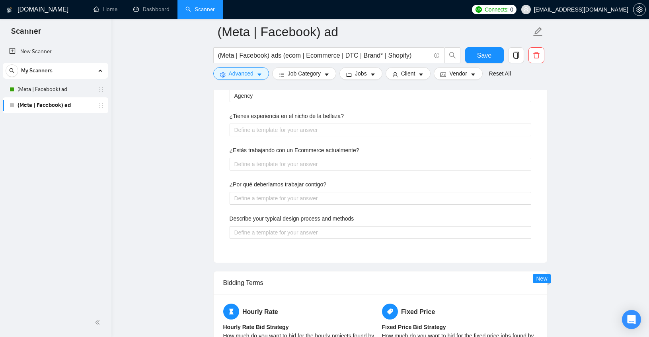
scroll to position [1487, 0]
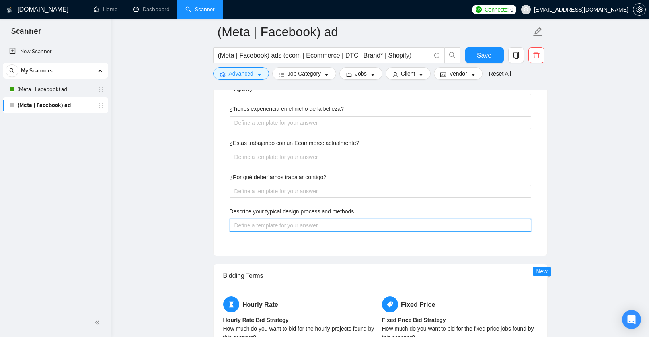
click at [281, 226] on methods "Describe your typical design process and methods" at bounding box center [381, 225] width 302 height 13
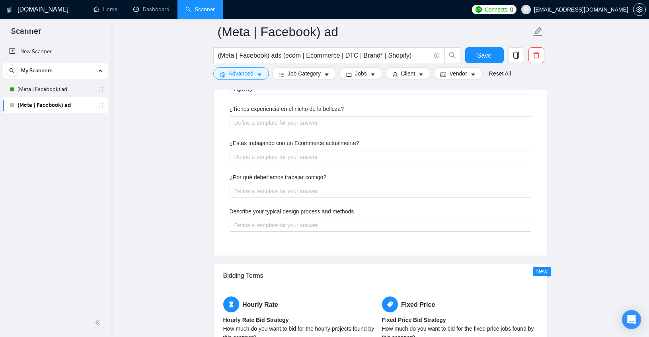
click at [276, 212] on label "Describe your typical design process and methods" at bounding box center [292, 211] width 125 height 9
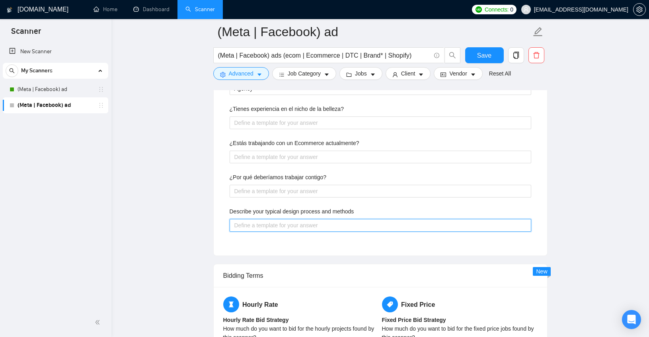
click at [276, 219] on methods "Describe your typical design process and methods" at bounding box center [381, 225] width 302 height 13
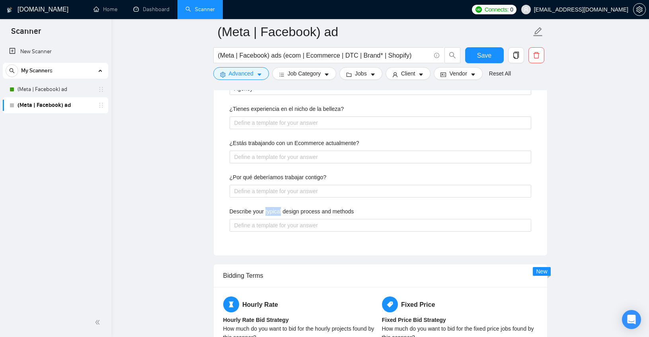
click at [276, 212] on label "Describe your typical design process and methods" at bounding box center [292, 211] width 125 height 9
click at [276, 219] on methods "Describe your typical design process and methods" at bounding box center [381, 225] width 302 height 13
click at [276, 212] on label "Describe your typical design process and methods" at bounding box center [292, 211] width 125 height 9
click at [276, 219] on methods "Describe your typical design process and methods" at bounding box center [381, 225] width 302 height 13
copy label "Describe your typical design process and methods"
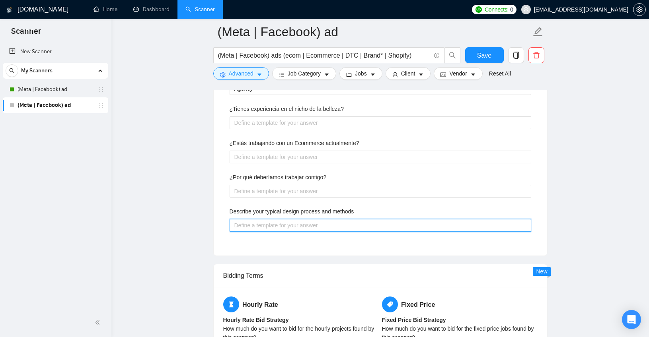
click at [295, 228] on methods "Describe your typical design process and methods" at bounding box center [381, 225] width 302 height 13
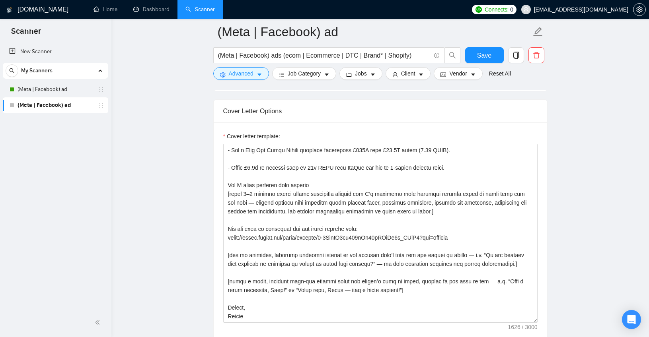
scroll to position [737, 0]
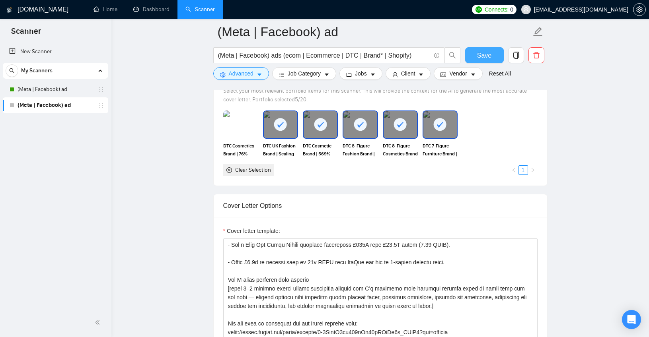
click at [480, 55] on span "Save" at bounding box center [484, 56] width 14 height 10
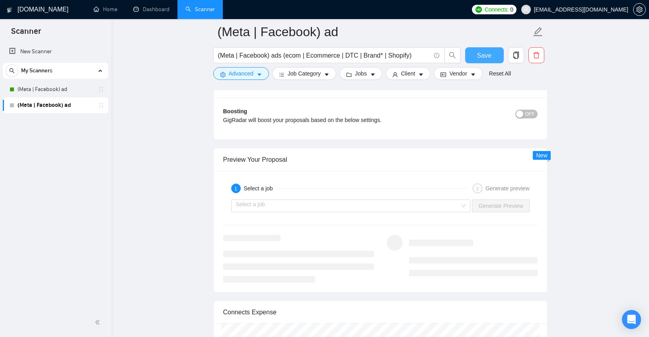
scroll to position [1505, 0]
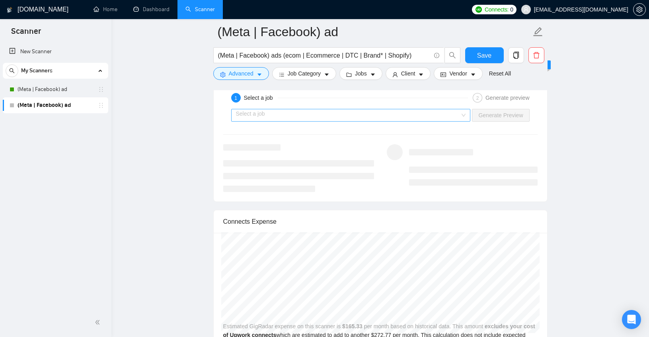
click at [333, 116] on input "search" at bounding box center [348, 115] width 224 height 12
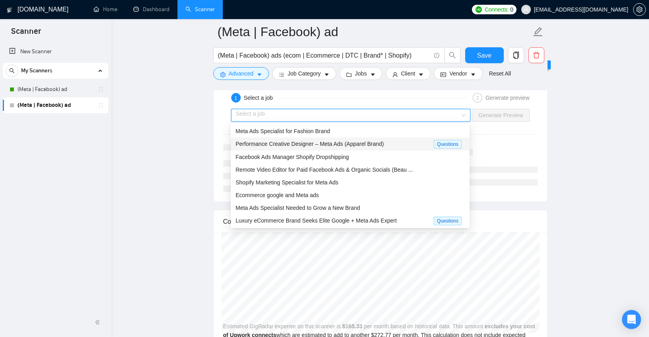
click at [322, 145] on span "Performance Creative Designer – Meta Ads (Apparel Brand)" at bounding box center [310, 144] width 148 height 6
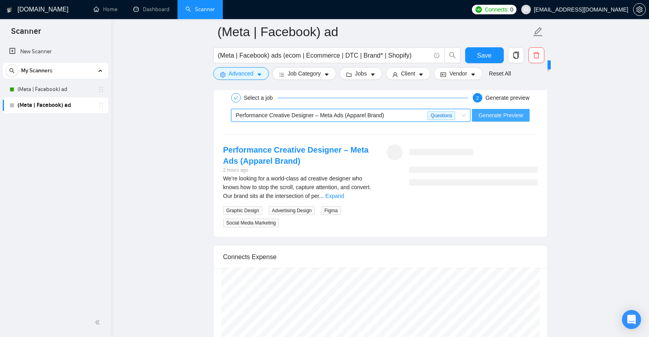
click at [512, 115] on span "Generate Preview" at bounding box center [500, 115] width 45 height 9
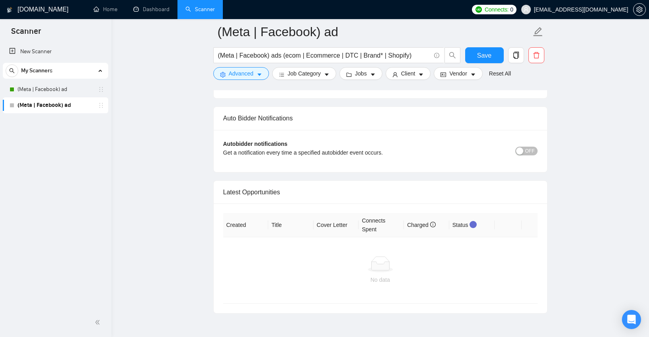
scroll to position [1911, 0]
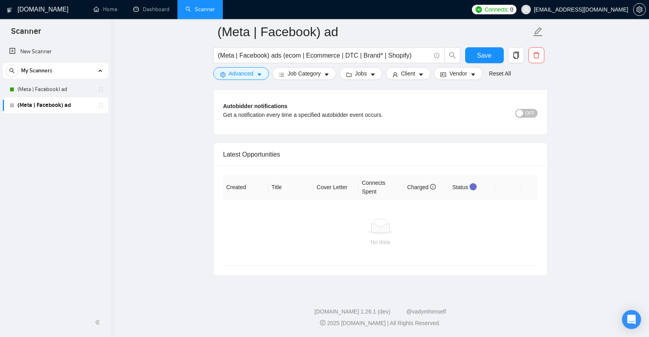
click at [534, 114] on span "OFF" at bounding box center [530, 113] width 10 height 9
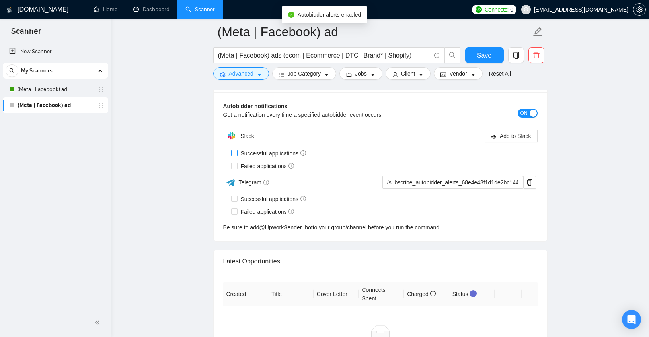
click at [235, 154] on input "Successful applications" at bounding box center [234, 153] width 6 height 6
click at [235, 168] on input "Failed applications" at bounding box center [234, 166] width 6 height 6
click at [517, 139] on span "Add to Slack" at bounding box center [515, 136] width 31 height 9
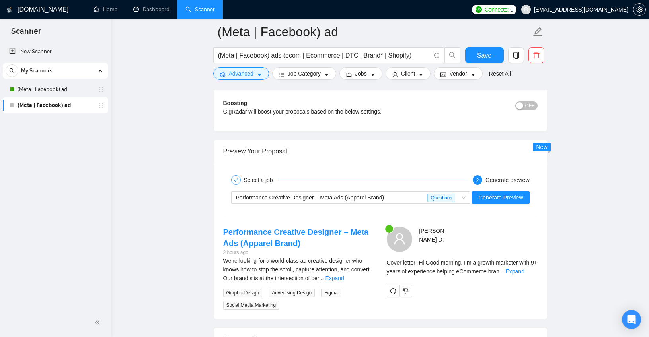
scroll to position [1425, 0]
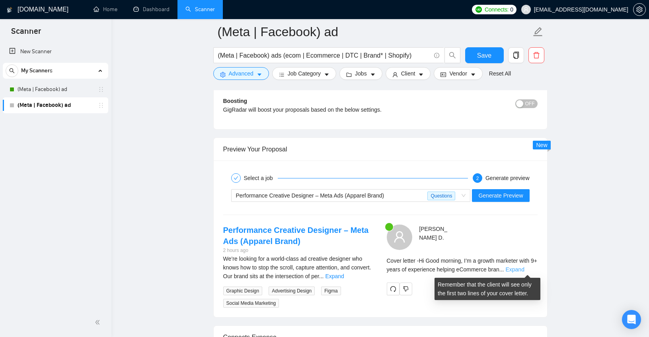
click at [524, 268] on link "Expand" at bounding box center [514, 270] width 19 height 6
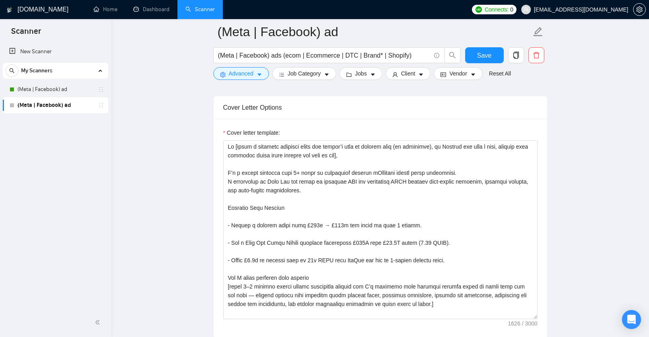
scroll to position [836, 0]
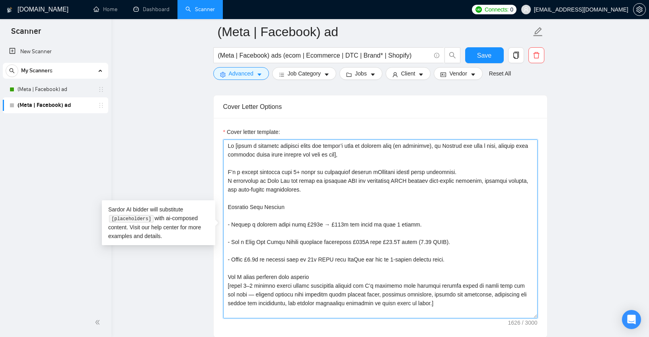
drag, startPoint x: 235, startPoint y: 146, endPoint x: 224, endPoint y: 143, distance: 11.9
click at [225, 143] on textarea "Cover letter template:" at bounding box center [380, 229] width 314 height 179
click at [272, 147] on textarea "Cover letter template:" at bounding box center [380, 229] width 314 height 179
click at [309, 146] on textarea "Cover letter template:" at bounding box center [380, 229] width 314 height 179
click at [415, 224] on textarea "Cover letter template:" at bounding box center [380, 229] width 314 height 179
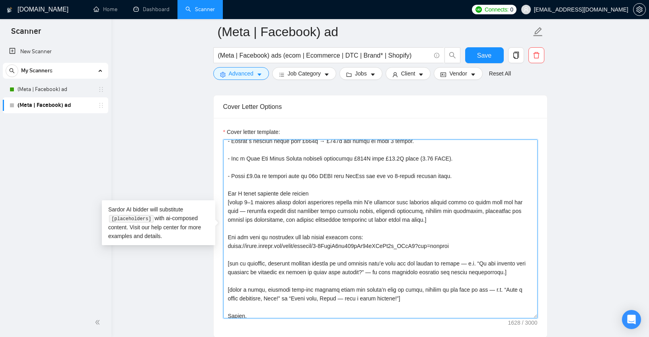
scroll to position [96, 0]
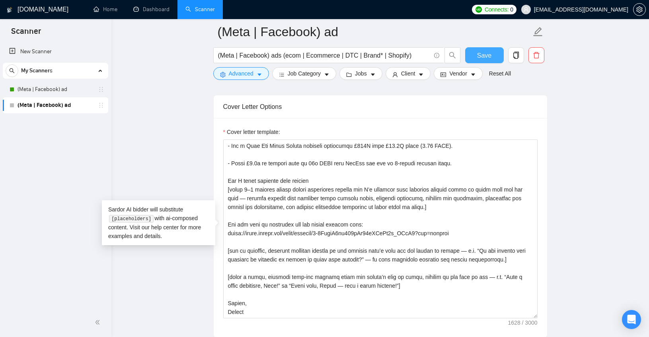
click at [484, 55] on span "Save" at bounding box center [484, 56] width 14 height 10
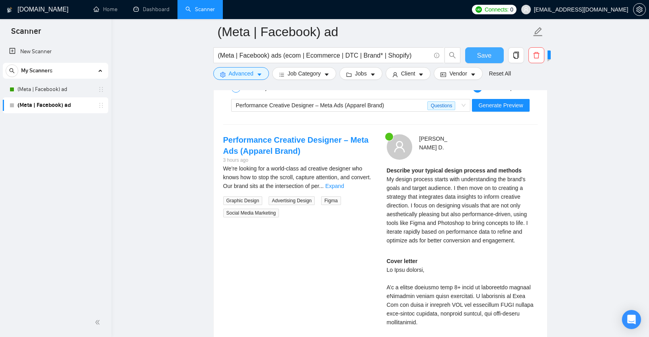
scroll to position [1404, 0]
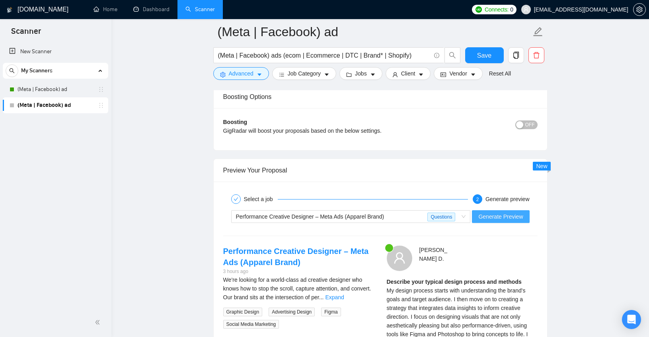
click at [518, 216] on span "Generate Preview" at bounding box center [500, 216] width 45 height 9
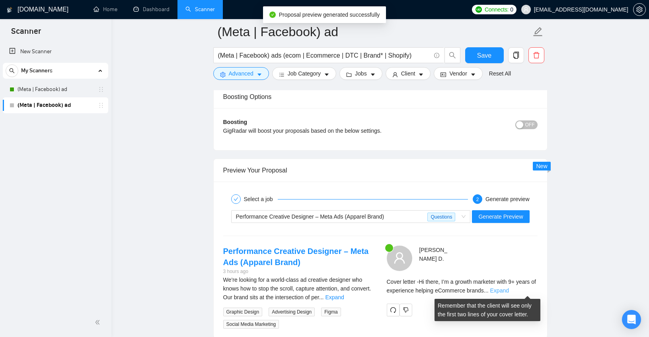
click at [509, 291] on link "Expand" at bounding box center [499, 291] width 19 height 6
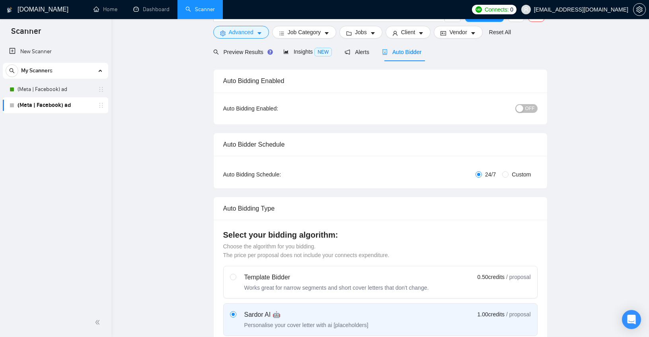
scroll to position [0, 0]
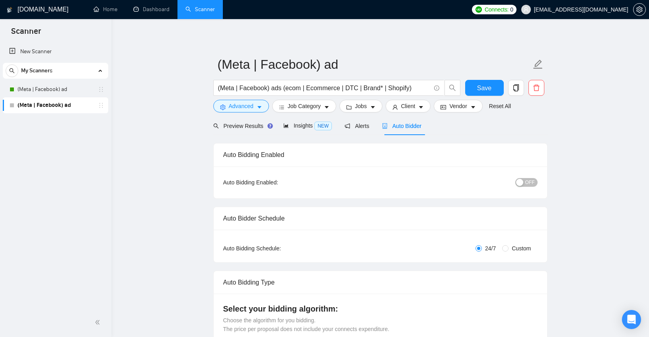
click at [529, 186] on span "OFF" at bounding box center [530, 182] width 10 height 9
click at [491, 88] on span "Save" at bounding box center [484, 88] width 14 height 10
click at [509, 248] on span "Custom" at bounding box center [521, 248] width 25 height 9
click at [508, 248] on input "Custom" at bounding box center [505, 249] width 6 height 6
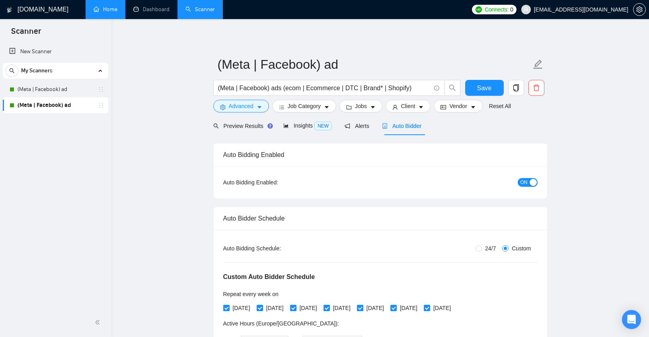
click at [94, 13] on link "Home" at bounding box center [106, 9] width 24 height 7
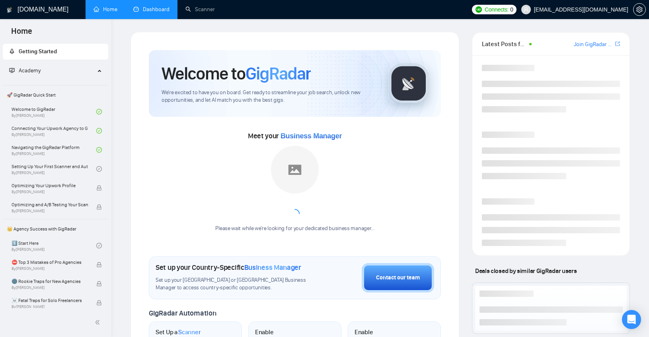
click at [154, 6] on link "Dashboard" at bounding box center [151, 9] width 36 height 7
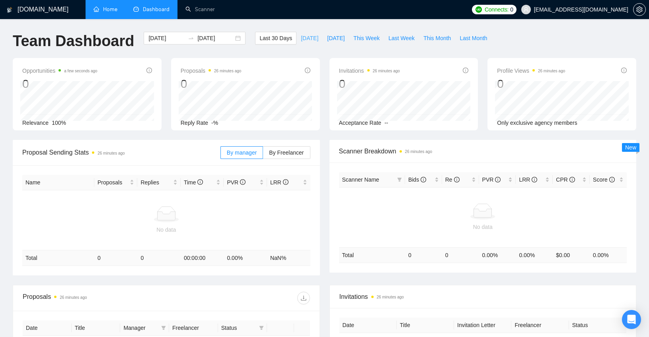
click at [303, 39] on span "[DATE]" at bounding box center [310, 38] width 18 height 9
click at [286, 154] on span "By Freelancer" at bounding box center [286, 153] width 35 height 6
click at [263, 155] on input "By Freelancer" at bounding box center [263, 155] width 0 height 0
click at [234, 153] on span "By manager" at bounding box center [242, 153] width 30 height 6
click at [221, 155] on input "By manager" at bounding box center [221, 155] width 0 height 0
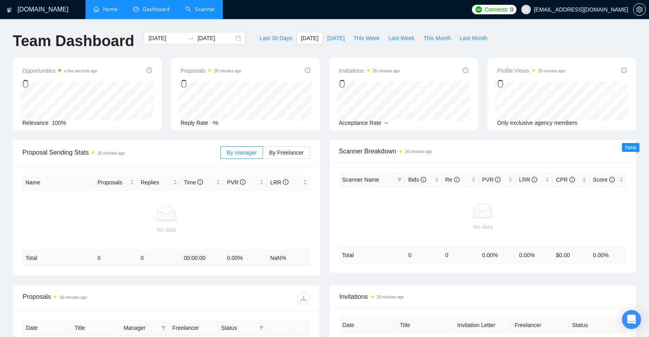
click at [197, 9] on link "Scanner" at bounding box center [199, 9] width 29 height 7
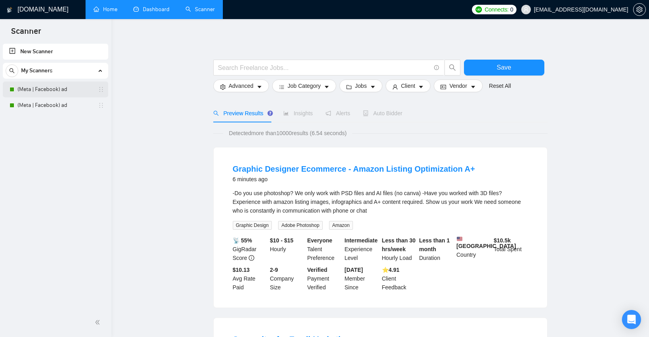
click at [65, 88] on link "(Meta | Facebook) ad" at bounding box center [56, 90] width 76 height 16
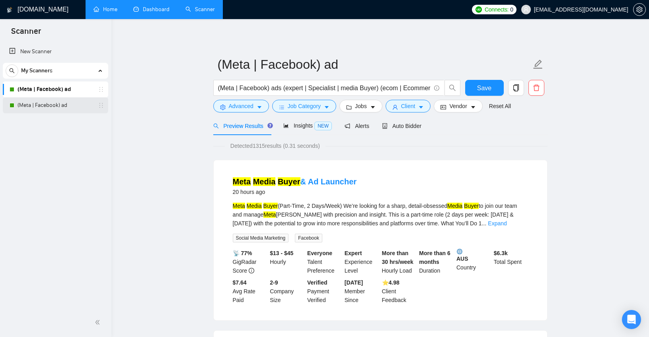
click at [63, 108] on link "(Meta | Facebook) ad" at bounding box center [56, 105] width 76 height 16
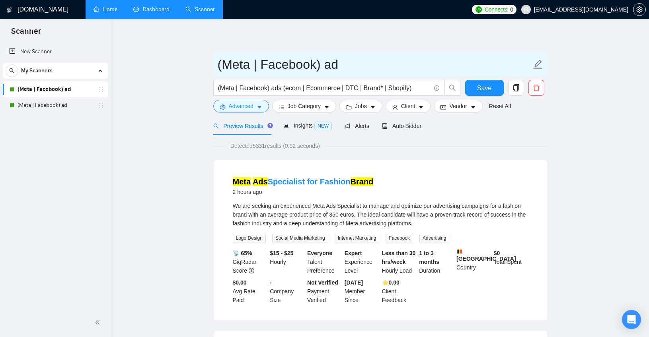
click at [291, 68] on input "(Meta | Facebook) ad" at bounding box center [375, 65] width 314 height 20
drag, startPoint x: 339, startPoint y: 66, endPoint x: 207, endPoint y: 57, distance: 132.0
click at [265, 57] on input "(Meta | Facebook) ad" at bounding box center [375, 65] width 314 height 20
drag, startPoint x: 223, startPoint y: 62, endPoint x: 194, endPoint y: 61, distance: 29.1
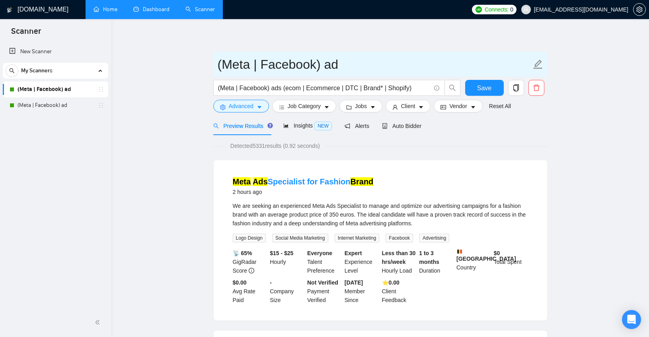
click at [259, 62] on input "Meta | Facebook) ad" at bounding box center [375, 65] width 314 height 20
click at [257, 61] on input "Meta | Facebook) ad" at bounding box center [375, 65] width 314 height 20
click at [307, 71] on input "Meta/Facebook) ad" at bounding box center [375, 65] width 314 height 20
click at [337, 74] on input "Meta/Facebook ad" at bounding box center [375, 65] width 314 height 20
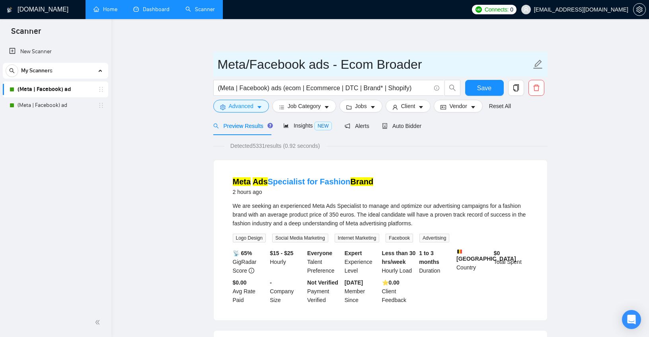
click at [329, 64] on input "Meta/Facebook ads - Ecom Broader" at bounding box center [375, 65] width 314 height 20
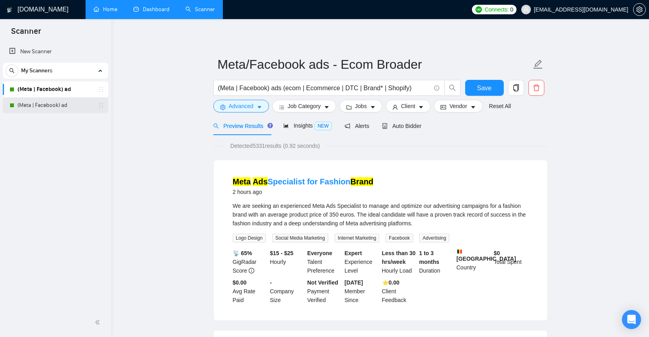
click at [59, 105] on link "(Meta | Facebook) ad" at bounding box center [56, 105] width 76 height 16
click at [492, 94] on button "Save" at bounding box center [484, 88] width 39 height 16
click at [71, 106] on link "(Meta | Facebook) ad" at bounding box center [56, 105] width 76 height 16
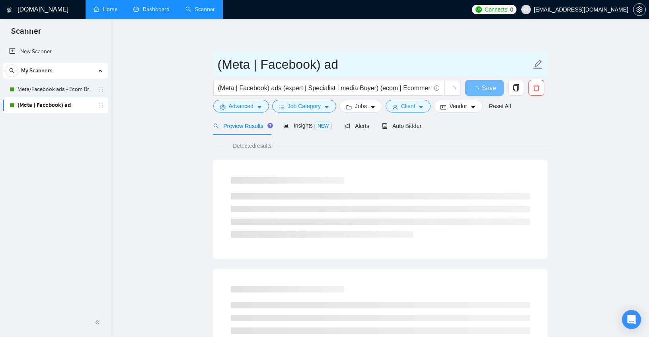
click at [258, 69] on input "(Meta | Facebook) ad" at bounding box center [375, 65] width 314 height 20
paste input "Meta/Facebook ads - Ecom Broader"
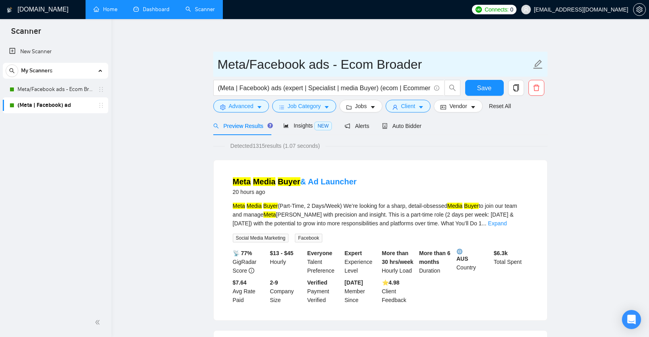
click at [384, 63] on input "Meta/Facebook ads - Ecom Broader" at bounding box center [375, 65] width 314 height 20
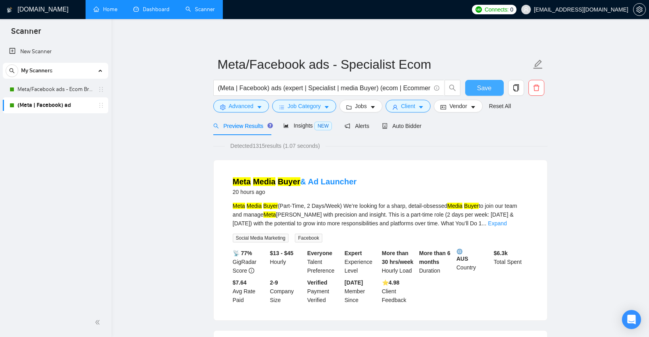
click at [494, 85] on button "Save" at bounding box center [484, 88] width 39 height 16
click at [42, 51] on link "New Scanner" at bounding box center [55, 52] width 93 height 16
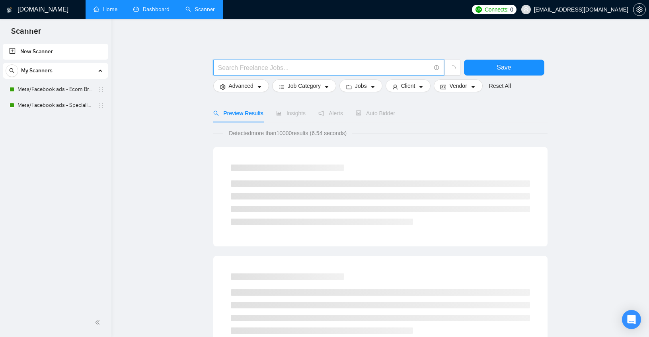
click at [240, 71] on input "text" at bounding box center [324, 68] width 212 height 10
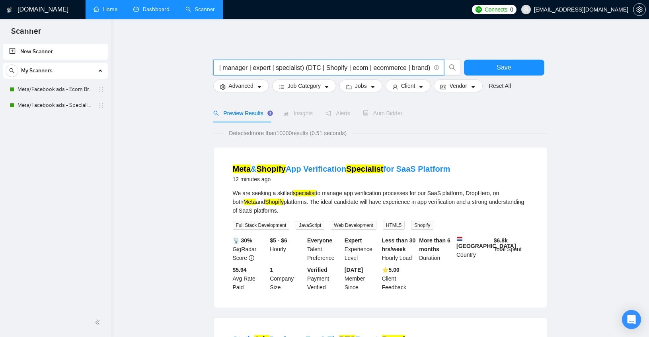
click at [429, 66] on input "Facebook | Meta (Ads | campaign* | ad | manager | expert | specialist) (DTC | S…" at bounding box center [324, 68] width 212 height 10
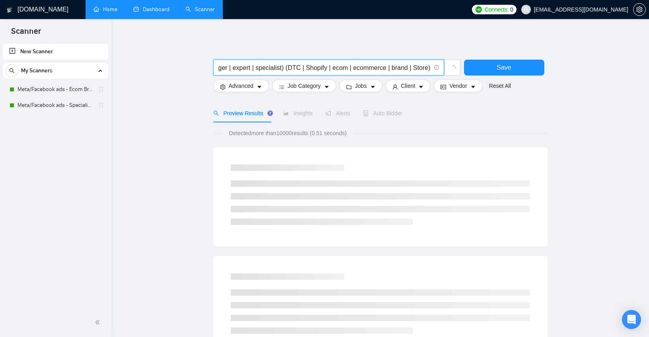
scroll to position [0, 0]
drag, startPoint x: 343, startPoint y: 65, endPoint x: 180, endPoint y: 66, distance: 162.7
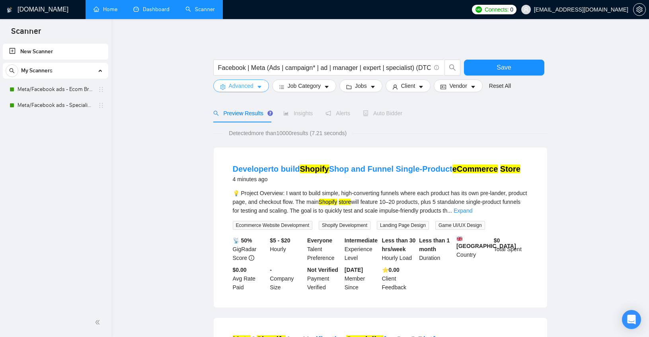
click at [251, 86] on span "Advanced" at bounding box center [241, 86] width 25 height 9
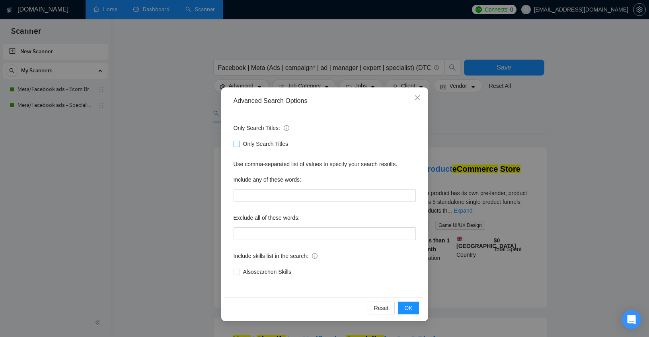
click at [256, 142] on span "Only Search Titles" at bounding box center [266, 144] width 52 height 9
click at [239, 142] on input "Only Search Titles" at bounding box center [237, 144] width 6 height 6
click at [413, 315] on div "Reset OK" at bounding box center [324, 308] width 201 height 21
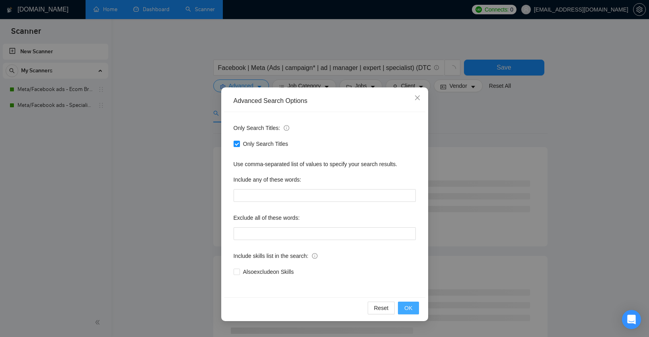
click at [413, 312] on button "OK" at bounding box center [408, 308] width 21 height 13
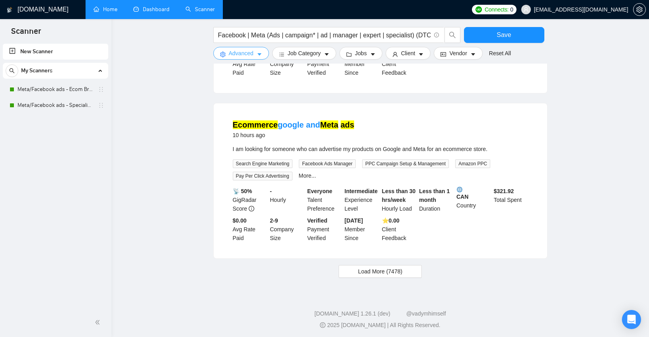
scroll to position [711, 0]
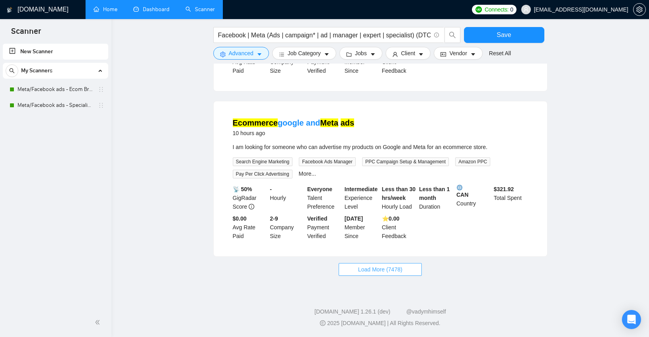
click at [415, 273] on button "Load More (7478)" at bounding box center [380, 269] width 83 height 13
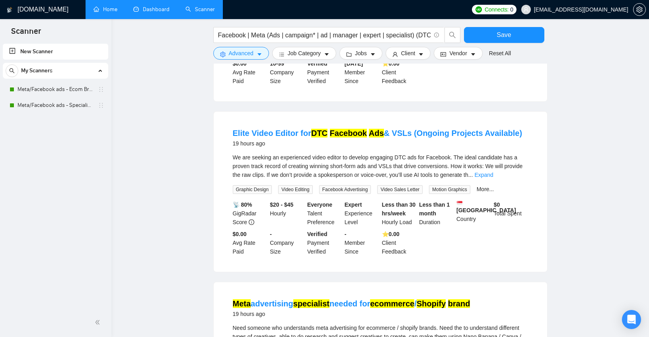
scroll to position [1226, 0]
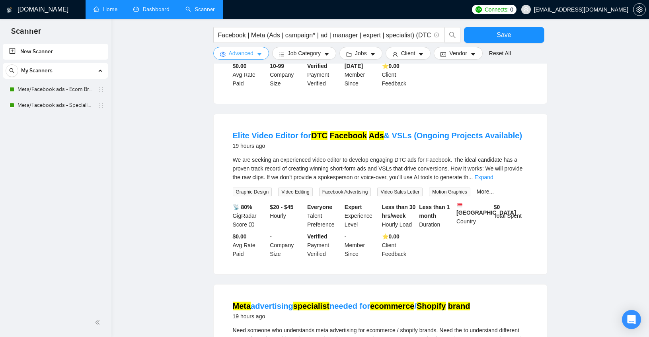
click at [248, 55] on span "Advanced" at bounding box center [241, 53] width 25 height 9
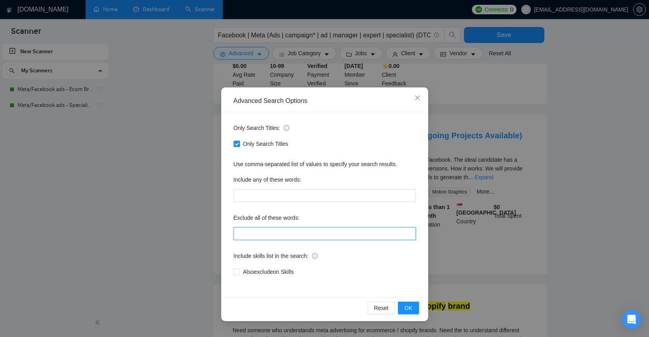
click at [257, 229] on input "text" at bounding box center [325, 234] width 182 height 13
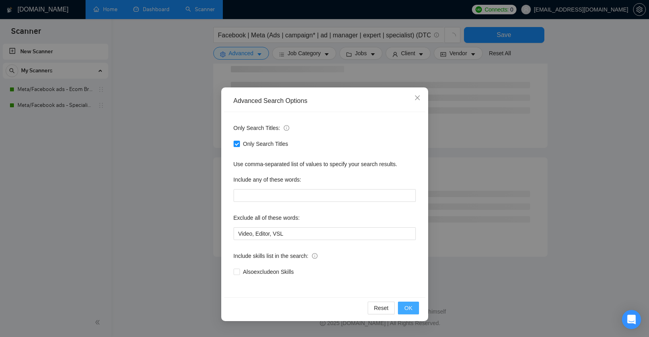
click at [408, 306] on span "OK" at bounding box center [408, 308] width 8 height 9
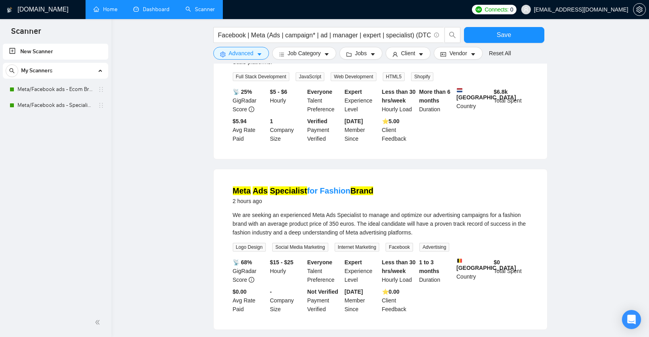
scroll to position [711, 0]
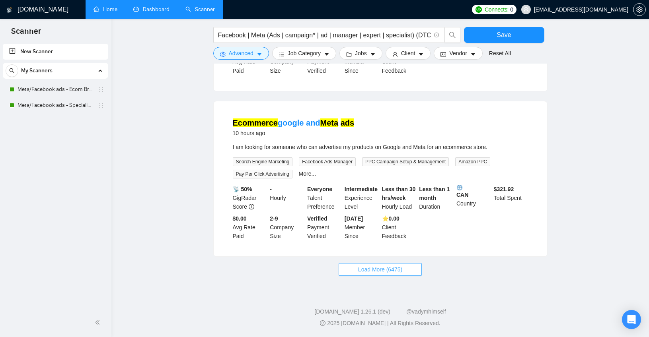
click at [390, 269] on span "Load More (6475)" at bounding box center [380, 269] width 44 height 9
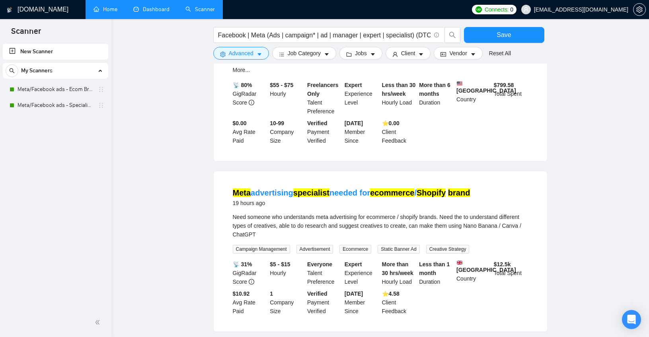
scroll to position [1264, 0]
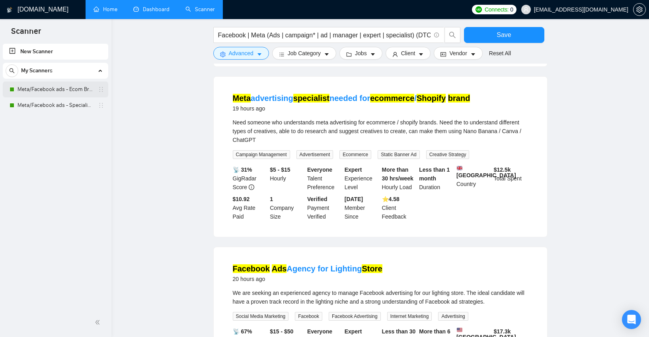
click at [64, 86] on link "Meta/Facebook ads - Ecom Broader" at bounding box center [56, 90] width 76 height 16
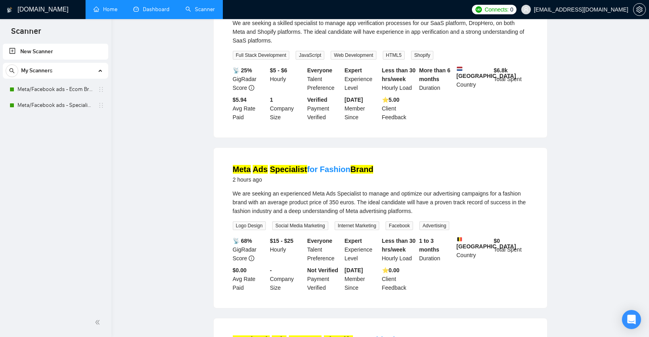
scroll to position [0, 0]
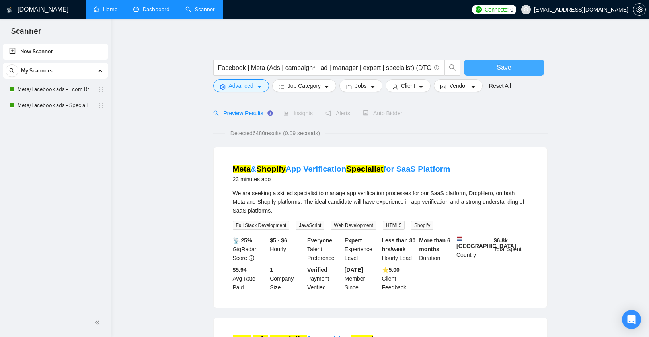
click at [515, 63] on button "Save" at bounding box center [504, 68] width 80 height 16
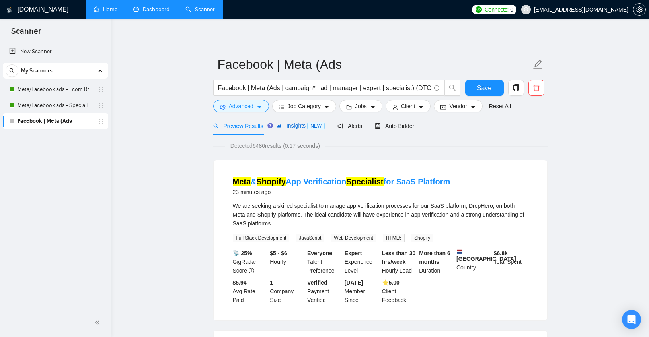
click at [300, 123] on span "Insights NEW" at bounding box center [300, 126] width 49 height 6
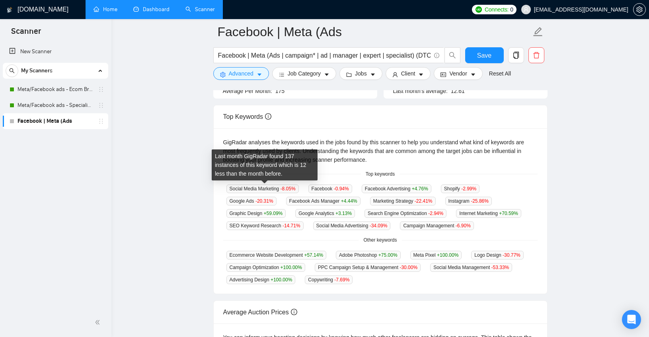
scroll to position [144, 0]
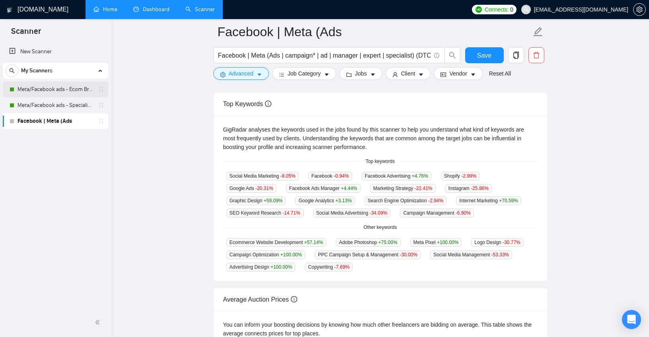
click at [36, 85] on link "Meta/Facebook ads - Ecom Broader" at bounding box center [56, 90] width 76 height 16
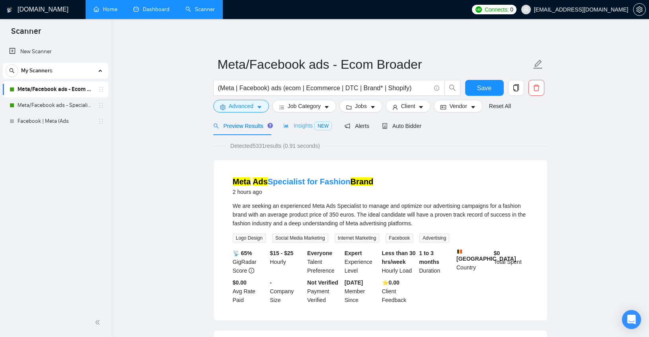
click at [304, 119] on div "Insights NEW" at bounding box center [307, 126] width 49 height 19
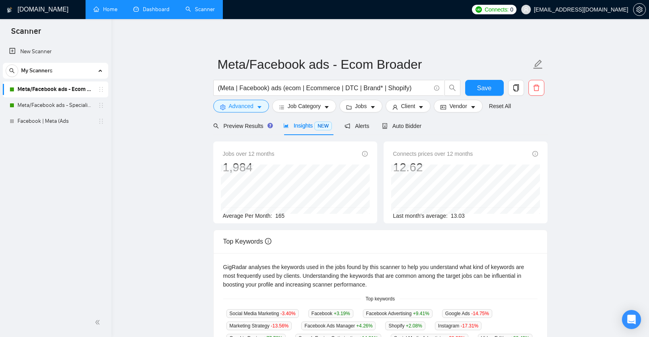
scroll to position [2, 0]
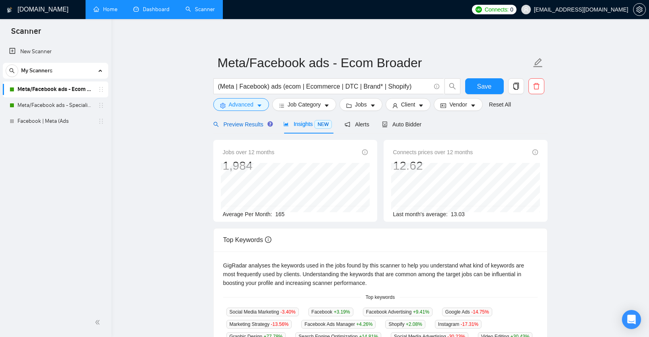
click at [247, 128] on div "Preview Results" at bounding box center [241, 124] width 57 height 9
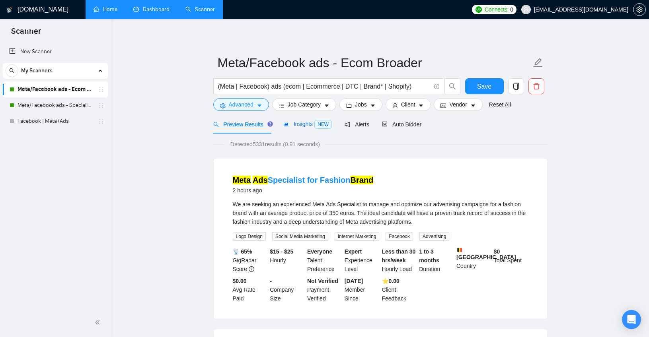
click at [301, 126] on span "Insights NEW" at bounding box center [307, 124] width 49 height 6
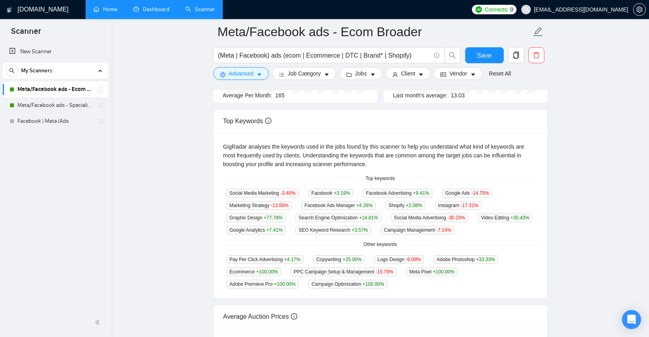
scroll to position [129, 0]
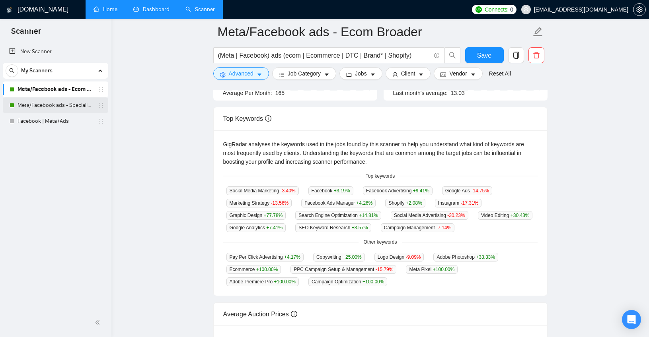
click at [68, 106] on link "Meta/Facebook ads - Specialist Ecom" at bounding box center [56, 105] width 76 height 16
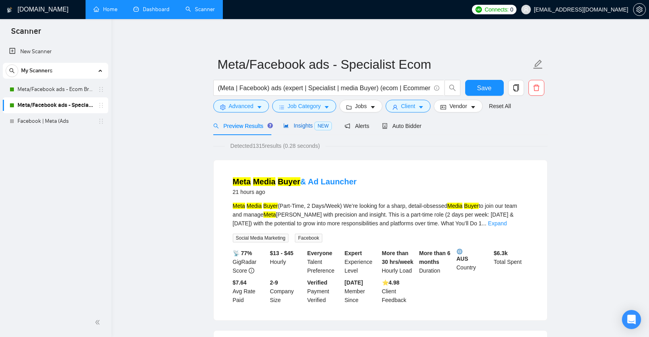
click at [292, 124] on span "Insights NEW" at bounding box center [307, 126] width 49 height 6
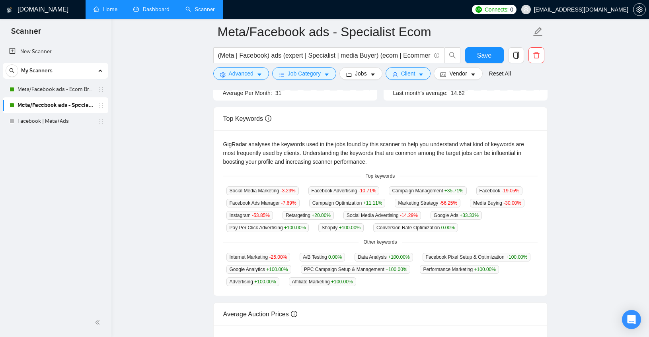
scroll to position [137, 0]
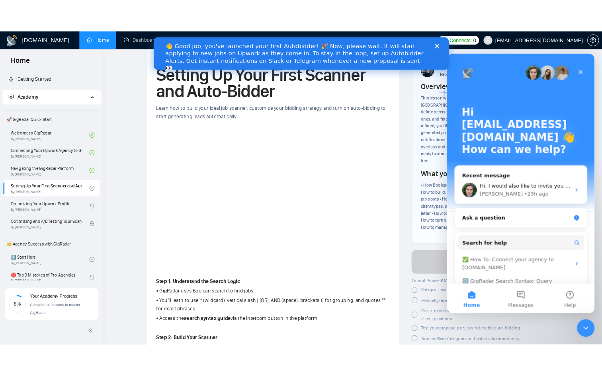
scroll to position [29, 0]
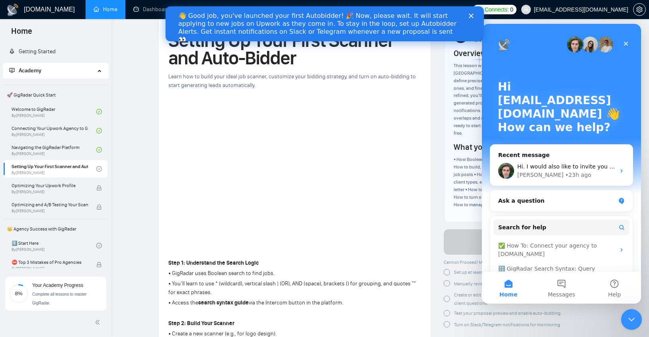
click at [624, 327] on div "Close Intercom Messenger" at bounding box center [630, 318] width 19 height 19
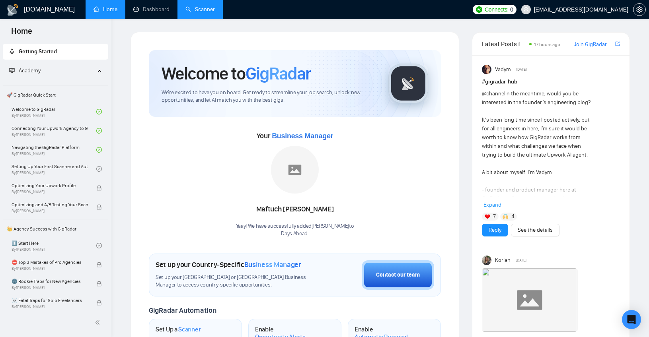
click at [205, 11] on link "Scanner" at bounding box center [199, 9] width 29 height 7
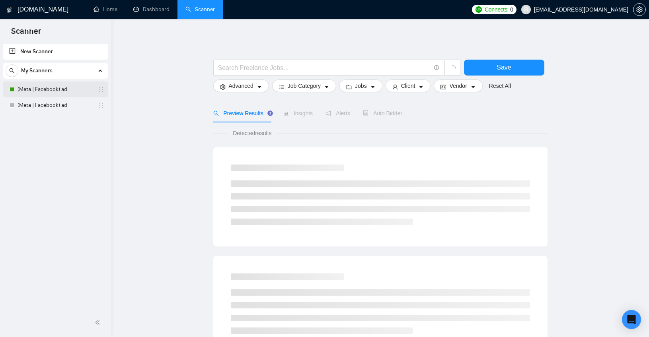
click at [26, 83] on link "(Meta | Facebook) ad" at bounding box center [56, 90] width 76 height 16
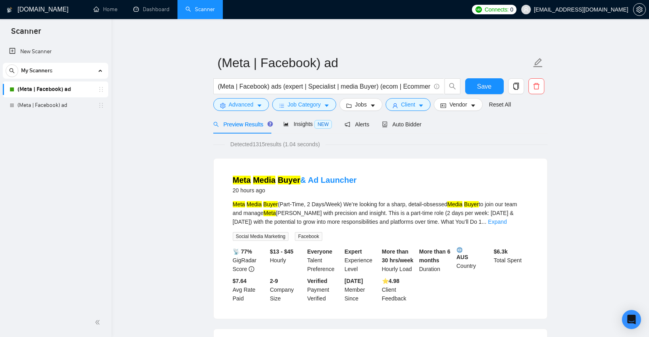
scroll to position [5, 0]
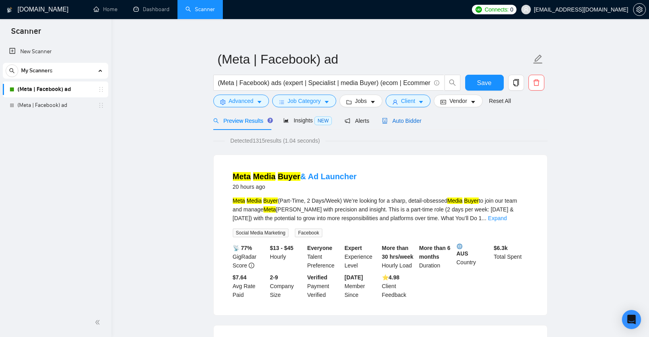
click at [405, 121] on span "Auto Bidder" at bounding box center [401, 121] width 39 height 6
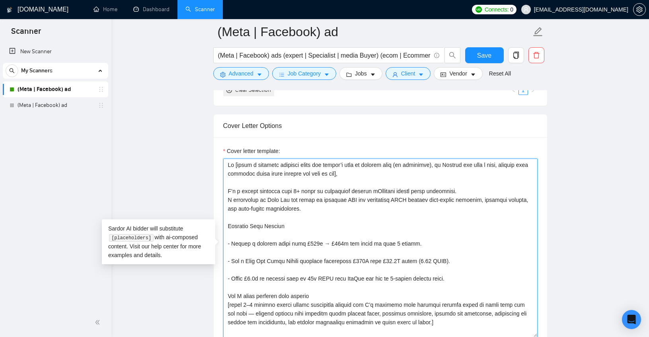
scroll to position [96, 0]
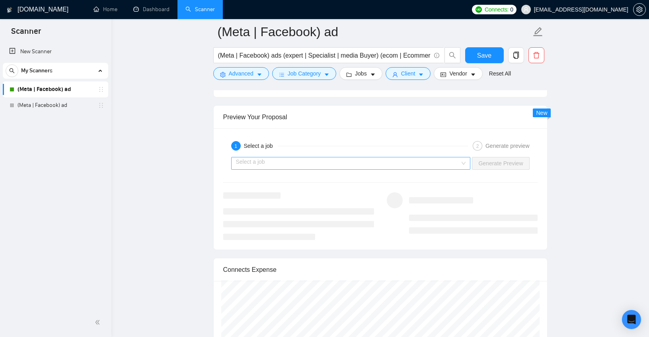
drag, startPoint x: 228, startPoint y: 201, endPoint x: 449, endPoint y: 167, distance: 223.0
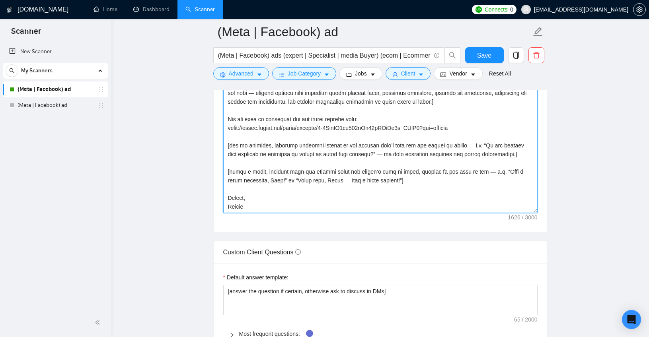
scroll to position [934, 0]
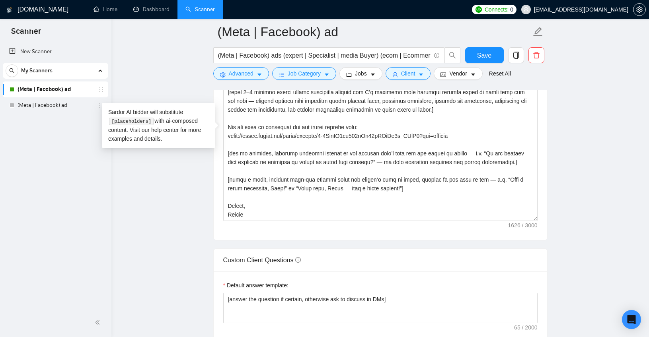
click at [269, 254] on div "Custom Client Questions" at bounding box center [380, 260] width 314 height 23
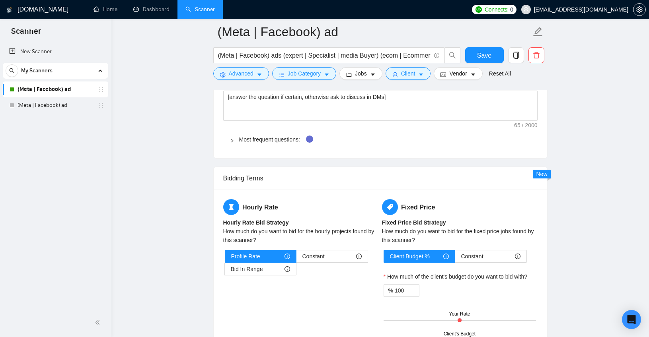
scroll to position [1137, 0]
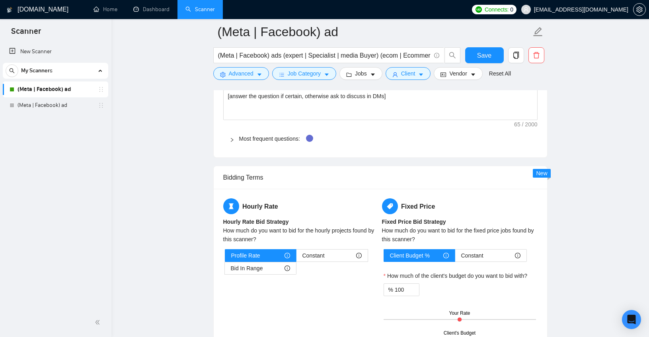
click at [233, 138] on icon "right" at bounding box center [232, 140] width 5 height 5
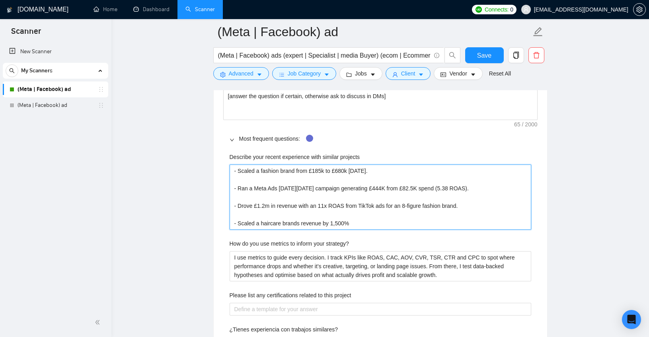
drag, startPoint x: 378, startPoint y: 220, endPoint x: 206, endPoint y: 132, distance: 193.4
click at [206, 132] on main "(Meta | Facebook) ad (Meta | Facebook) ads (expert | Specialist | media Buyer) …" at bounding box center [380, 168] width 512 height 2546
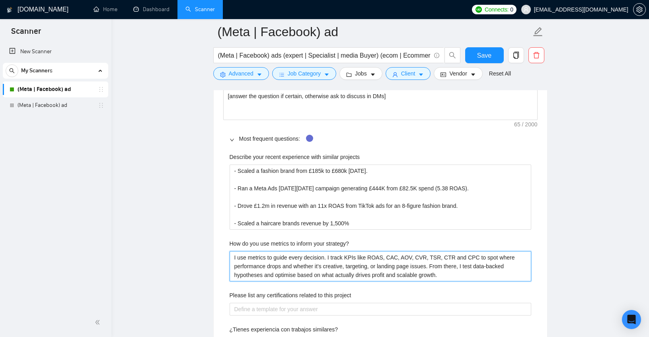
click at [286, 263] on strategy\? "I use metrics to guide every decision. I track KPIs like ROAS, CAC, AOV, CVR, T…" at bounding box center [381, 266] width 302 height 30
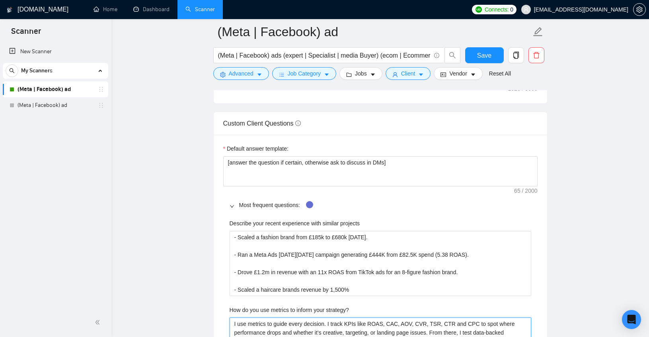
scroll to position [891, 0]
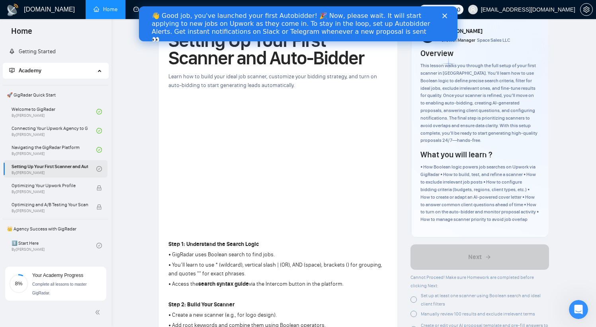
click at [98, 169] on icon "check-circle" at bounding box center [99, 169] width 2 height 2
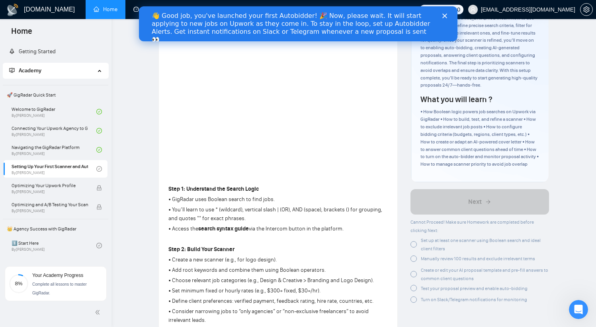
scroll to position [95, 0]
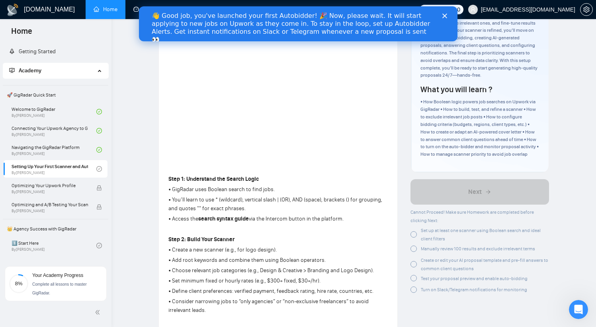
click at [419, 233] on div "Set up at least one scanner using Boolean search and ideal client filters" at bounding box center [479, 234] width 138 height 17
click at [414, 247] on div at bounding box center [413, 249] width 6 height 6
click at [417, 265] on div "Create or edit your AI proposal template and pre-fill answers to common client …" at bounding box center [479, 263] width 138 height 17
click at [415, 278] on div at bounding box center [413, 277] width 6 height 6
click at [414, 288] on div at bounding box center [413, 288] width 6 height 6
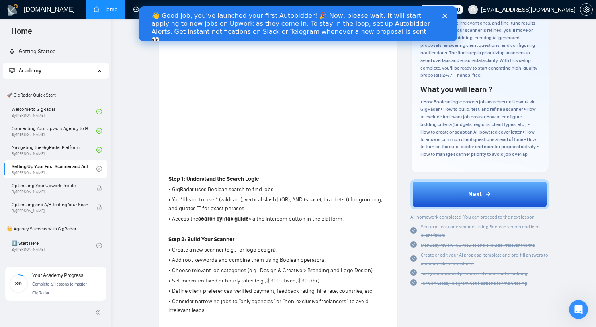
click at [446, 14] on icon "Close" at bounding box center [444, 16] width 5 height 5
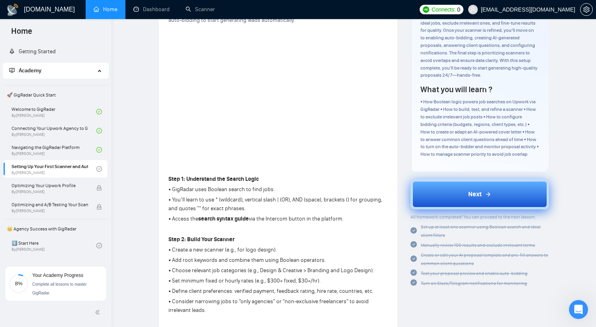
click at [478, 199] on span "Next" at bounding box center [475, 195] width 14 height 10
